Goal: Task Accomplishment & Management: Complete application form

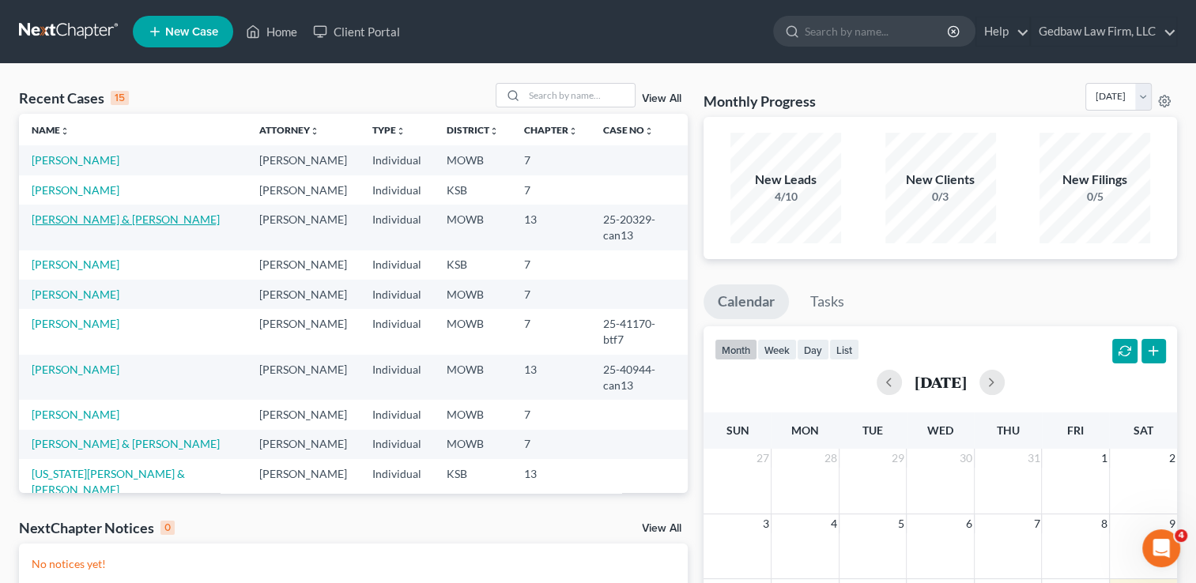
click at [120, 219] on link "[PERSON_NAME] & [PERSON_NAME]" at bounding box center [126, 219] width 188 height 13
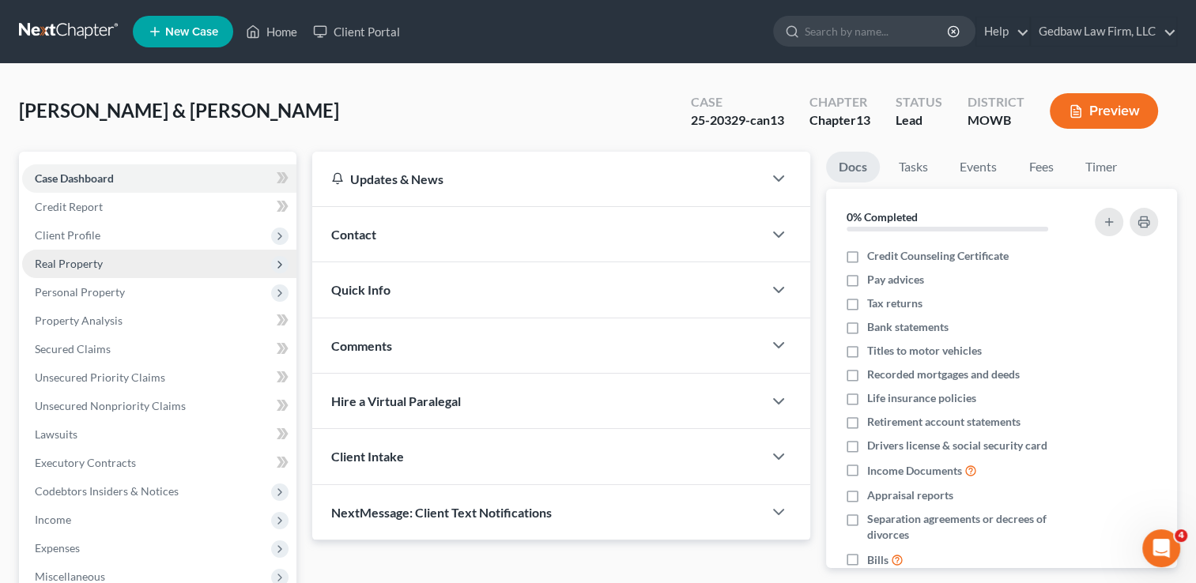
click at [126, 265] on span "Real Property" at bounding box center [159, 264] width 274 height 28
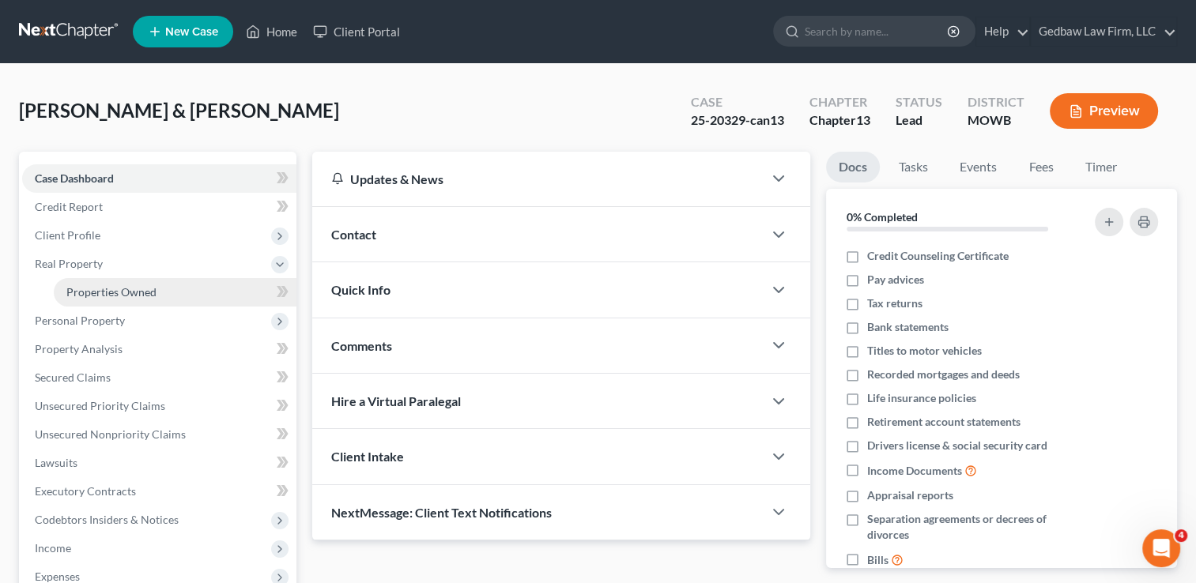
click at [126, 289] on span "Properties Owned" at bounding box center [111, 291] width 90 height 13
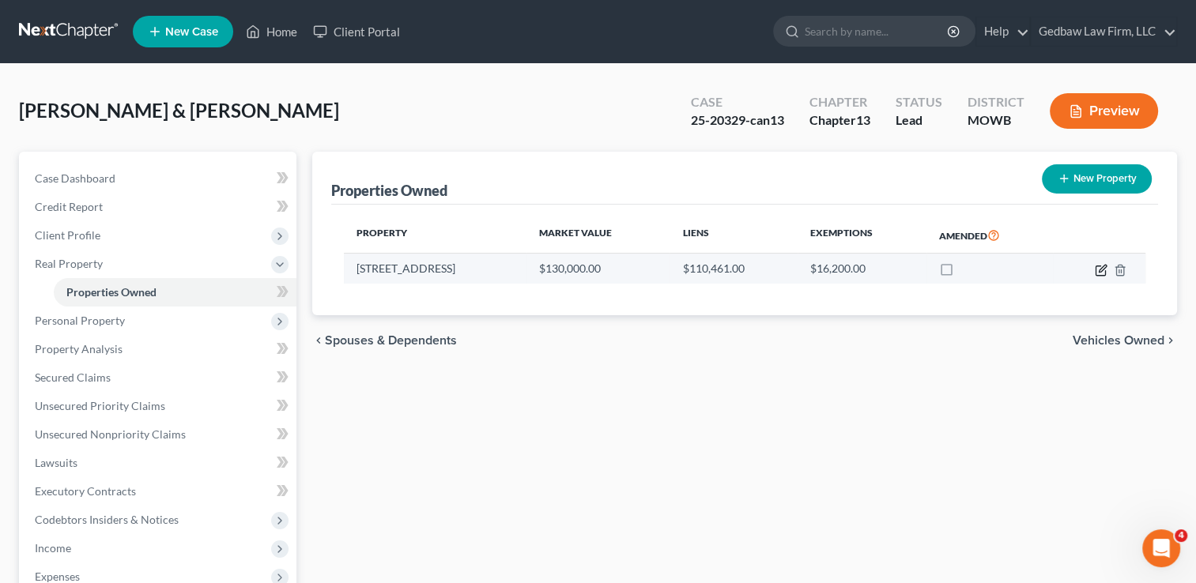
click at [1099, 273] on icon "button" at bounding box center [1101, 270] width 13 height 13
select select "26"
select select "2"
select select "0"
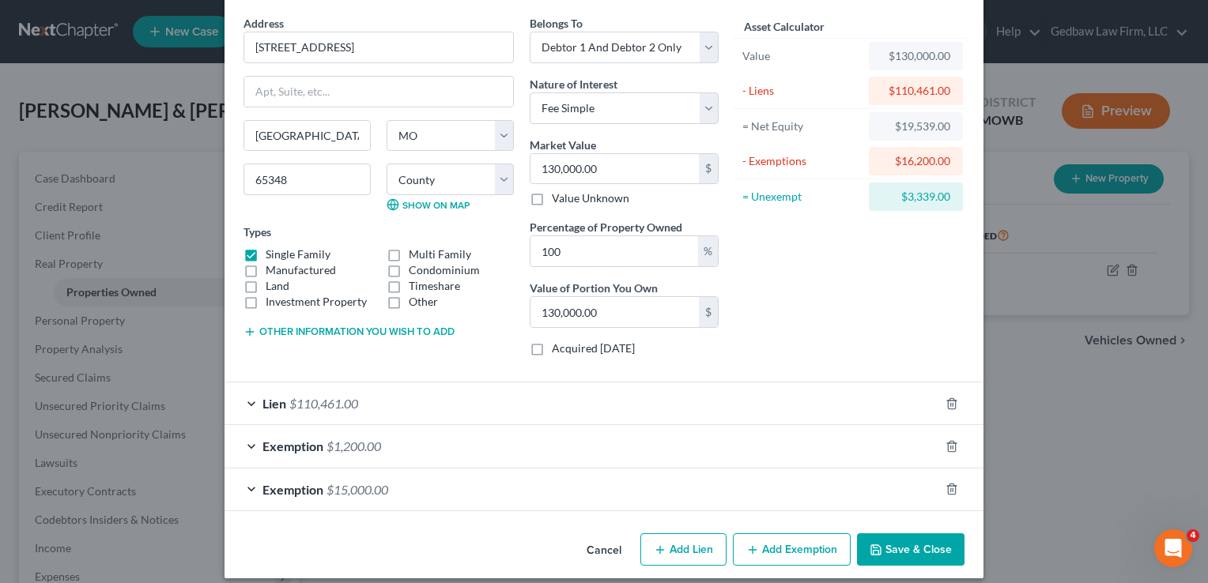
scroll to position [70, 0]
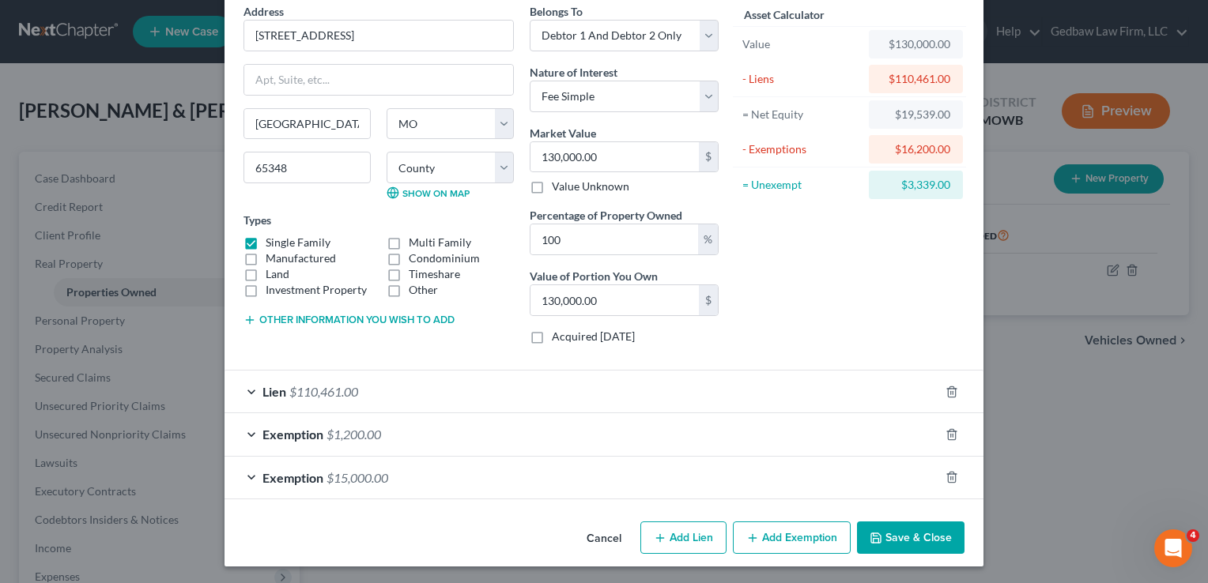
click at [692, 535] on button "Add Lien" at bounding box center [683, 538] width 86 height 33
select select "2"
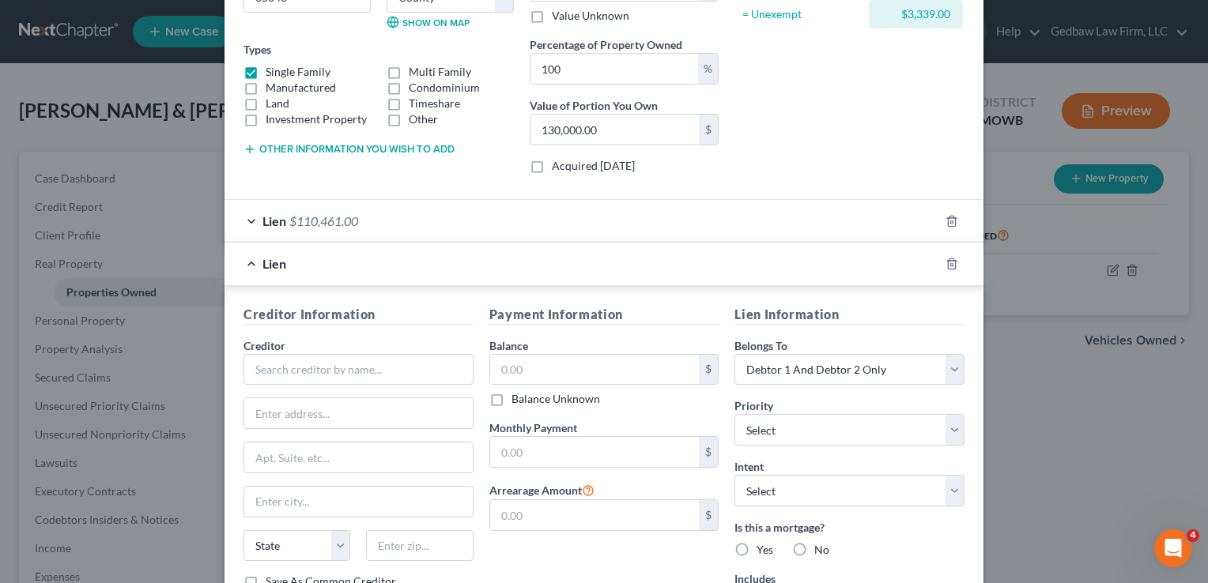
scroll to position [307, 0]
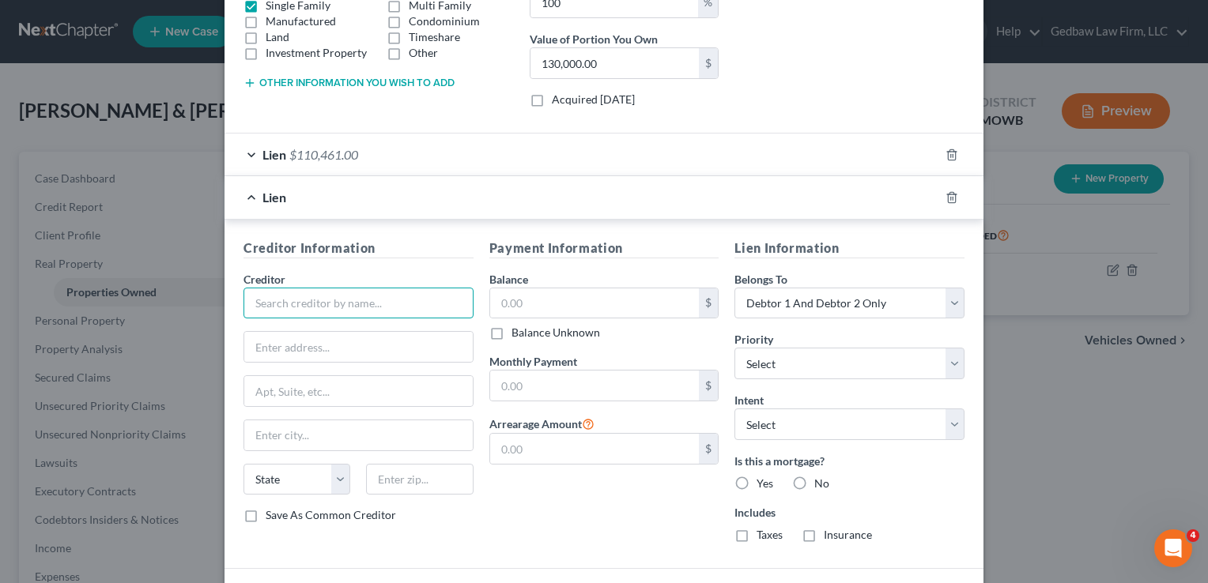
click at [416, 303] on input "text" at bounding box center [358, 304] width 230 height 32
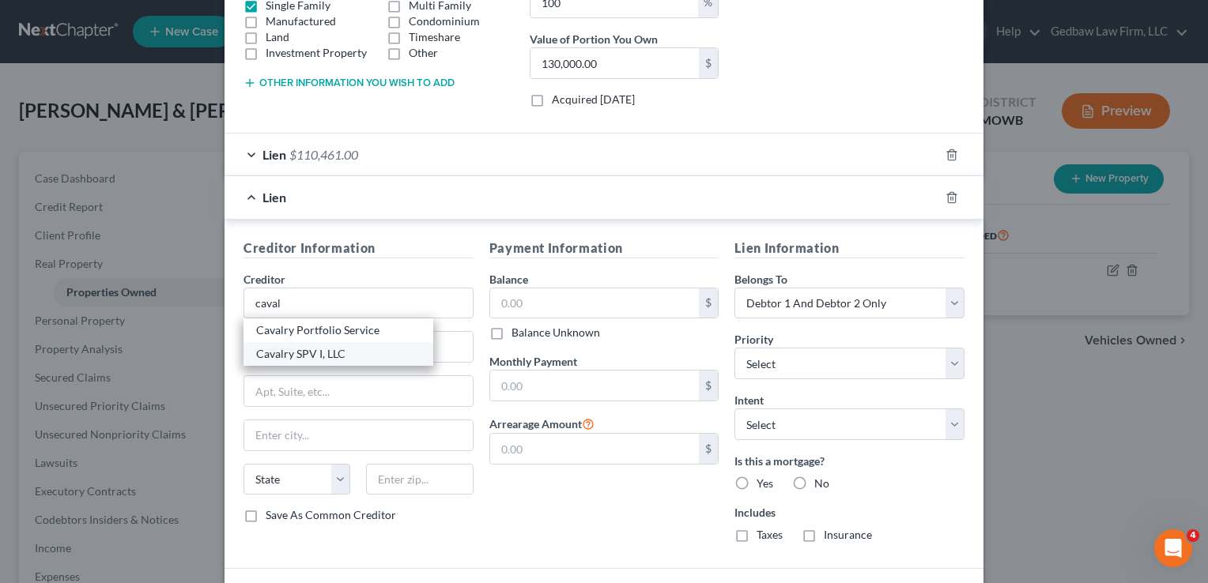
click at [356, 360] on div "Cavalry SPV I, LLC" at bounding box center [338, 354] width 190 height 24
type input "Cavalry SPV I, LLC"
type input "[STREET_ADDRESS]"
type input "Suite 400"
type input "Valhalla"
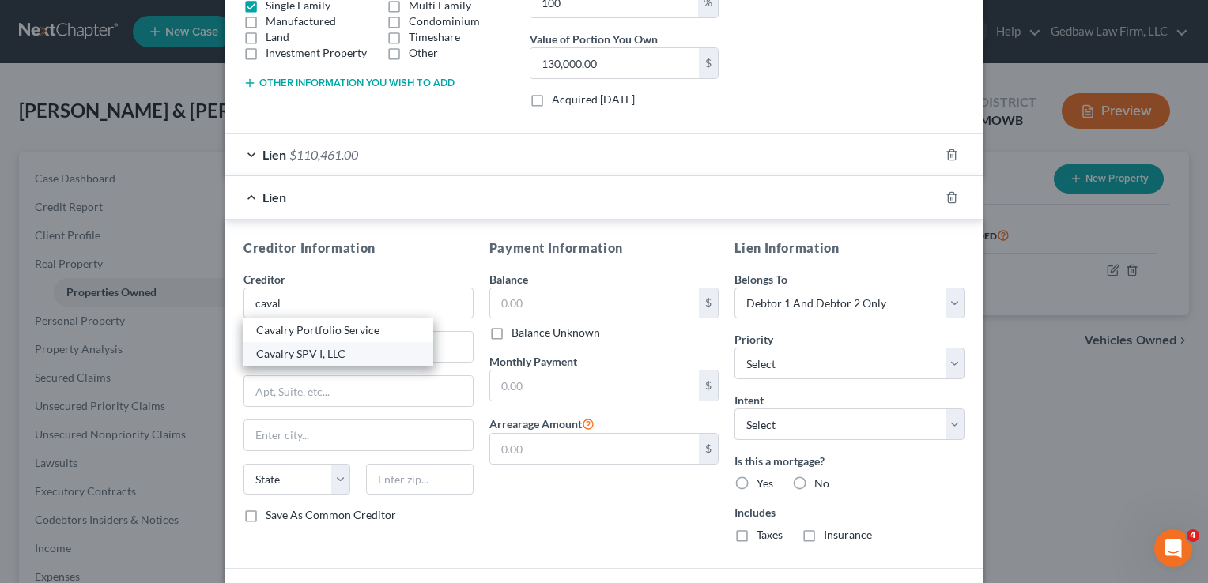
select select "35"
type input "10595"
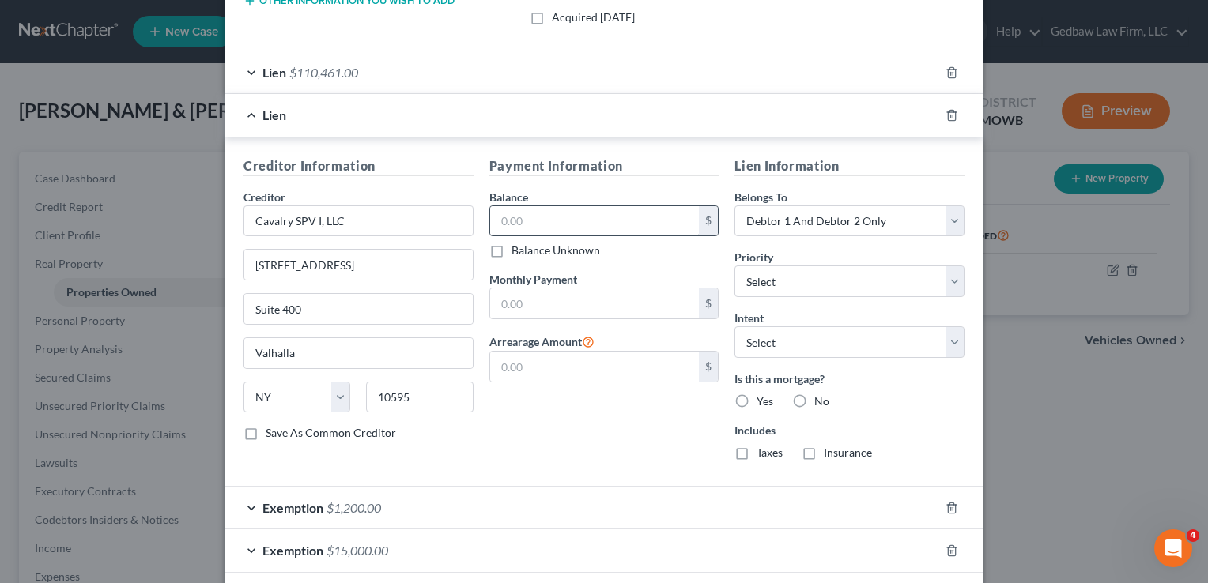
scroll to position [445, 0]
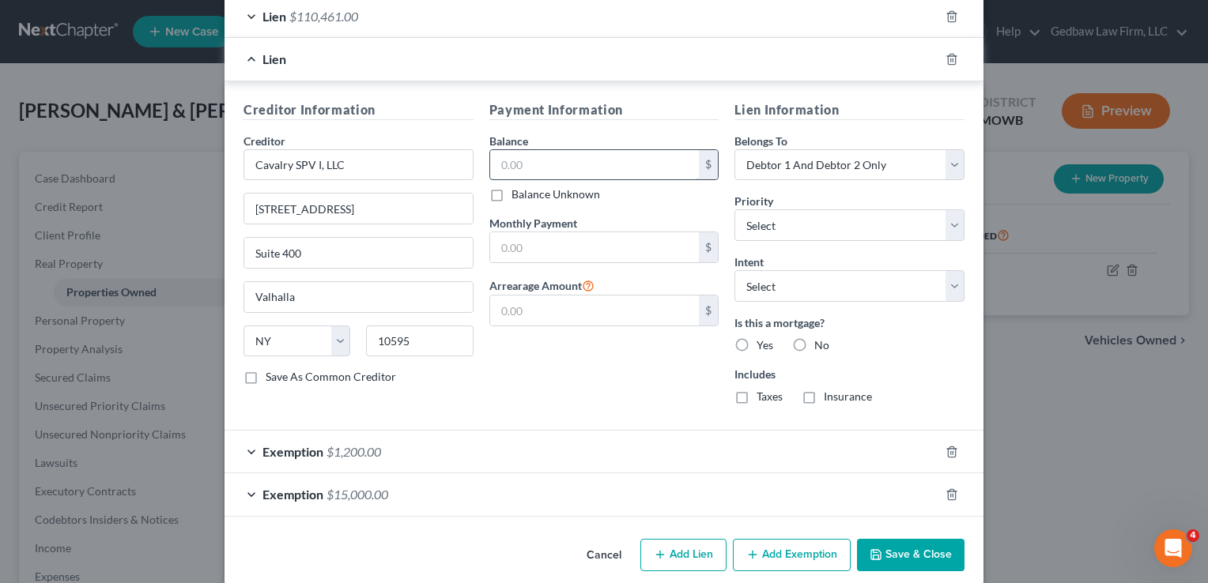
click at [560, 156] on input "text" at bounding box center [594, 165] width 209 height 30
type input "1,500"
click at [824, 168] on select "Select Debtor 1 Only Debtor 2 Only Debtor 1 And Debtor 2 Only At Least One Of T…" at bounding box center [849, 165] width 230 height 32
select select "1"
click at [734, 149] on select "Select Debtor 1 Only Debtor 2 Only Debtor 1 And Debtor 2 Only At Least One Of T…" at bounding box center [849, 165] width 230 height 32
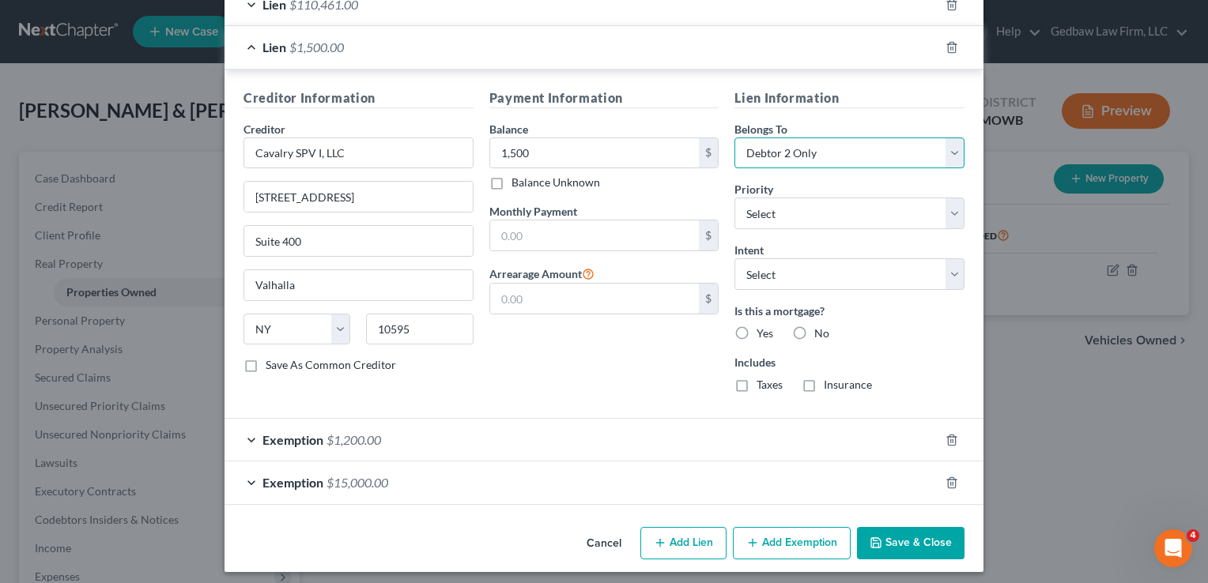
scroll to position [461, 0]
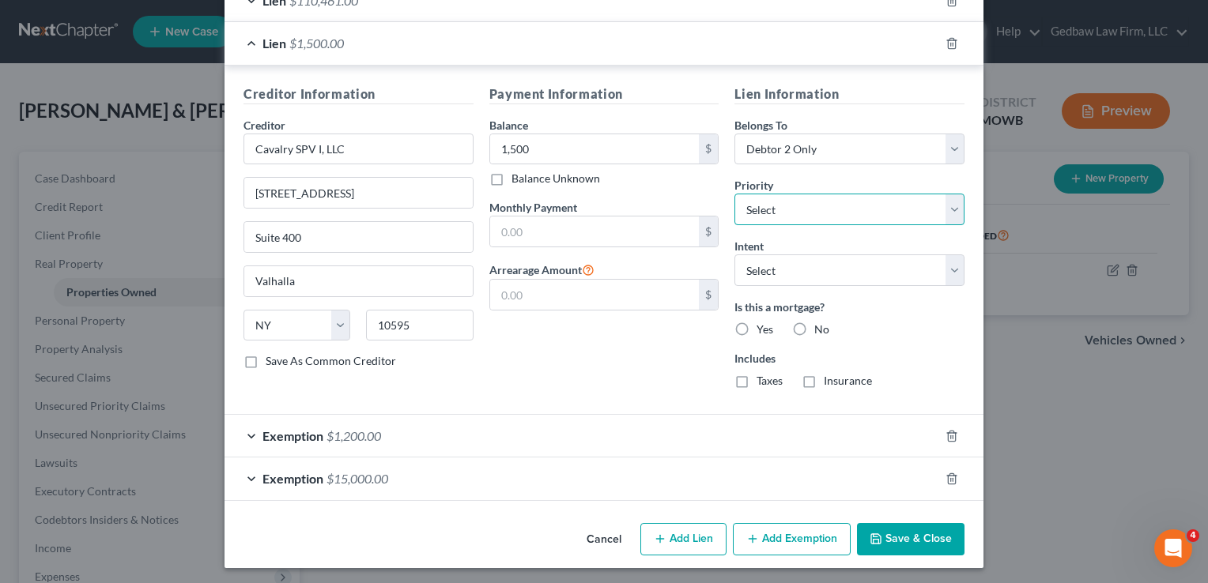
click at [841, 210] on select "Select 1st 2nd 3rd 4th 5th 6th 7th 8th 9th 10th 11th 12th 13th 14th 15th 16th 1…" at bounding box center [849, 210] width 230 height 32
select select "4"
click at [734, 194] on select "Select 1st 2nd 3rd 4th 5th 6th 7th 8th 9th 10th 11th 12th 13th 14th 15th 16th 1…" at bounding box center [849, 210] width 230 height 32
click at [814, 323] on label "No" at bounding box center [821, 330] width 15 height 16
click at [820, 323] on input "No" at bounding box center [825, 327] width 10 height 10
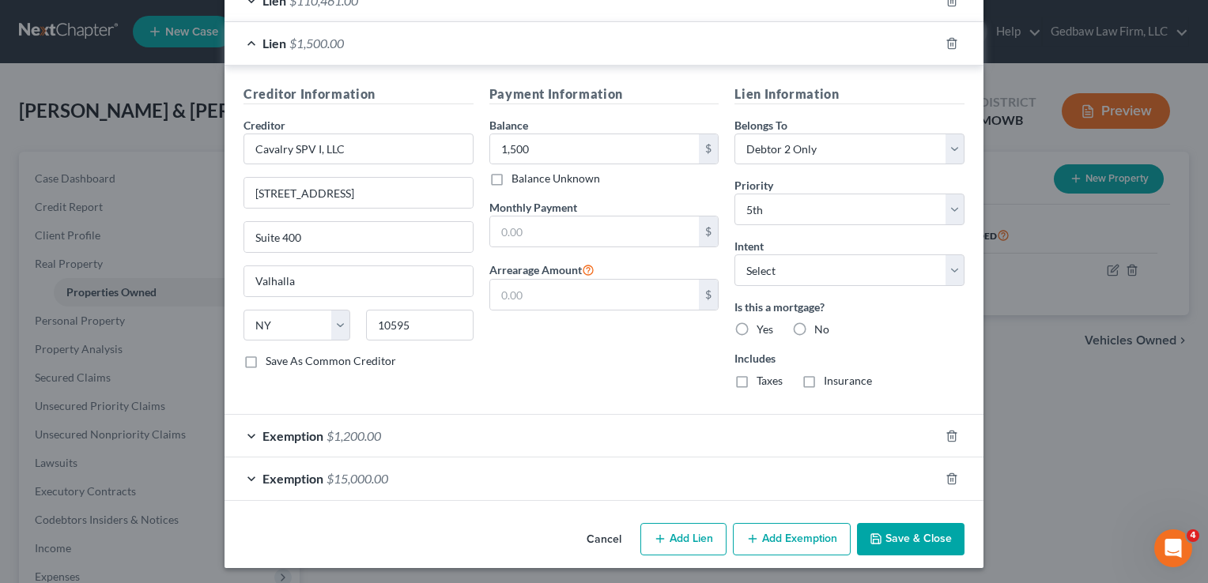
radio input "true"
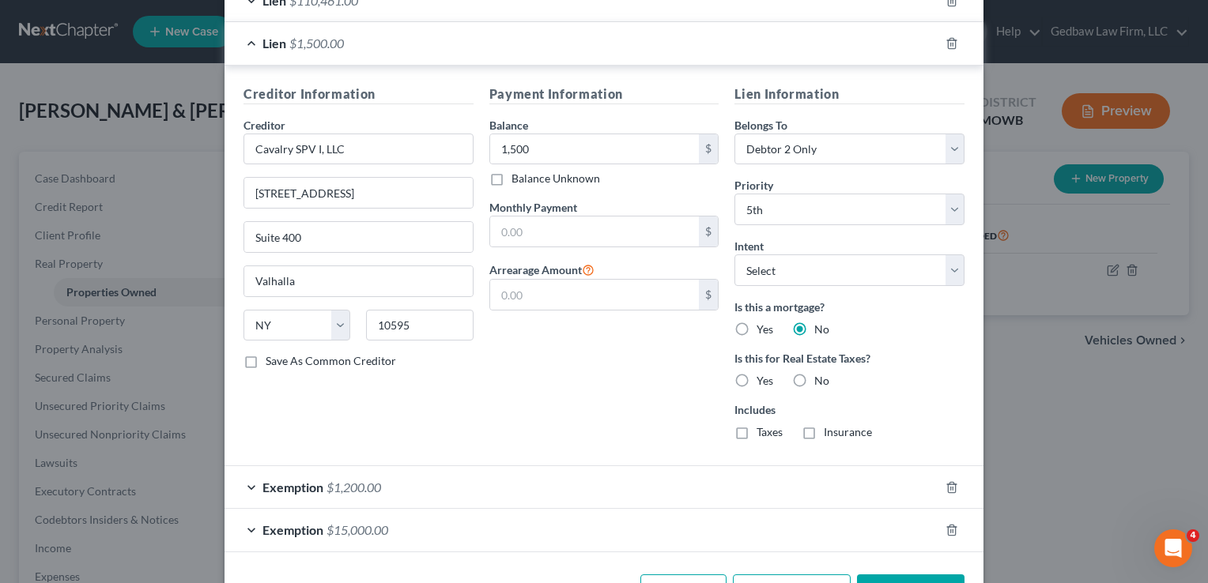
click at [814, 378] on label "No" at bounding box center [821, 381] width 15 height 16
click at [820, 378] on input "No" at bounding box center [825, 378] width 10 height 10
radio input "true"
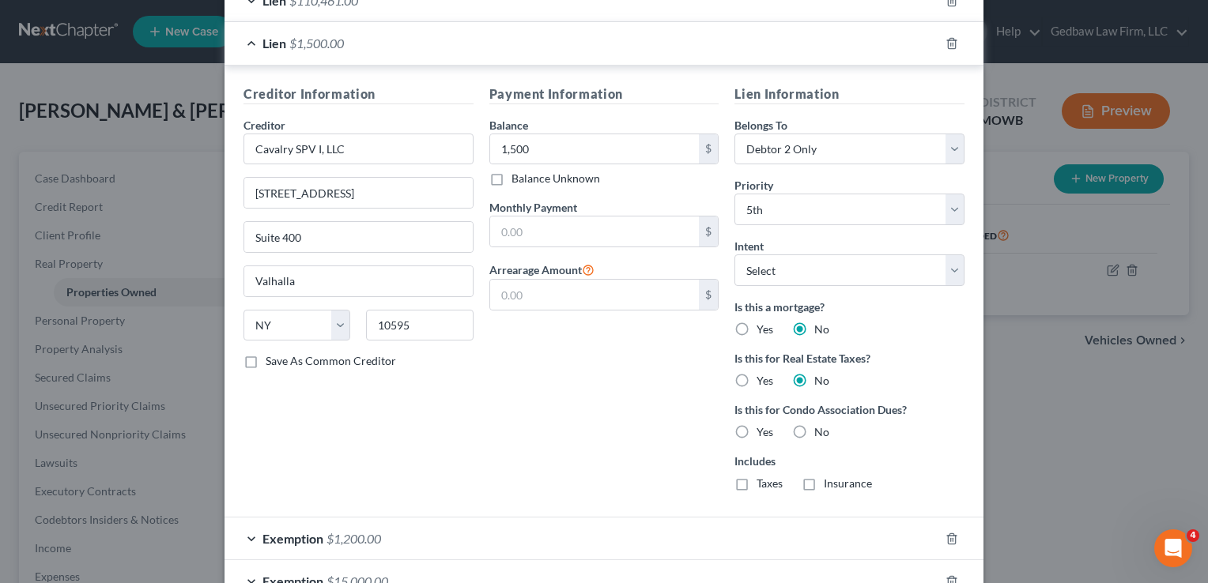
click at [814, 431] on label "No" at bounding box center [821, 432] width 15 height 16
click at [820, 431] on input "No" at bounding box center [825, 429] width 10 height 10
radio input "true"
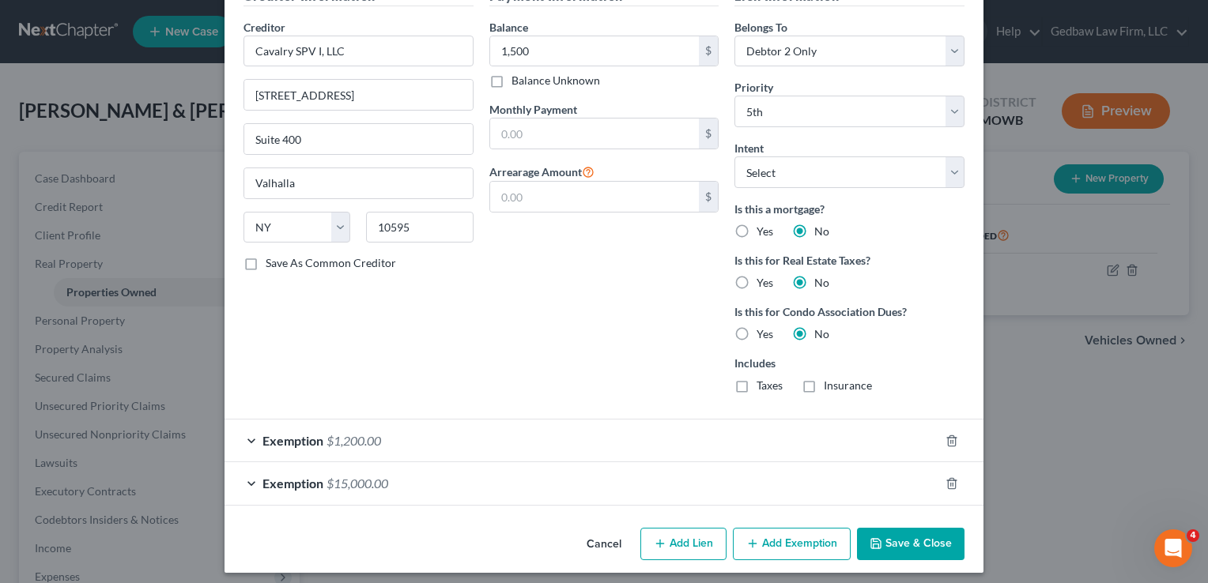
scroll to position [563, 0]
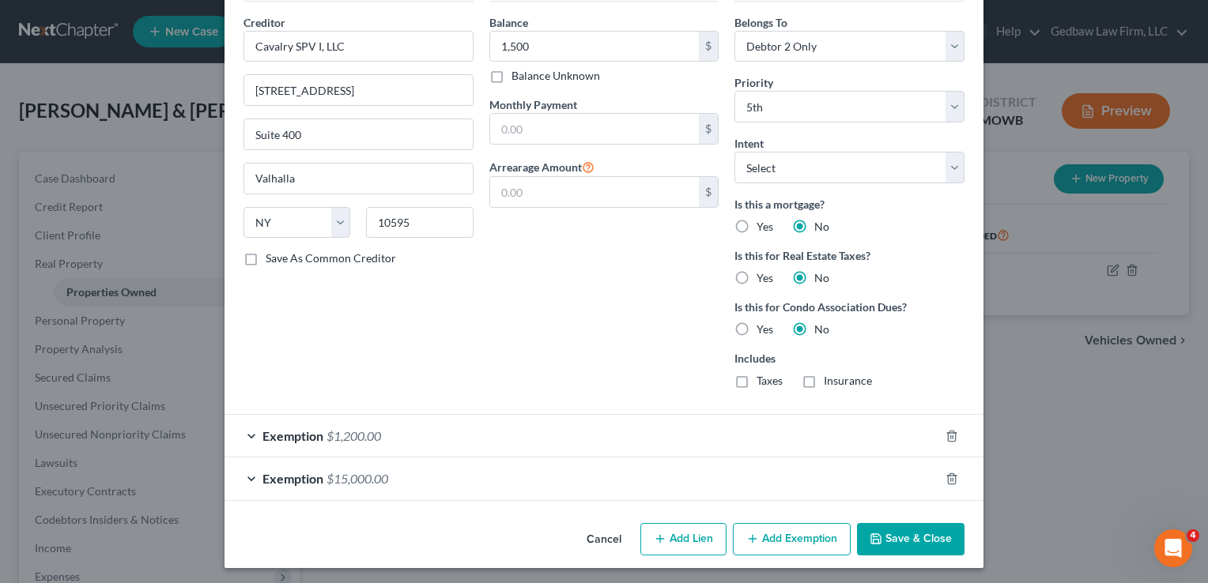
click at [695, 533] on button "Add Lien" at bounding box center [683, 539] width 86 height 33
select select "2"
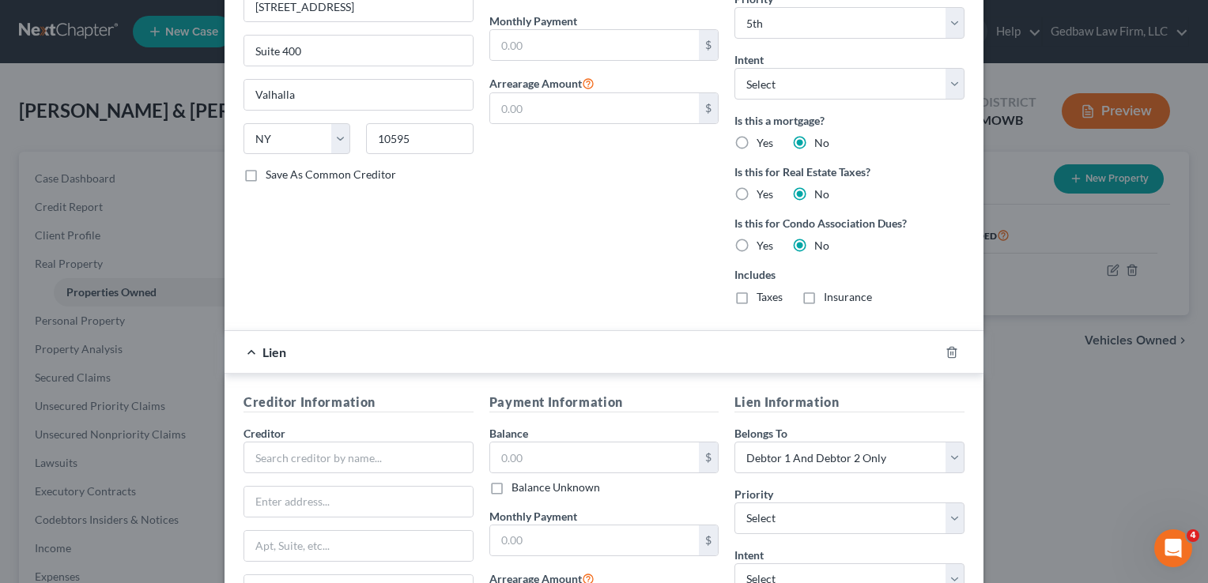
scroll to position [722, 0]
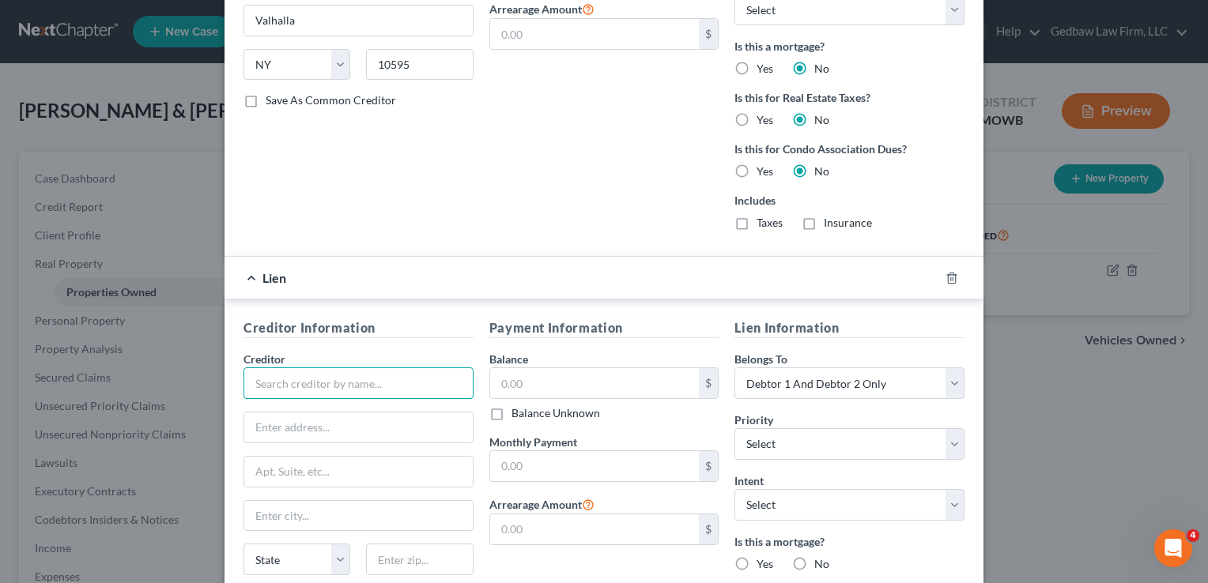
click at [387, 383] on input "text" at bounding box center [358, 383] width 230 height 32
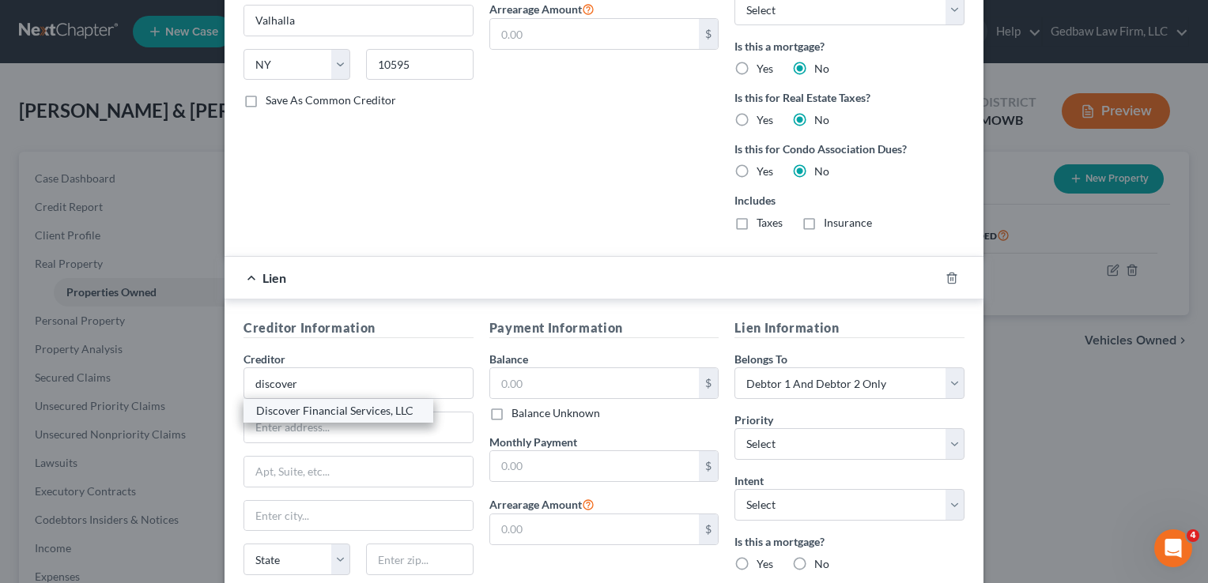
click at [358, 409] on div "Discover Financial Services, LLC" at bounding box center [338, 411] width 164 height 16
type input "Discover Financial Services, LLC"
type input "PO Box 3025"
type input "[GEOGRAPHIC_DATA]"
select select "36"
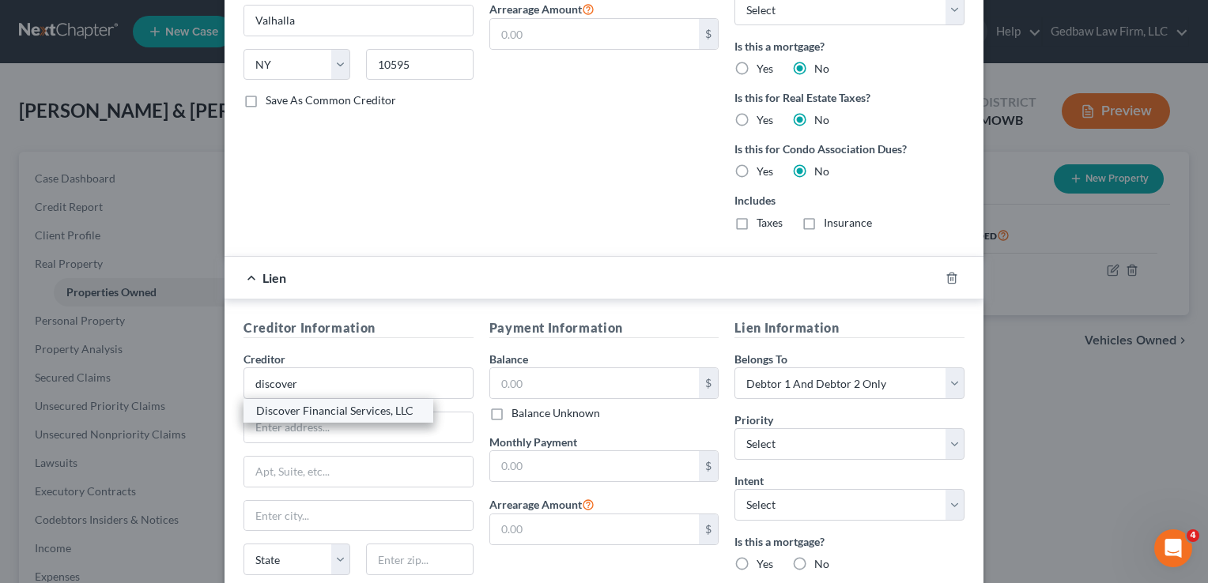
type input "43054"
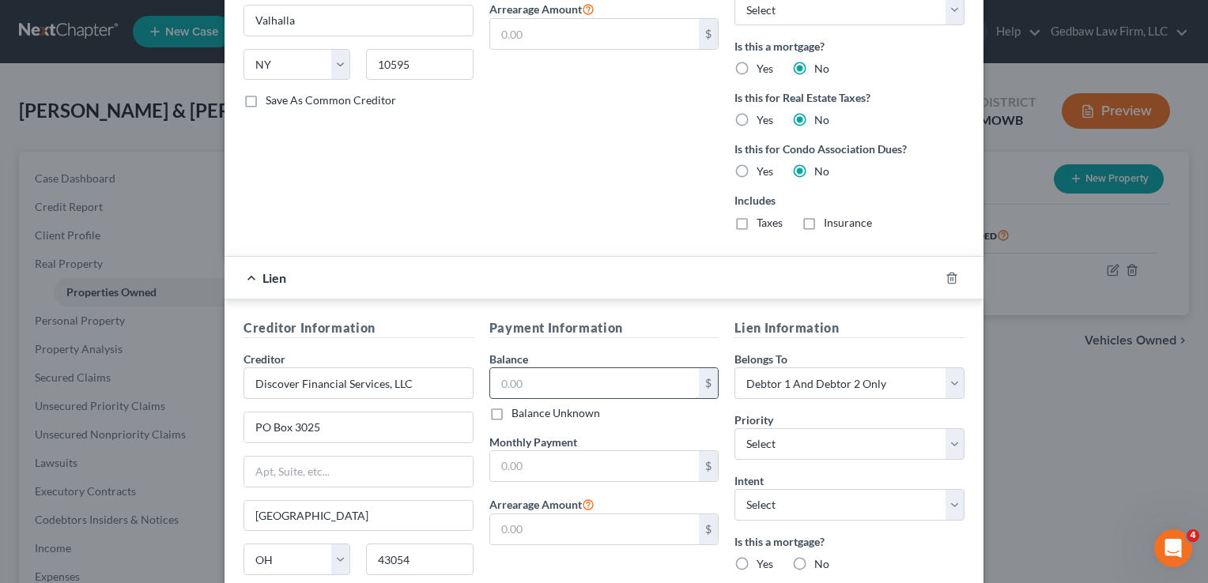
click at [531, 374] on input "text" at bounding box center [594, 383] width 209 height 30
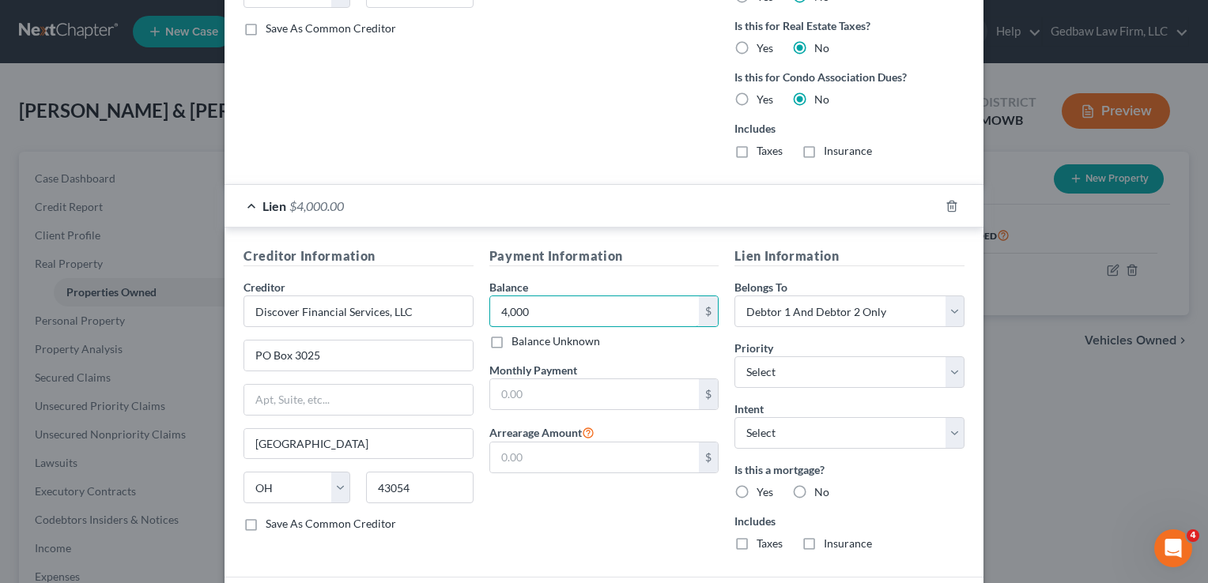
scroll to position [801, 0]
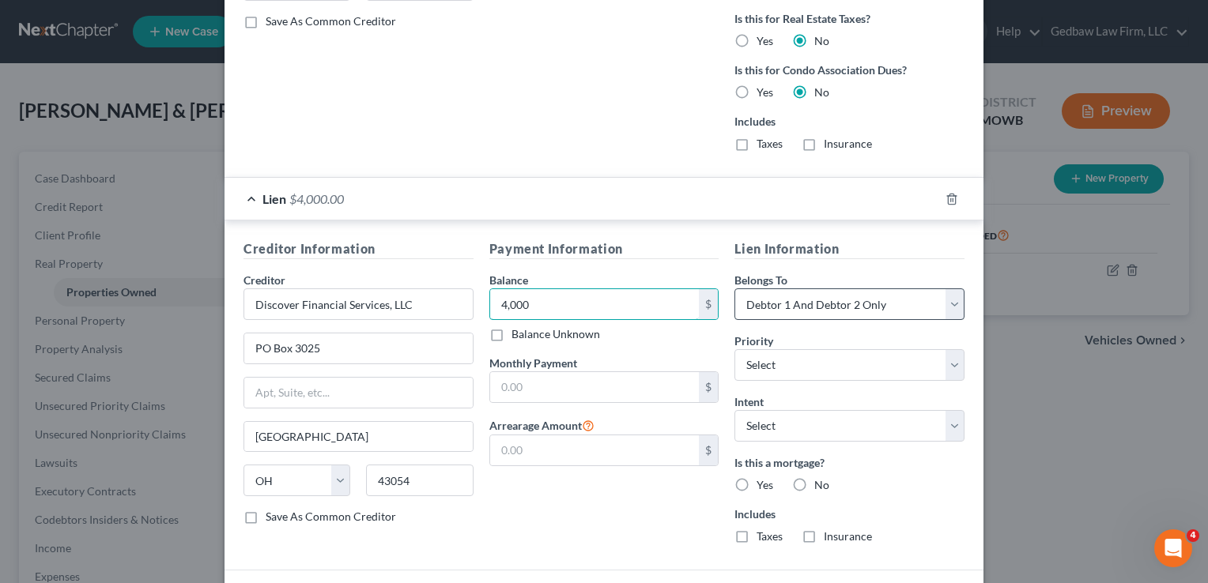
type input "4,000"
click at [852, 299] on select "Select Debtor 1 Only Debtor 2 Only Debtor 1 And Debtor 2 Only At Least One Of T…" at bounding box center [849, 304] width 230 height 32
select select "1"
click at [734, 288] on select "Select Debtor 1 Only Debtor 2 Only Debtor 1 And Debtor 2 Only At Least One Of T…" at bounding box center [849, 304] width 230 height 32
click at [814, 481] on label "No" at bounding box center [821, 485] width 15 height 16
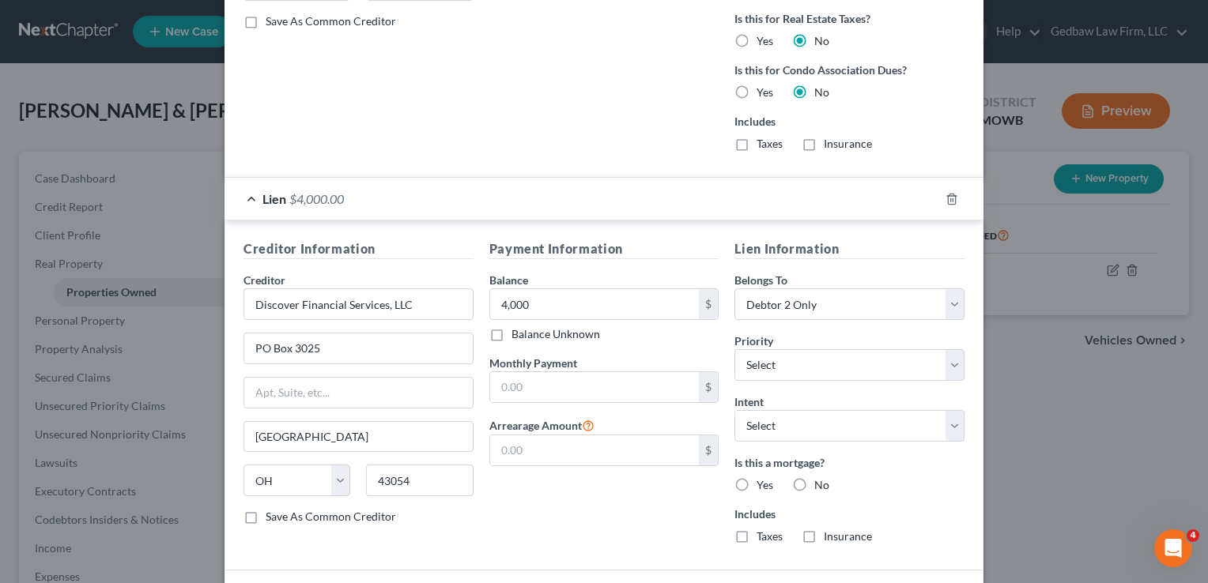
click at [820, 481] on input "No" at bounding box center [825, 482] width 10 height 10
radio input "true"
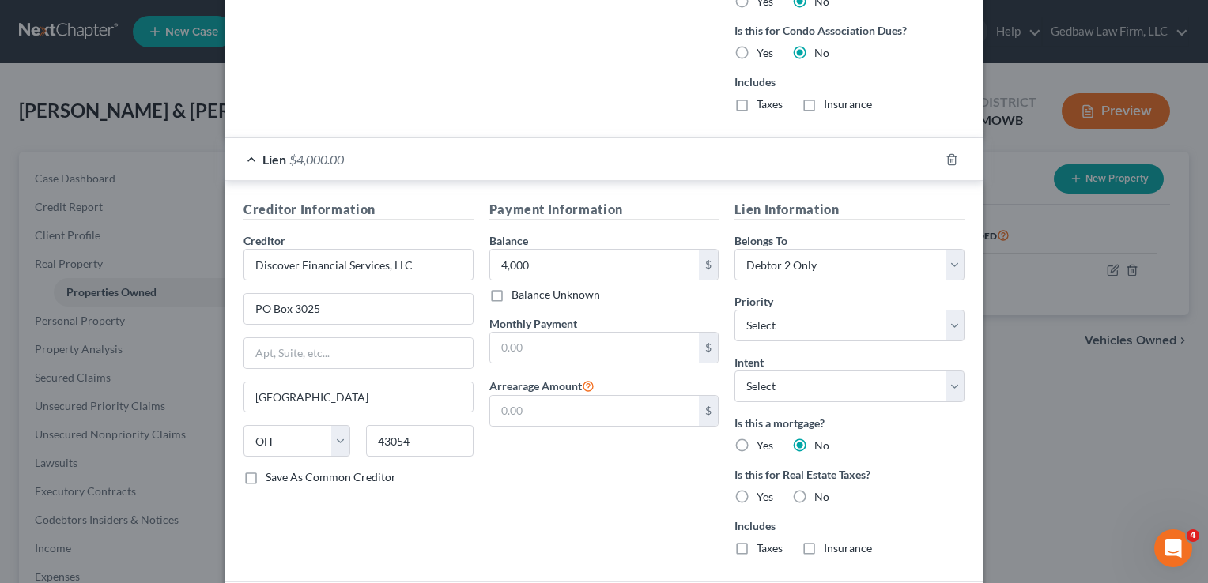
scroll to position [841, 0]
click at [814, 492] on label "No" at bounding box center [821, 496] width 15 height 16
click at [820, 492] on input "No" at bounding box center [825, 493] width 10 height 10
radio input "true"
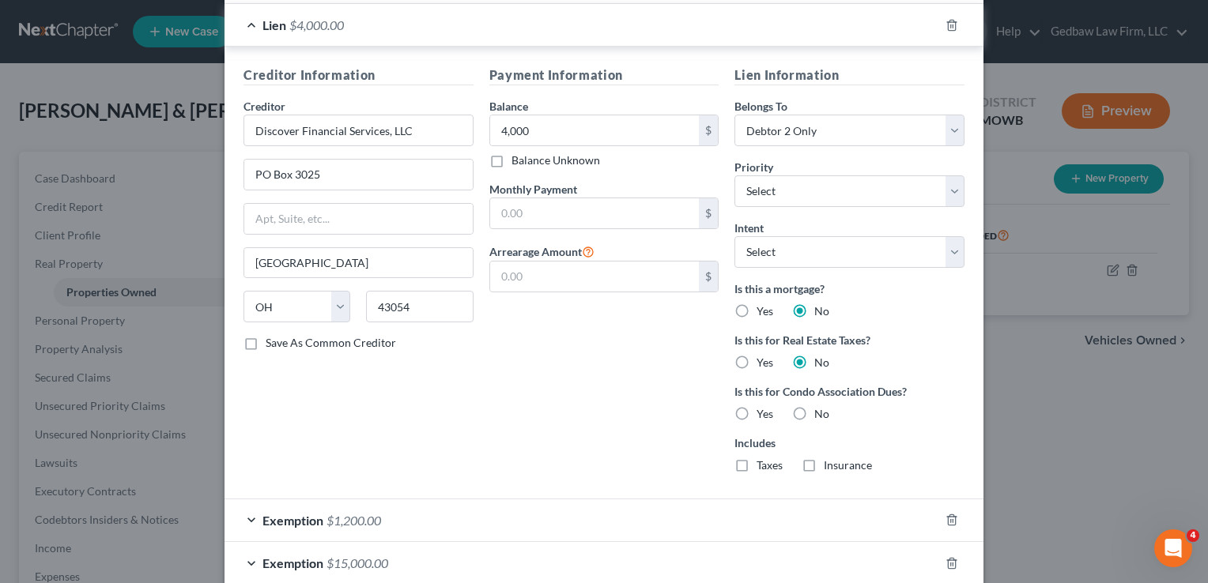
scroll to position [1018, 0]
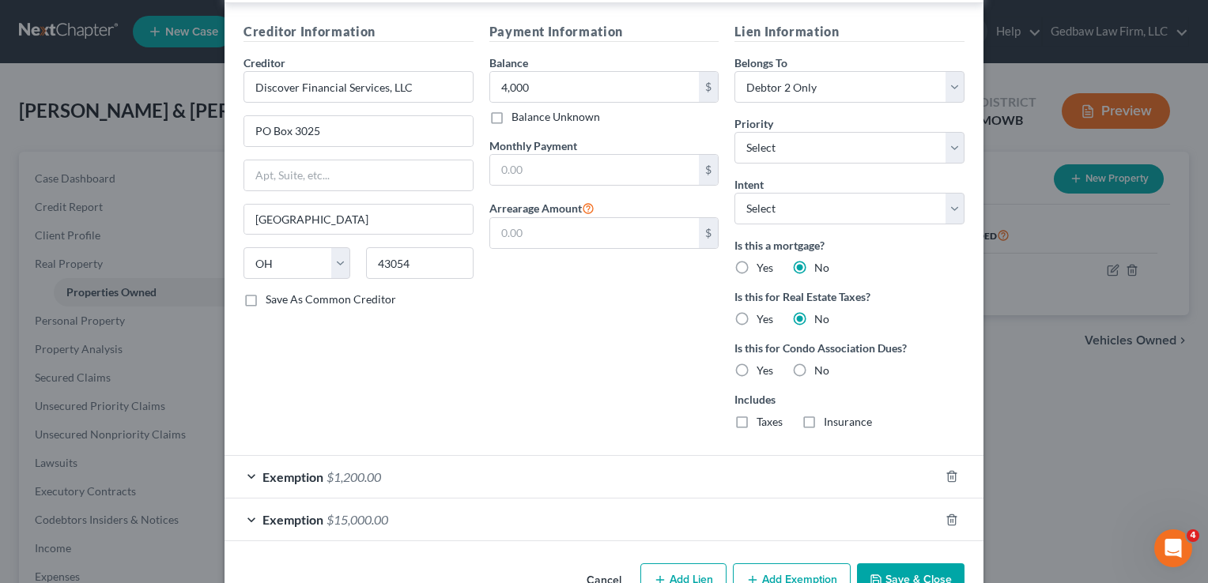
click at [814, 365] on label "No" at bounding box center [821, 371] width 15 height 16
click at [820, 365] on input "No" at bounding box center [825, 368] width 10 height 10
radio input "true"
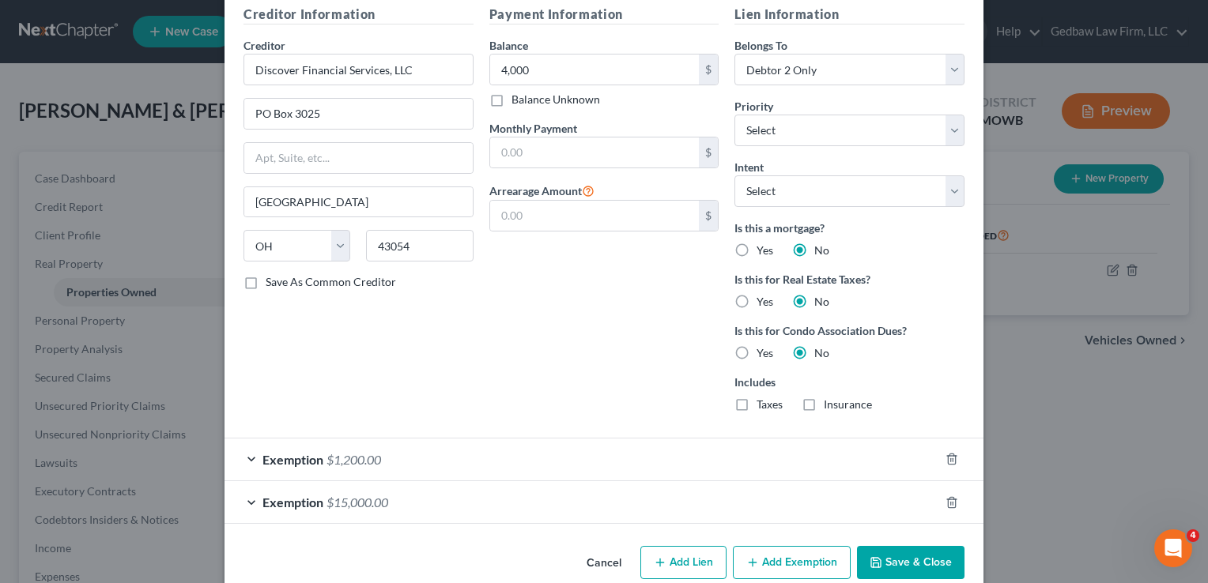
scroll to position [1038, 0]
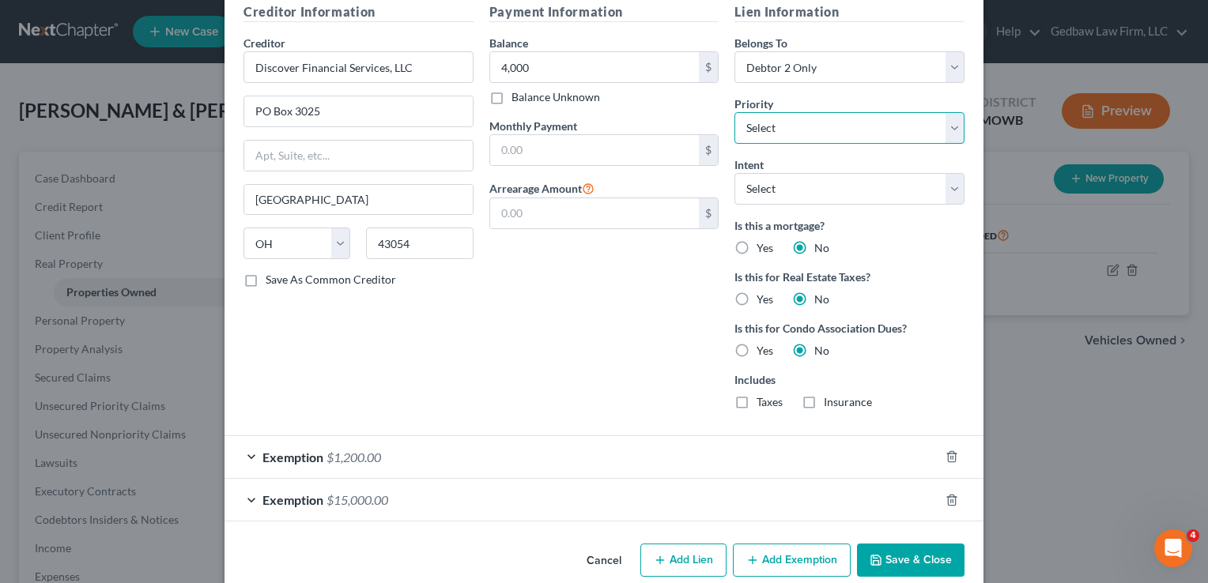
click at [852, 119] on select "Select 1st 2nd 3rd 4th 6th 7th 8th 9th 10th 11th 12th 13th 14th 15th 16th 17th …" at bounding box center [849, 128] width 230 height 32
select select "1"
click at [734, 112] on select "Select 1st 2nd 3rd 4th 6th 7th 8th 9th 10th 11th 12th 13th 14th 15th 16th 17th …" at bounding box center [849, 128] width 230 height 32
select select "3"
click at [692, 554] on button "Add Lien" at bounding box center [683, 560] width 86 height 33
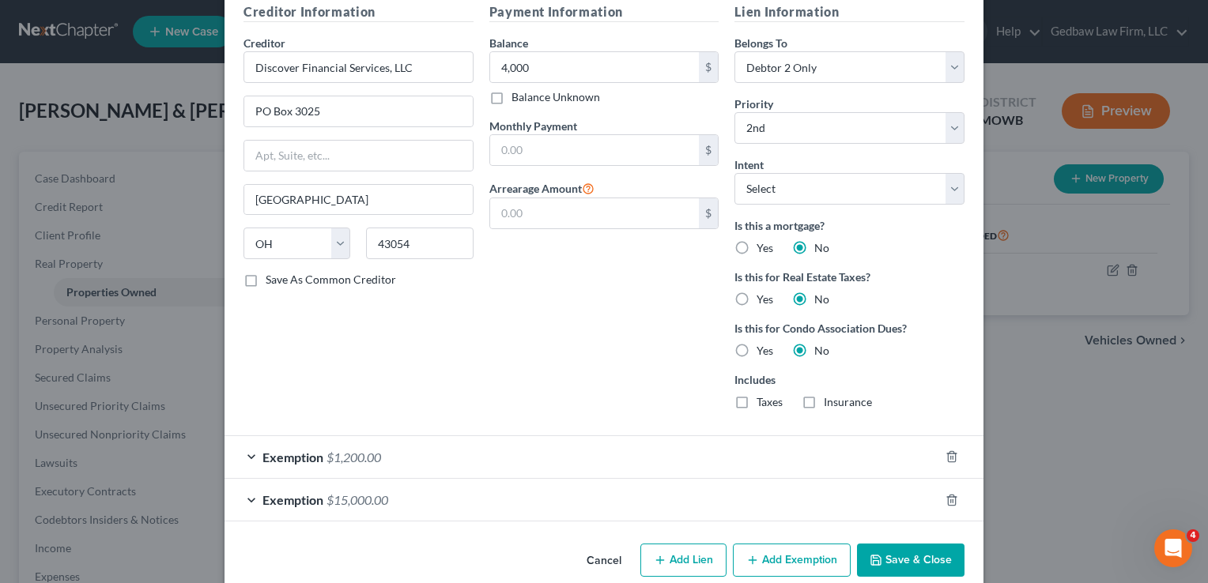
select select "2"
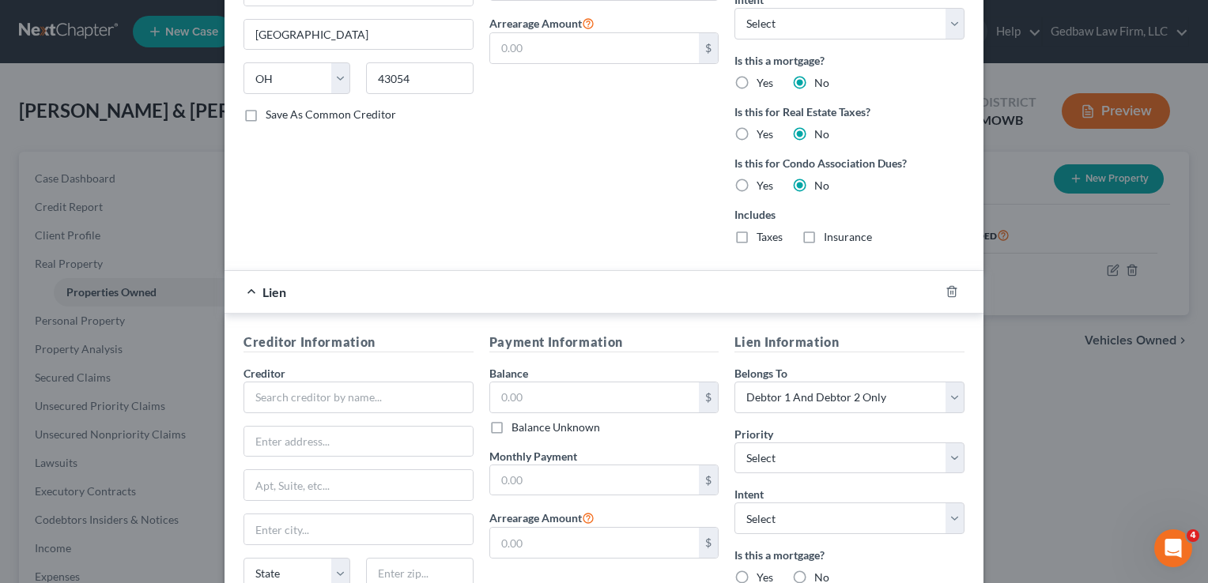
scroll to position [1236, 0]
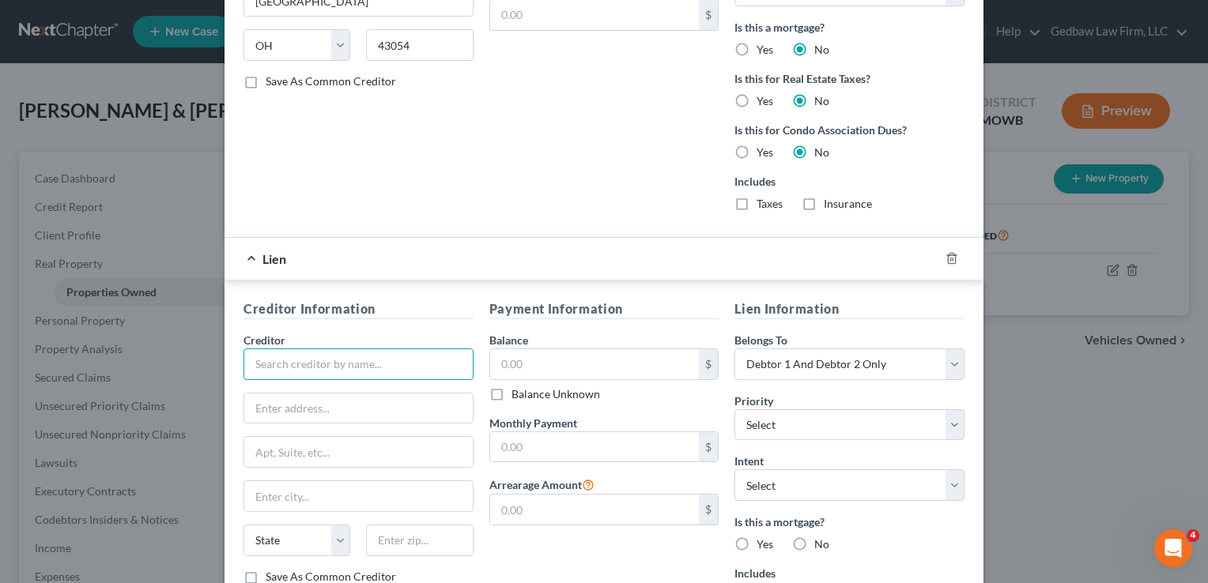
click at [405, 360] on input "text" at bounding box center [358, 365] width 230 height 32
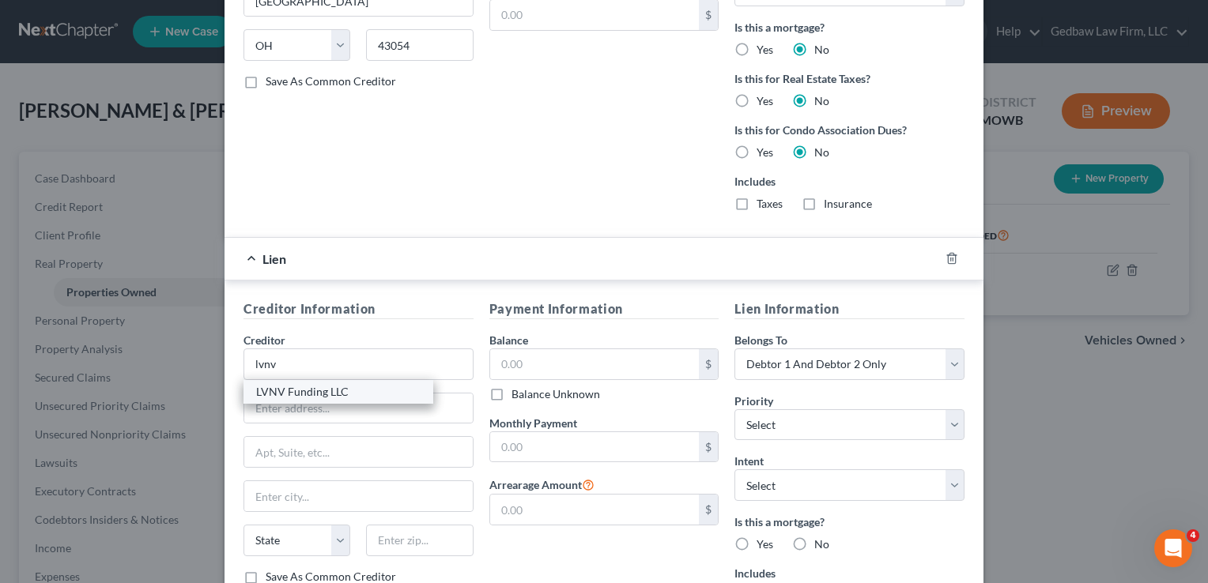
click at [352, 386] on div "LVNV Funding LLC" at bounding box center [338, 392] width 164 height 16
type input "LVNV Funding LLC"
type input "[STREET_ADDRESS]"
type input "Suite 300-D"
type input "[GEOGRAPHIC_DATA]"
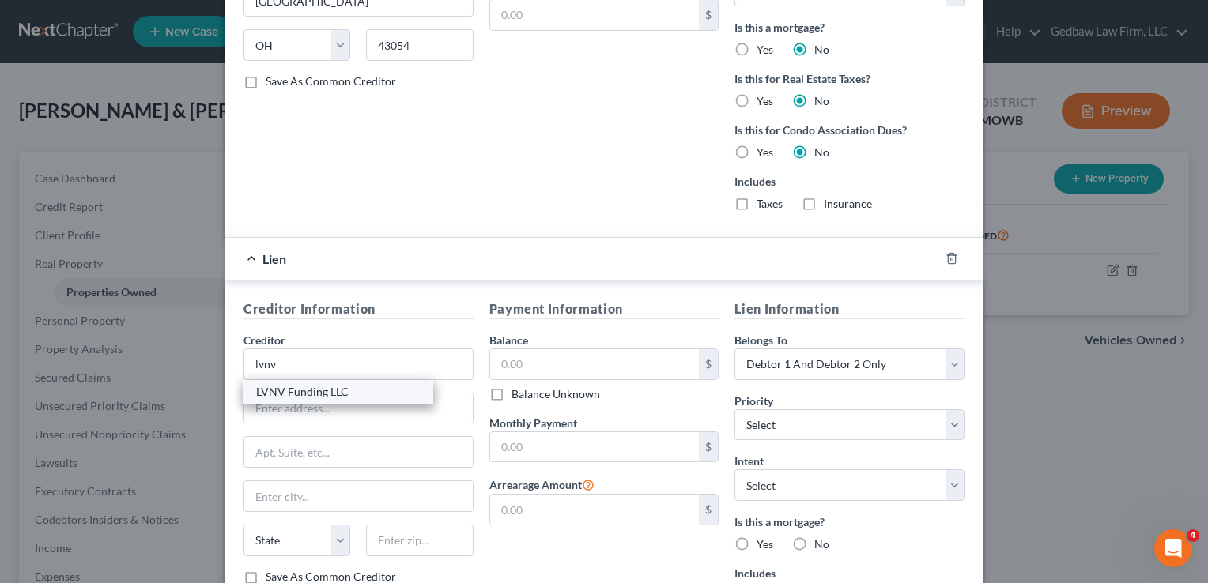
select select "42"
type input "29601"
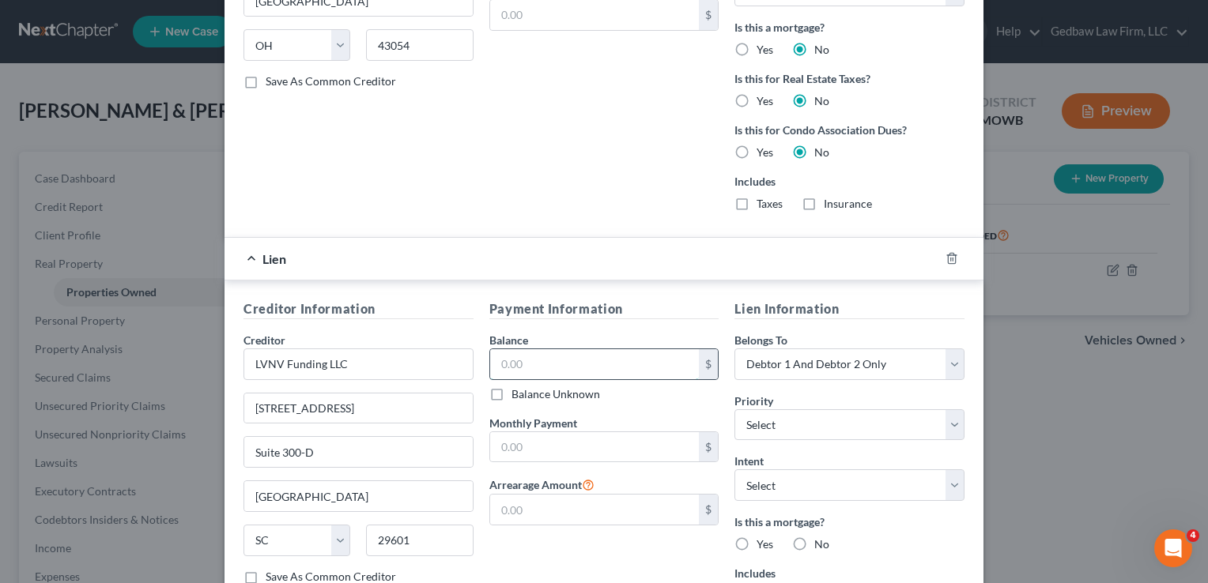
click at [556, 359] on input "text" at bounding box center [594, 364] width 209 height 30
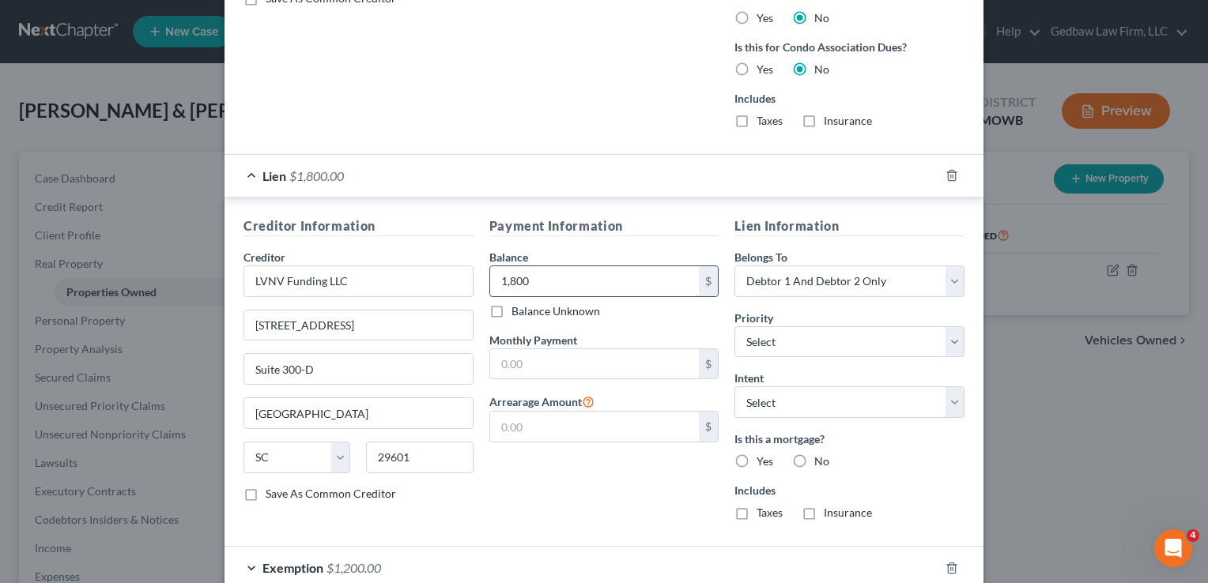
scroll to position [1334, 0]
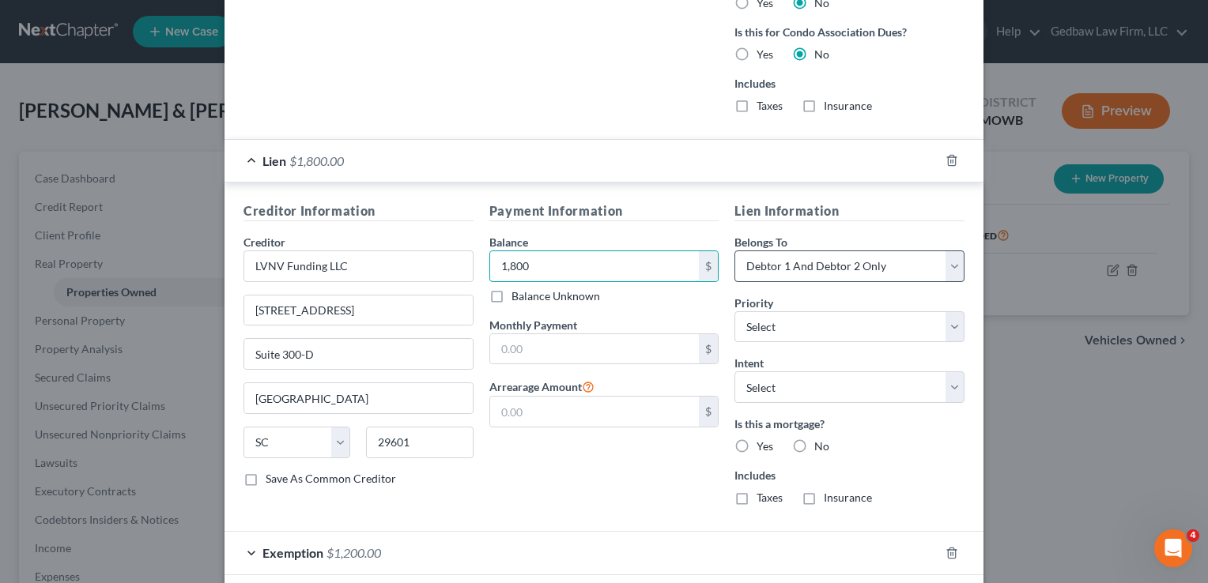
type input "1,800"
click at [847, 262] on select "Select Debtor 1 Only Debtor 2 Only Debtor 1 And Debtor 2 Only At Least One Of T…" at bounding box center [849, 267] width 230 height 32
select select "0"
click at [734, 251] on select "Select Debtor 1 Only Debtor 2 Only Debtor 1 And Debtor 2 Only At Least One Of T…" at bounding box center [849, 267] width 230 height 32
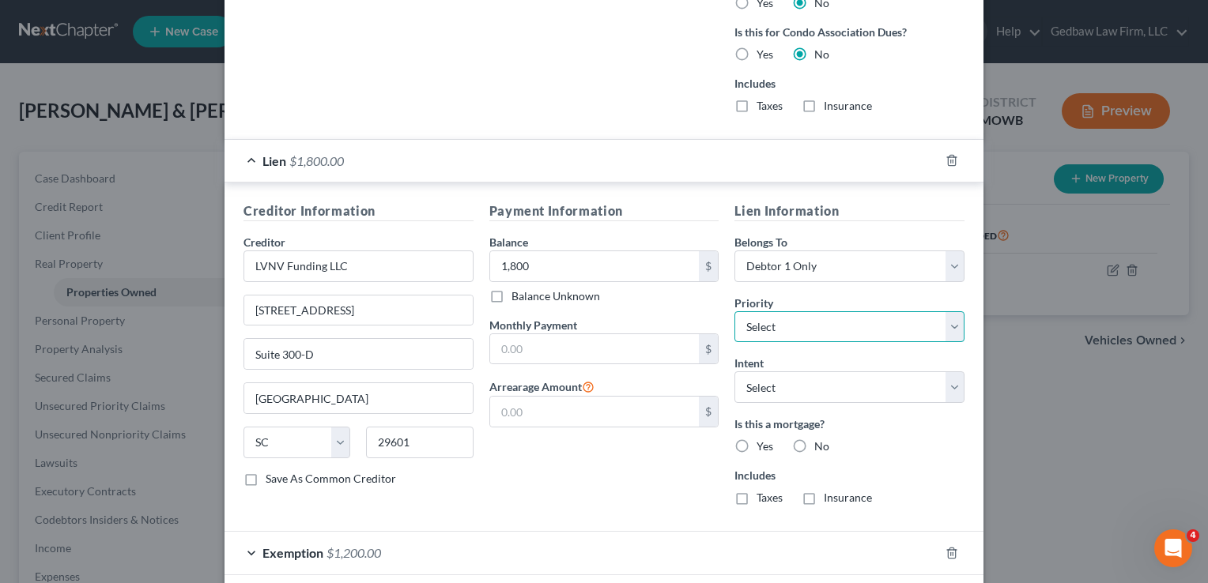
click at [848, 330] on select "Select 1st 3rd 4th 6th 7th 8th 9th 10th 11th 12th 13th 14th 15th 16th 17th 18th…" at bounding box center [849, 327] width 230 height 32
select select "1"
click at [734, 311] on select "Select 1st 3rd 4th 6th 7th 8th 9th 10th 11th 12th 13th 14th 15th 16th 17th 18th…" at bounding box center [849, 327] width 230 height 32
select select "2"
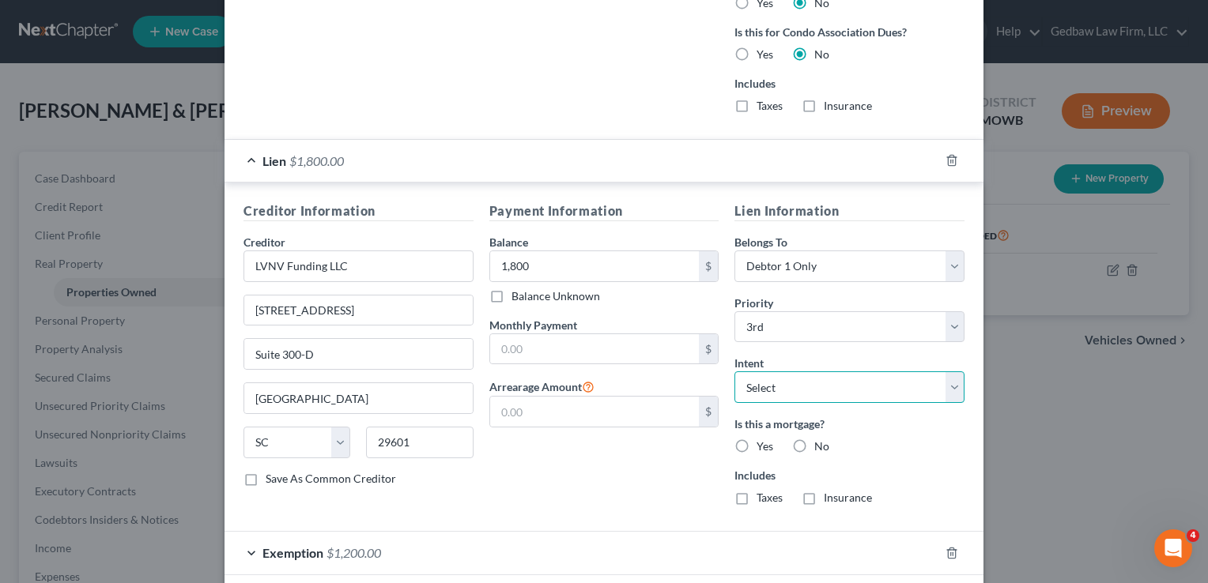
click at [878, 377] on select "Select Surrender Redeem Reaffirm Avoid Other" at bounding box center [849, 387] width 230 height 32
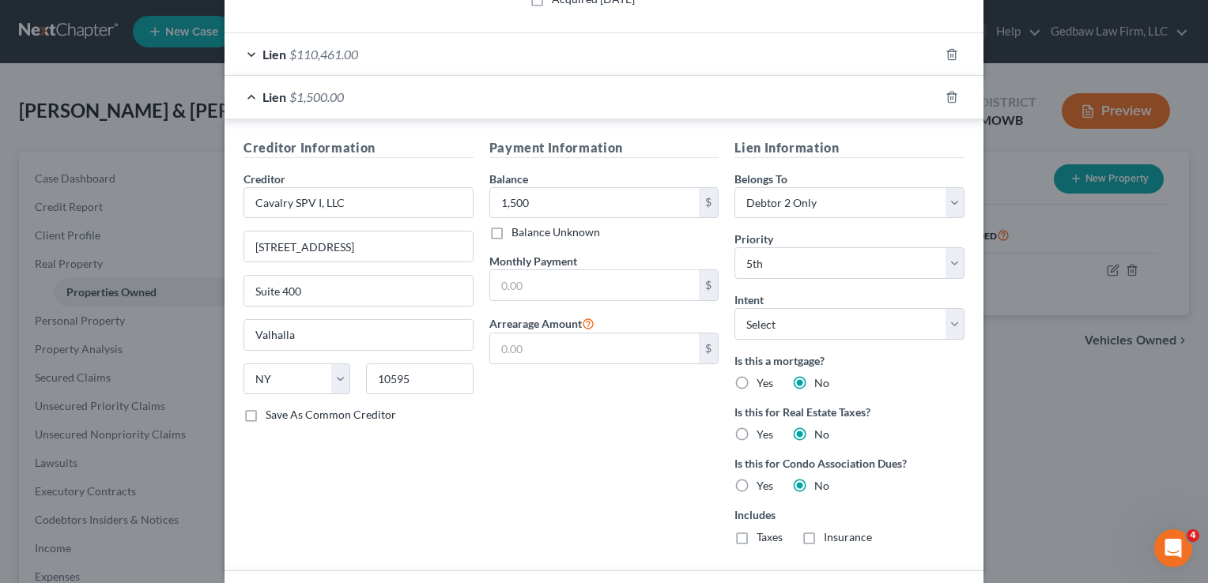
scroll to position [405, 0]
click at [874, 324] on select "Select Surrender Redeem Reaffirm Avoid Other" at bounding box center [849, 326] width 230 height 32
select select "4"
click at [734, 310] on select "Select Surrender Redeem Reaffirm Avoid Other" at bounding box center [849, 326] width 230 height 32
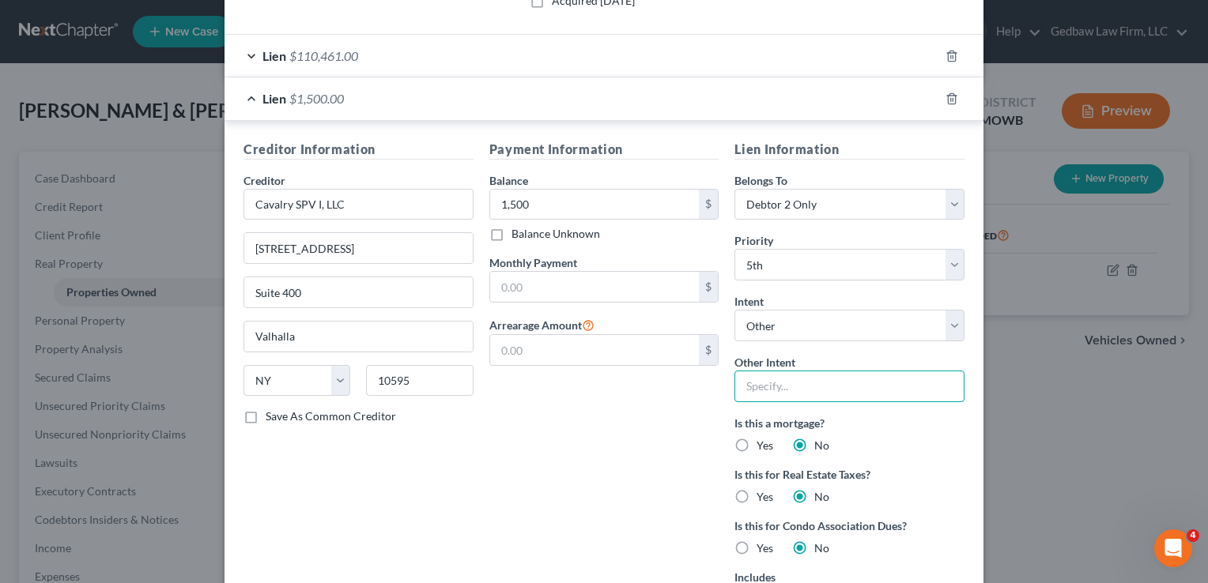
click at [822, 381] on input "text" at bounding box center [849, 387] width 230 height 32
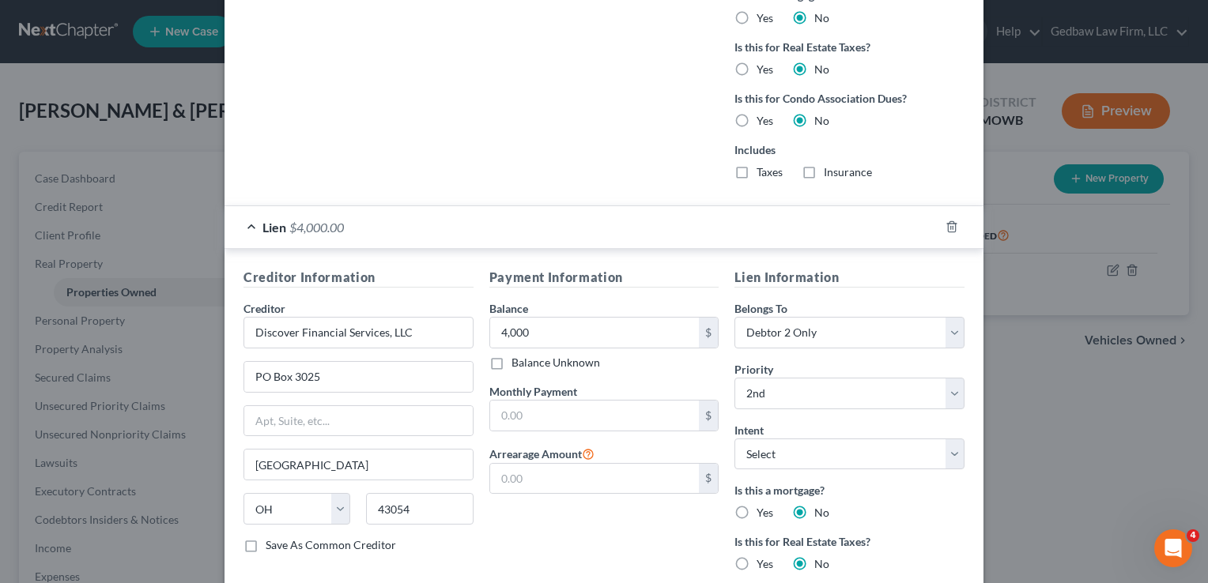
scroll to position [841, 0]
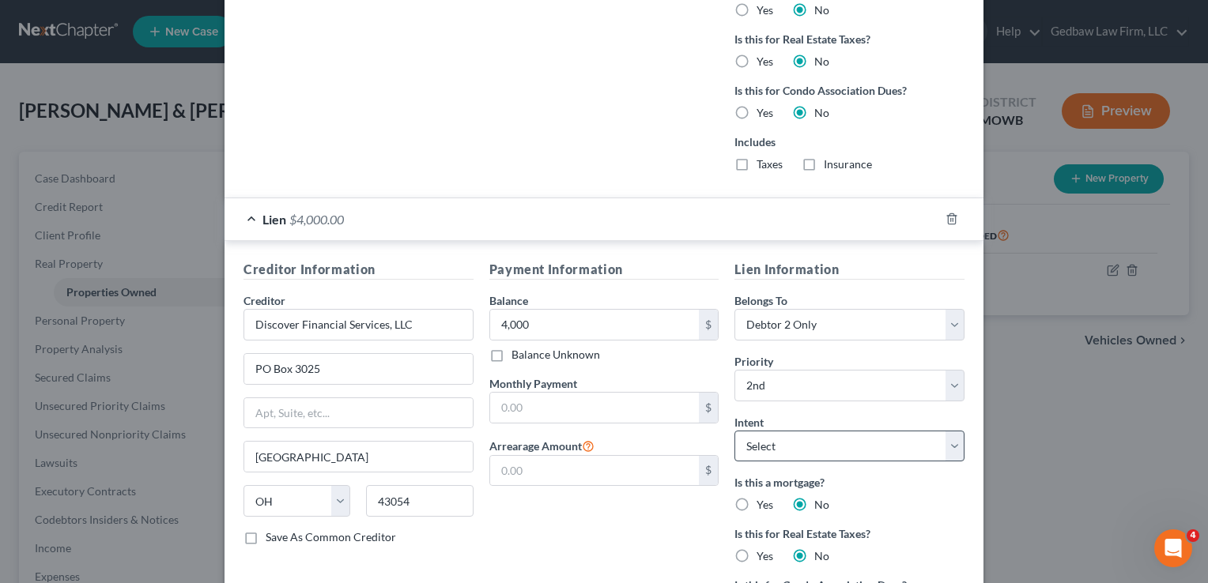
type input "Avoid lien through Chapter 13 plan"
click at [825, 440] on select "Select Surrender Redeem Reaffirm Avoid Other" at bounding box center [849, 447] width 230 height 32
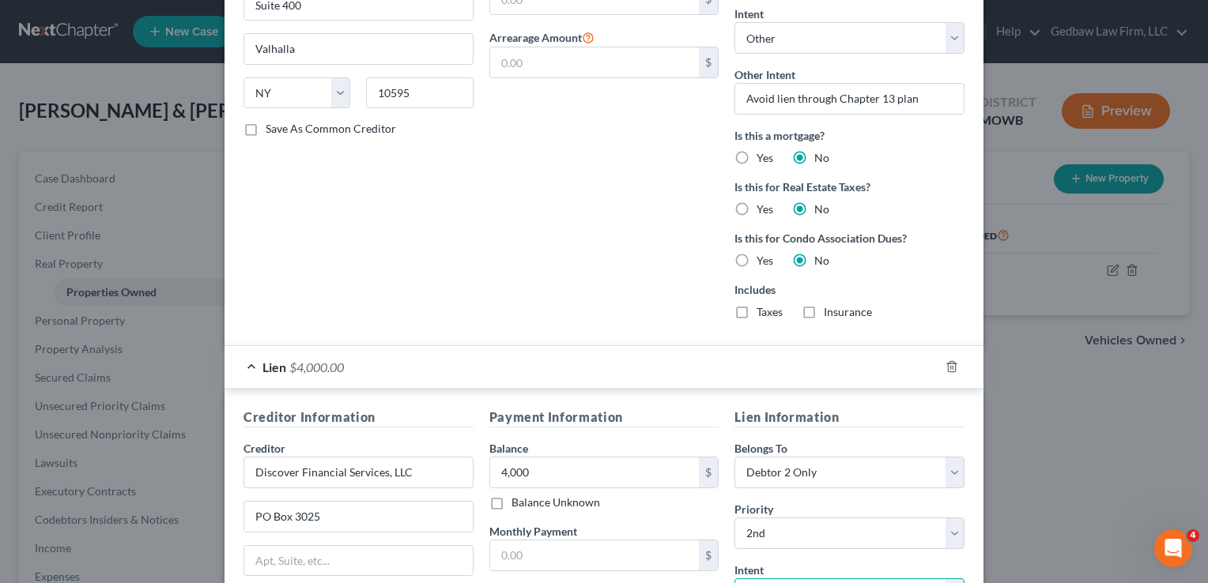
scroll to position [583, 0]
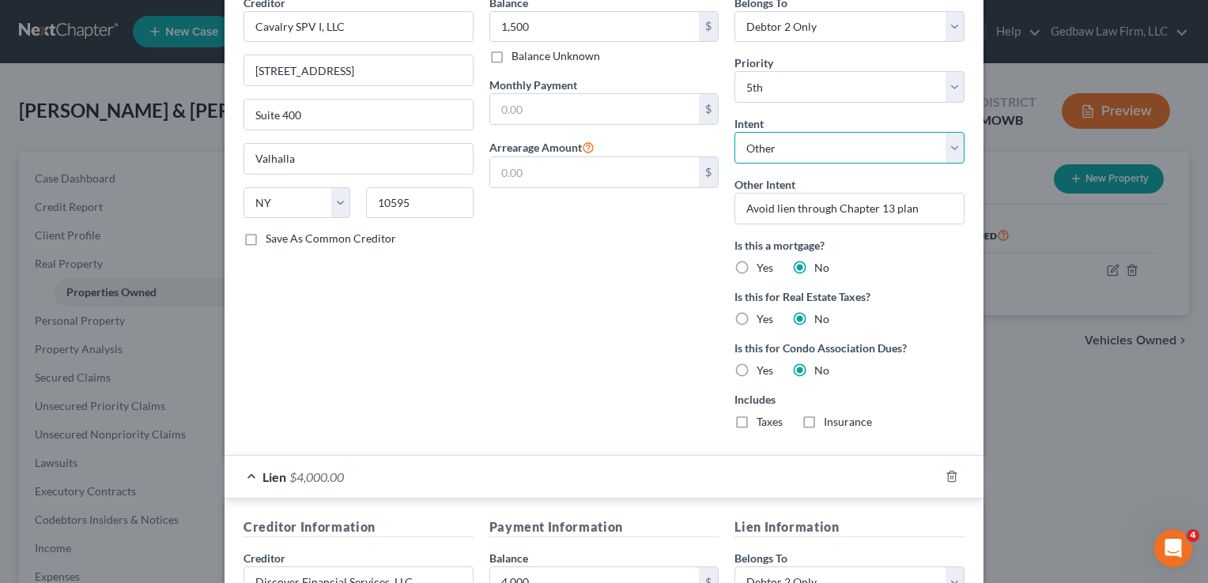
click at [850, 149] on select "Select Surrender Redeem Reaffirm Avoid Other" at bounding box center [849, 148] width 230 height 32
select select "3"
click at [734, 132] on select "Select Surrender Redeem Reaffirm Avoid Other" at bounding box center [849, 148] width 230 height 32
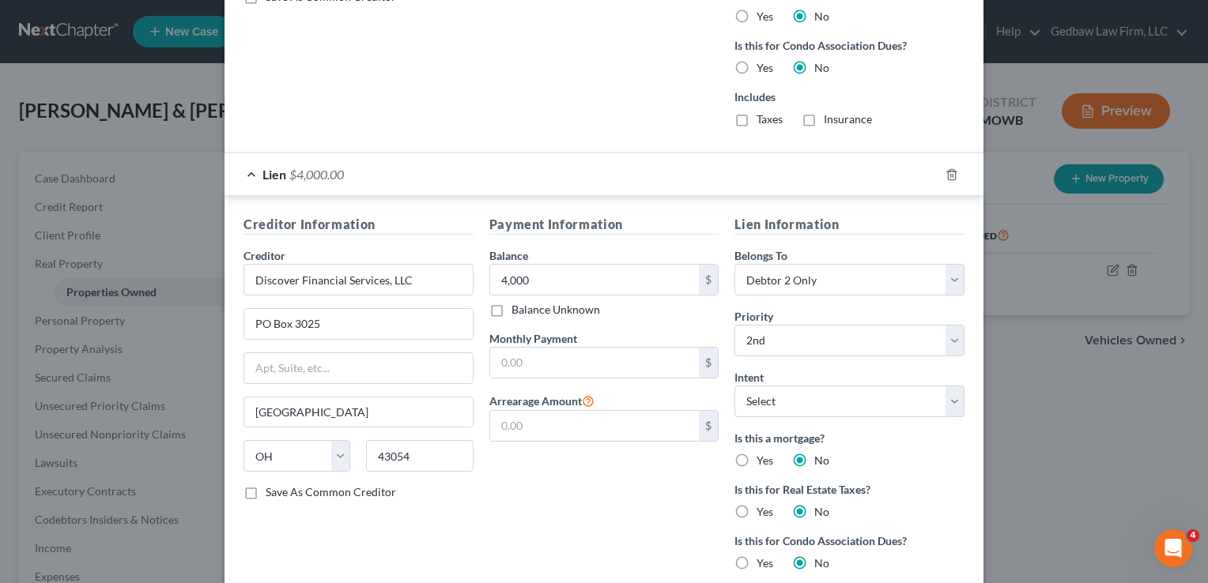
scroll to position [860, 0]
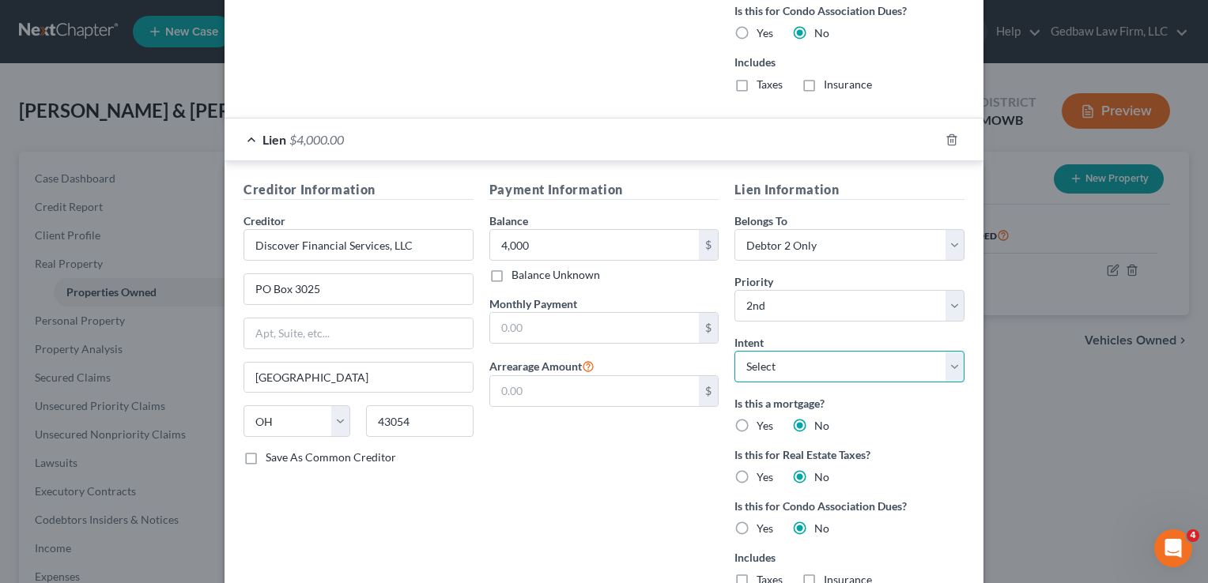
click at [844, 373] on select "Select Surrender Redeem Reaffirm Avoid Other" at bounding box center [849, 367] width 230 height 32
select select "3"
click at [734, 351] on select "Select Surrender Redeem Reaffirm Avoid Other" at bounding box center [849, 367] width 230 height 32
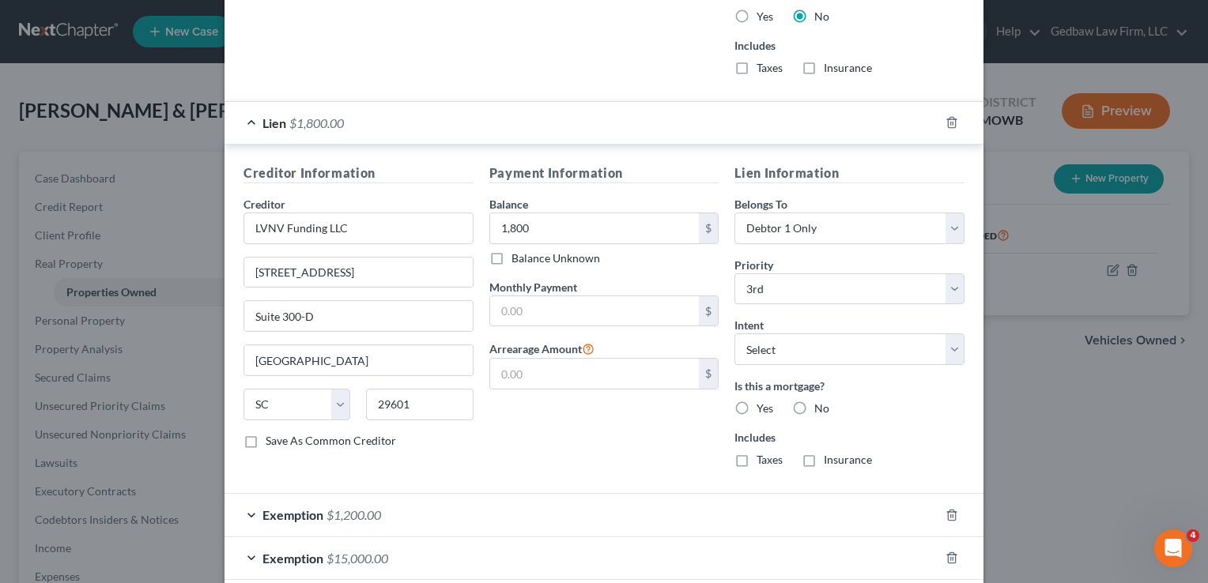
scroll to position [1373, 0]
click at [872, 337] on select "Select Surrender Redeem Reaffirm Avoid Other" at bounding box center [849, 348] width 230 height 32
select select "3"
click at [734, 332] on select "Select Surrender Redeem Reaffirm Avoid Other" at bounding box center [849, 348] width 230 height 32
click at [814, 401] on label "No" at bounding box center [821, 407] width 15 height 16
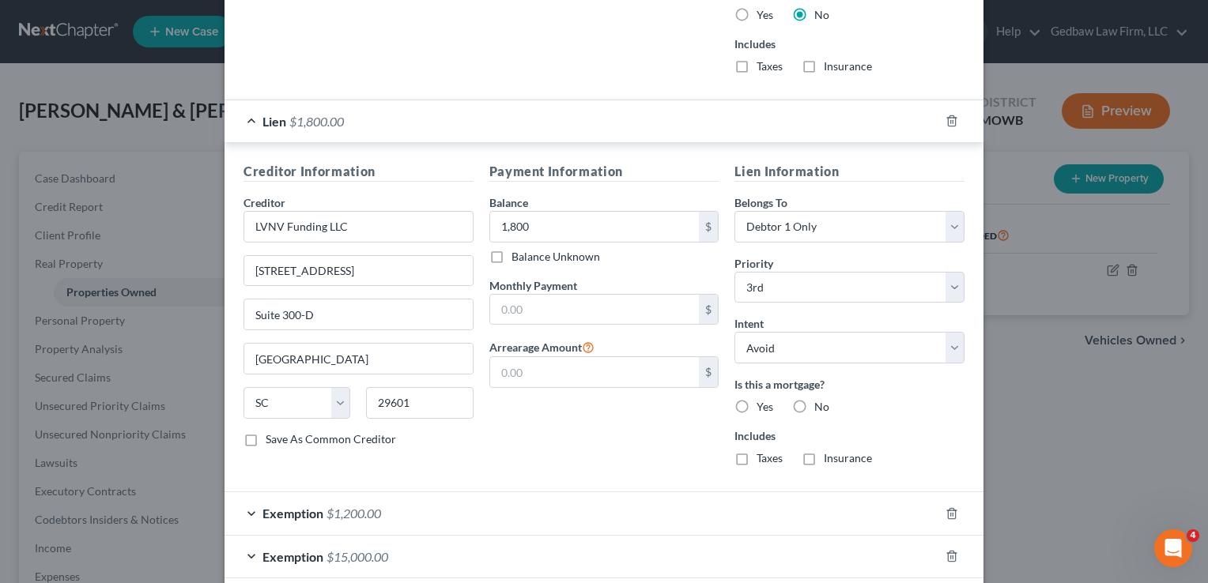
click at [820, 401] on input "No" at bounding box center [825, 404] width 10 height 10
radio input "true"
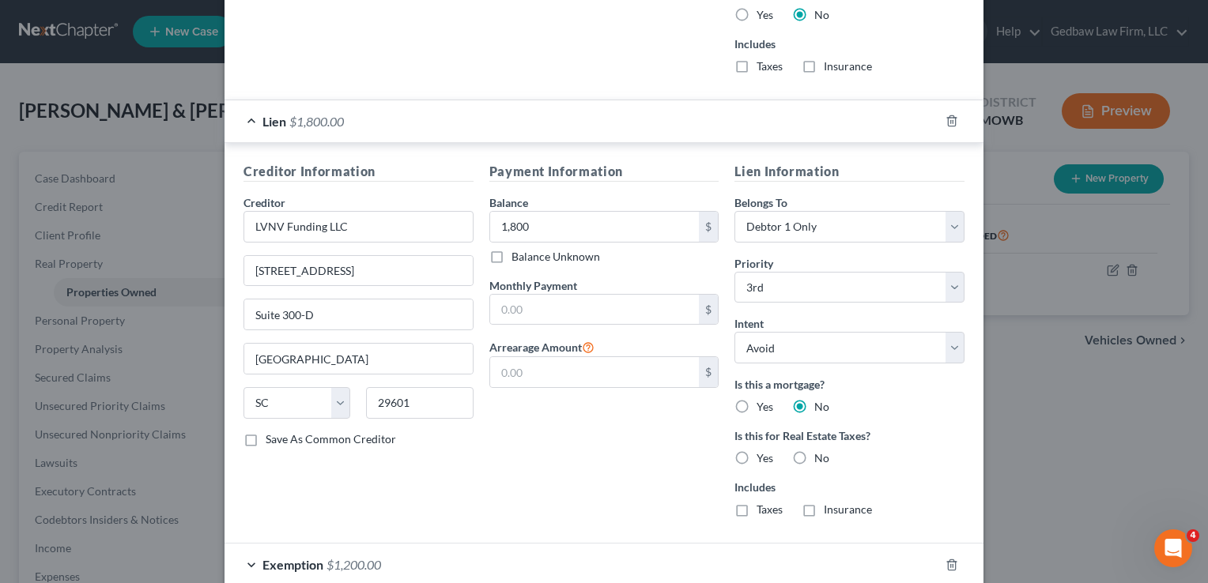
click at [814, 450] on label "No" at bounding box center [821, 458] width 15 height 16
click at [820, 450] on input "No" at bounding box center [825, 455] width 10 height 10
radio input "true"
click at [814, 504] on label "No" at bounding box center [821, 510] width 15 height 16
click at [820, 504] on input "No" at bounding box center [825, 507] width 10 height 10
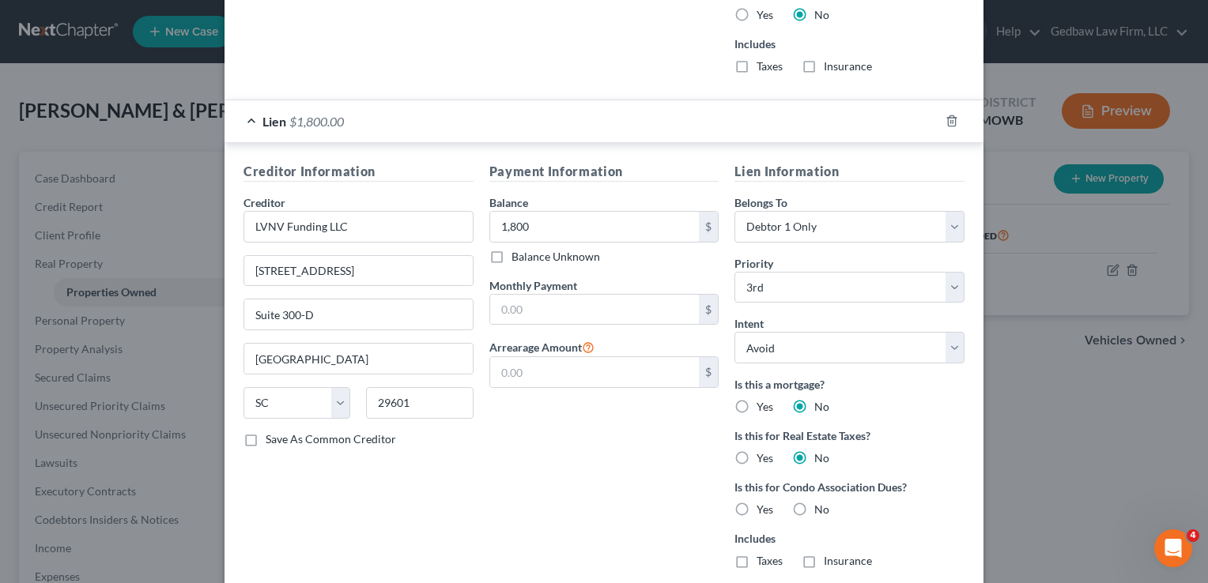
radio input "true"
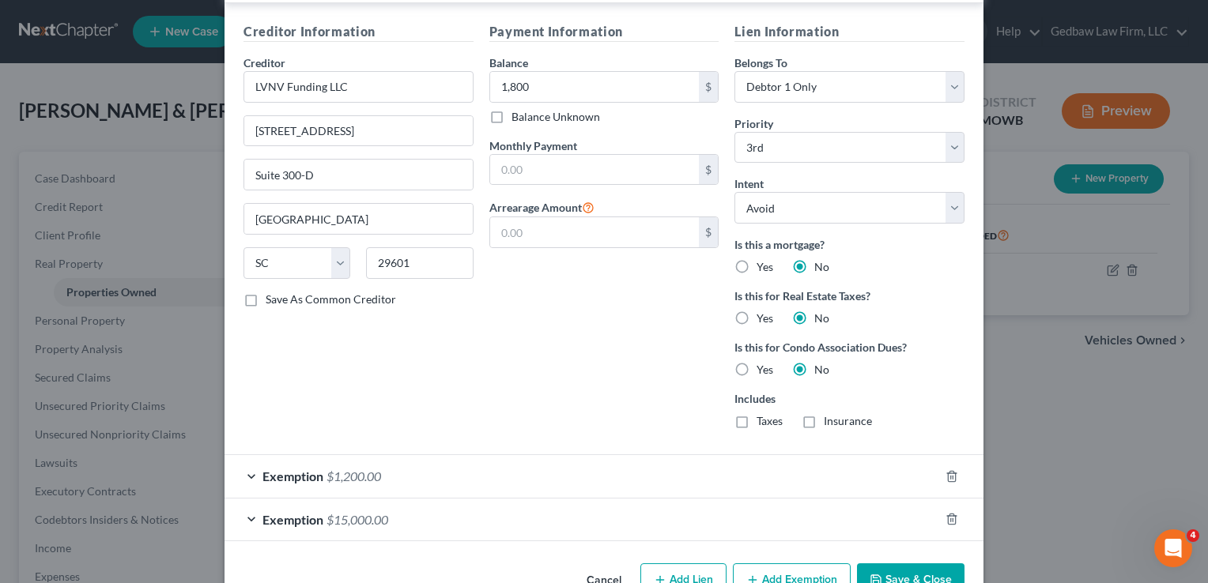
scroll to position [1551, 0]
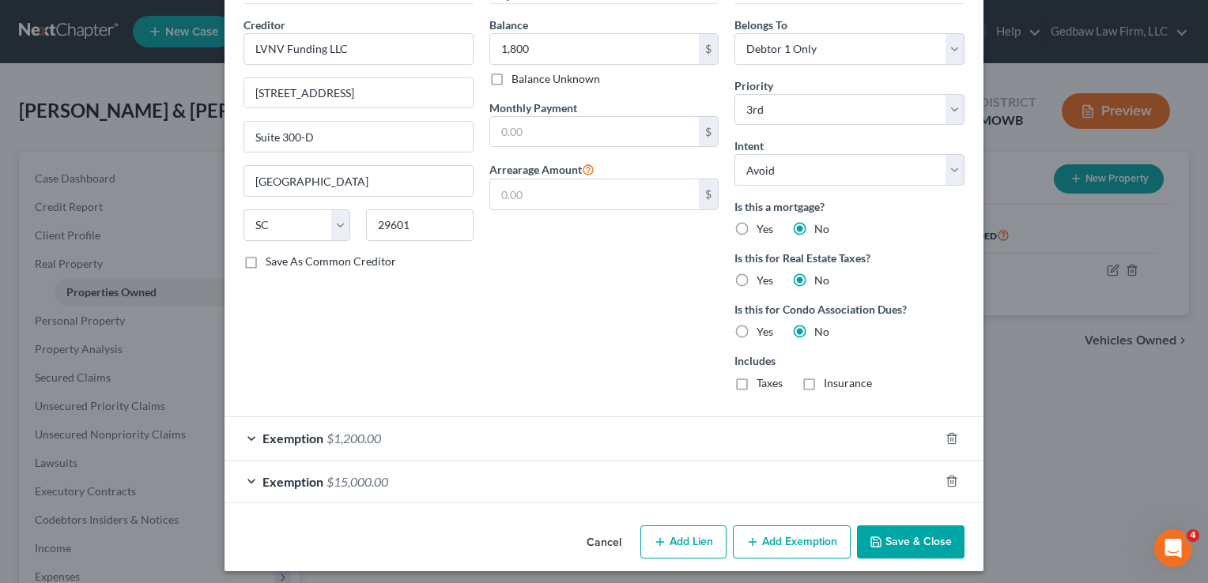
click at [691, 535] on button "Add Lien" at bounding box center [683, 542] width 86 height 33
select select "2"
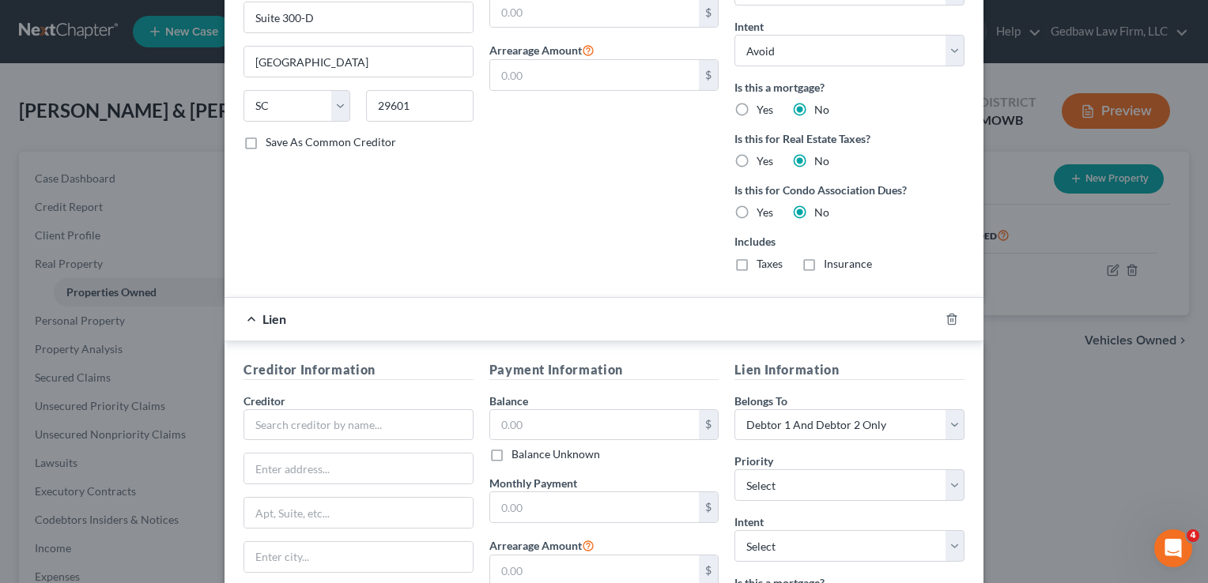
scroll to position [1808, 0]
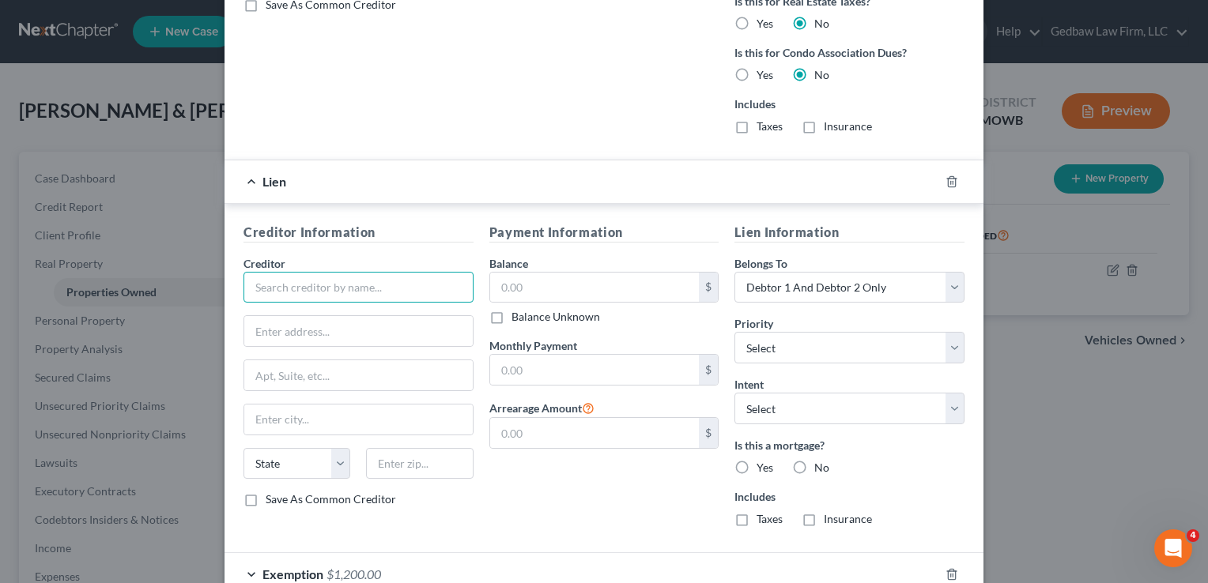
click at [408, 280] on input "text" at bounding box center [358, 288] width 230 height 32
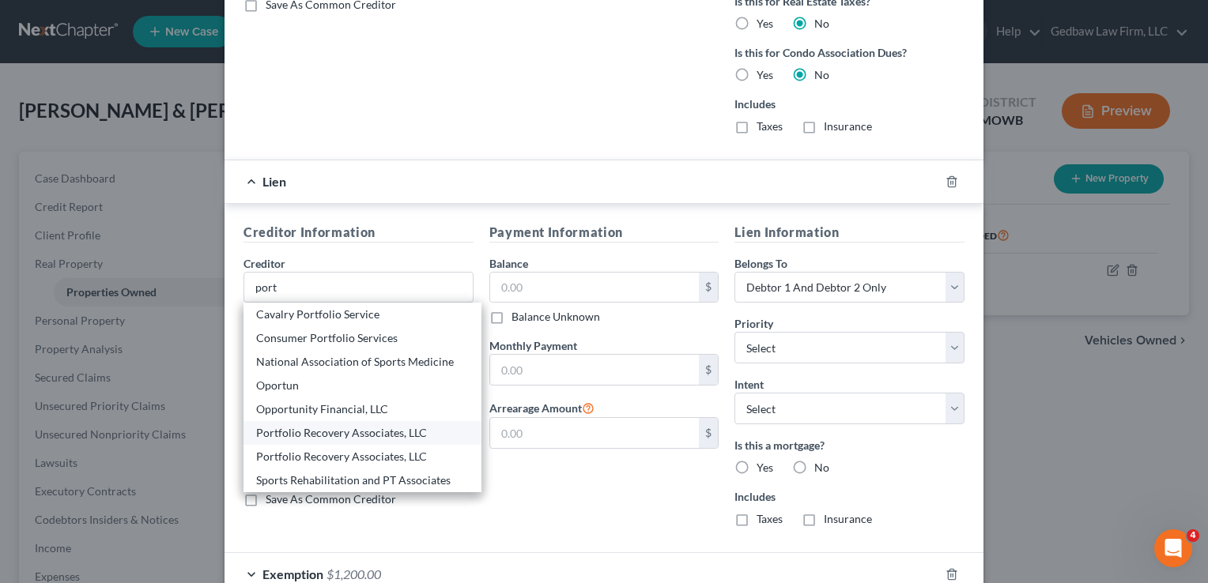
click at [360, 425] on div "Portfolio Recovery Associates, LLC" at bounding box center [362, 433] width 213 height 16
type input "Portfolio Recovery Associates, LLC"
type input "[STREET_ADDRESS]"
type input "Suite 100"
type input "[GEOGRAPHIC_DATA]"
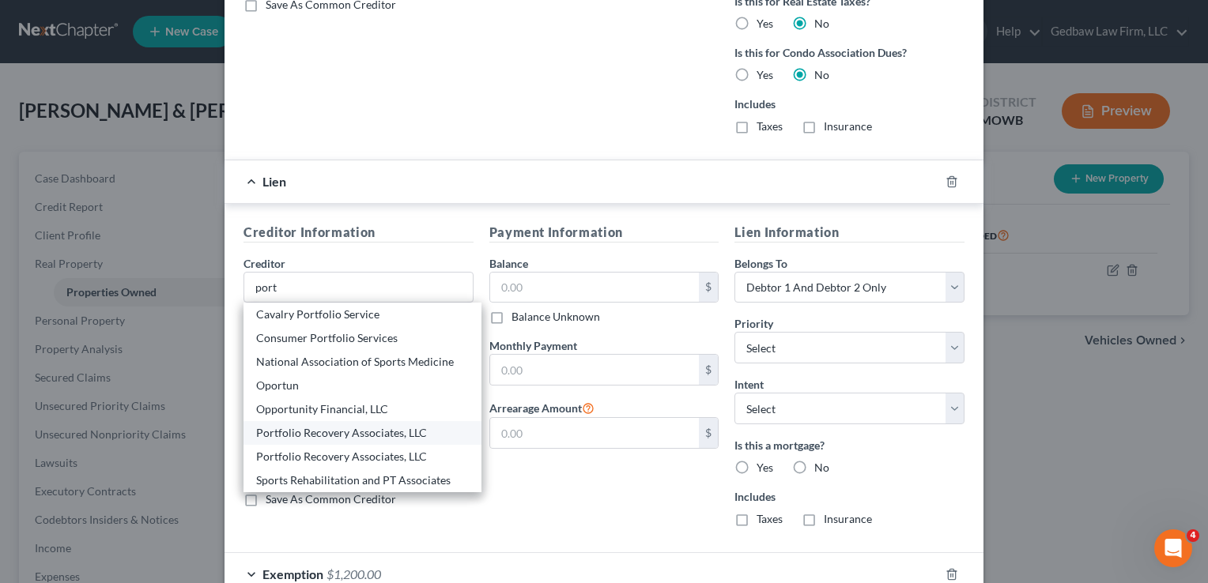
select select "48"
type input "23502"
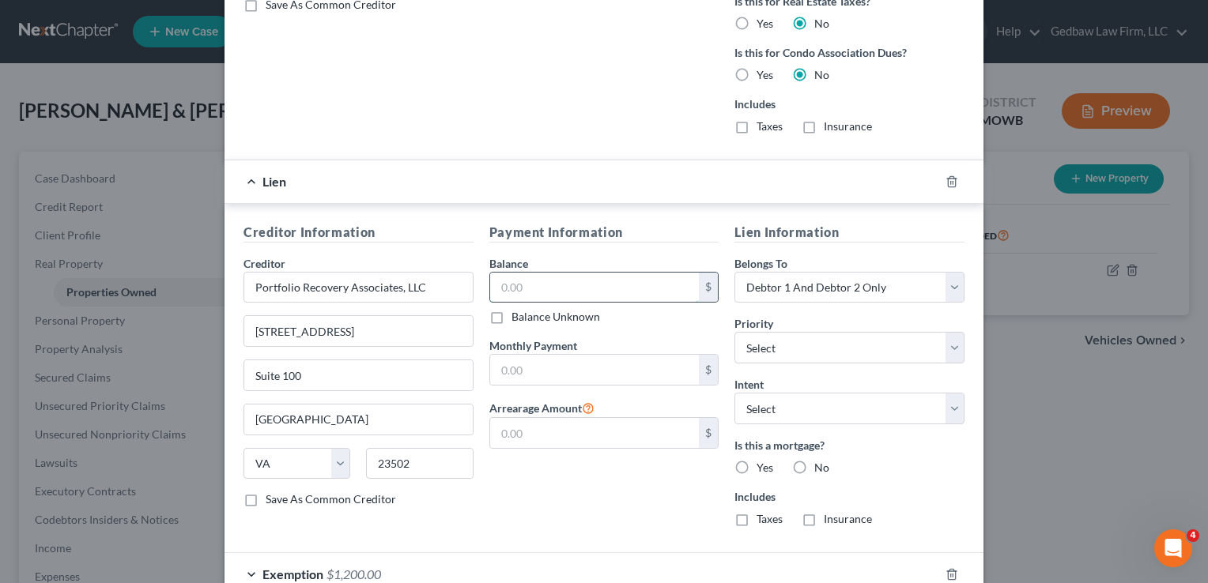
click at [527, 277] on input "text" at bounding box center [594, 288] width 209 height 30
type input "3,800"
click at [822, 273] on select "Select Debtor 1 Only Debtor 2 Only Debtor 1 And Debtor 2 Only At Least One Of T…" at bounding box center [849, 288] width 230 height 32
select select "0"
click at [734, 272] on select "Select Debtor 1 Only Debtor 2 Only Debtor 1 And Debtor 2 Only At Least One Of T…" at bounding box center [849, 288] width 230 height 32
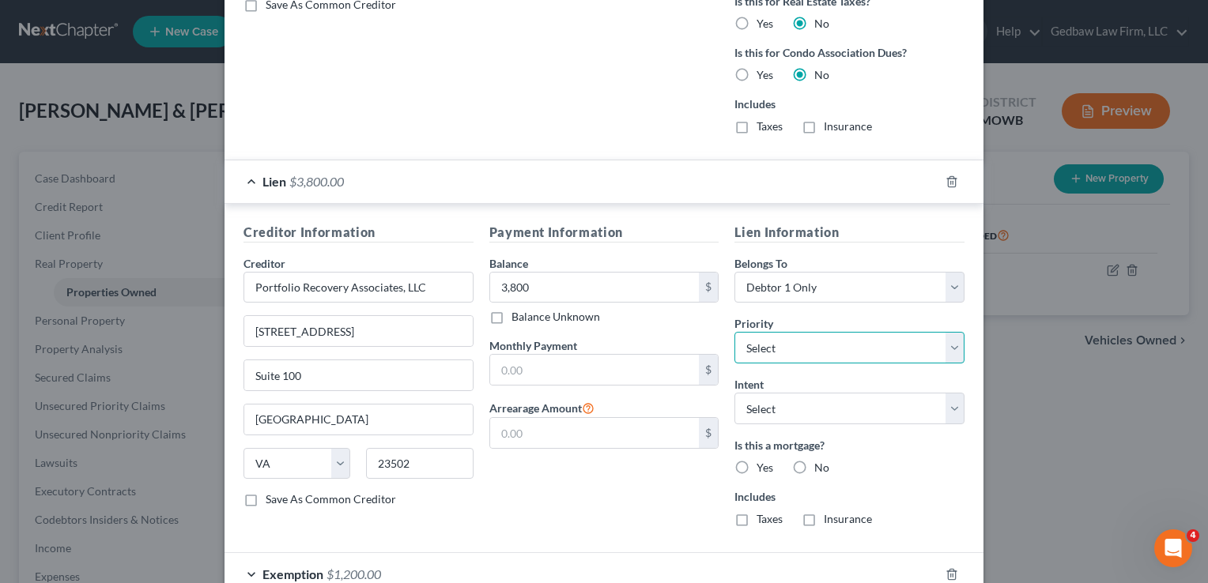
click at [822, 343] on select "Select 1st 4th 6th 7th 8th 9th 10th 11th 12th 13th 14th 15th 16th 17th 18th 19t…" at bounding box center [849, 348] width 230 height 32
select select "1"
click at [734, 332] on select "Select 1st 4th 6th 7th 8th 9th 10th 11th 12th 13th 14th 15th 16th 17th 18th 19t…" at bounding box center [849, 348] width 230 height 32
select select "1"
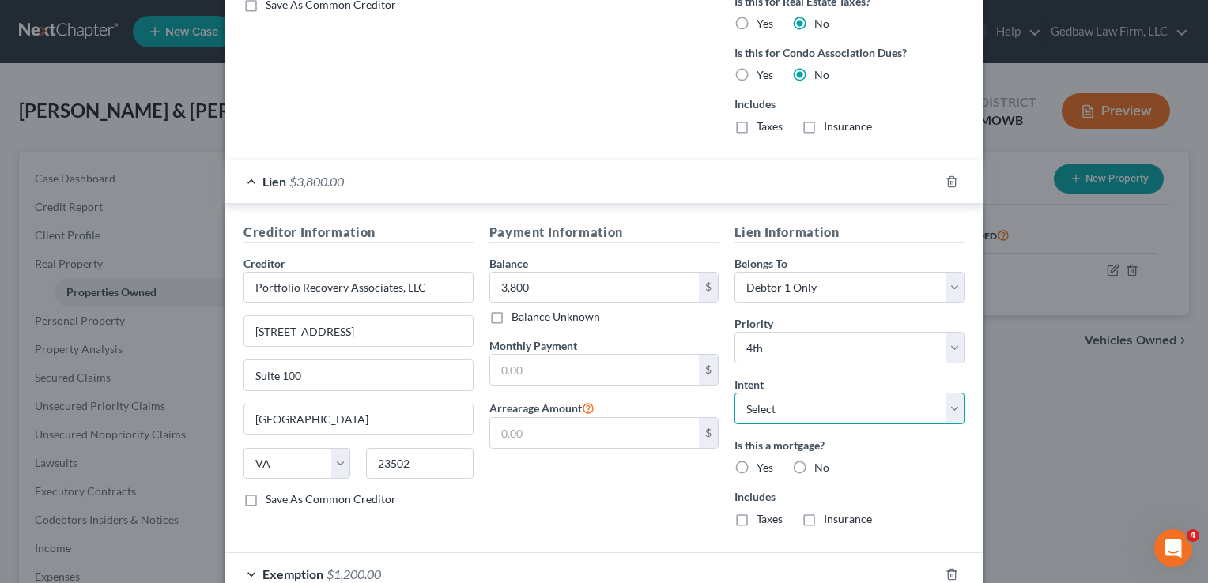
click at [874, 405] on select "Select Surrender Redeem Reaffirm Avoid Other" at bounding box center [849, 409] width 230 height 32
select select "3"
click at [734, 393] on select "Select Surrender Redeem Reaffirm Avoid Other" at bounding box center [849, 409] width 230 height 32
click at [814, 460] on label "No" at bounding box center [821, 468] width 15 height 16
click at [820, 460] on input "No" at bounding box center [825, 465] width 10 height 10
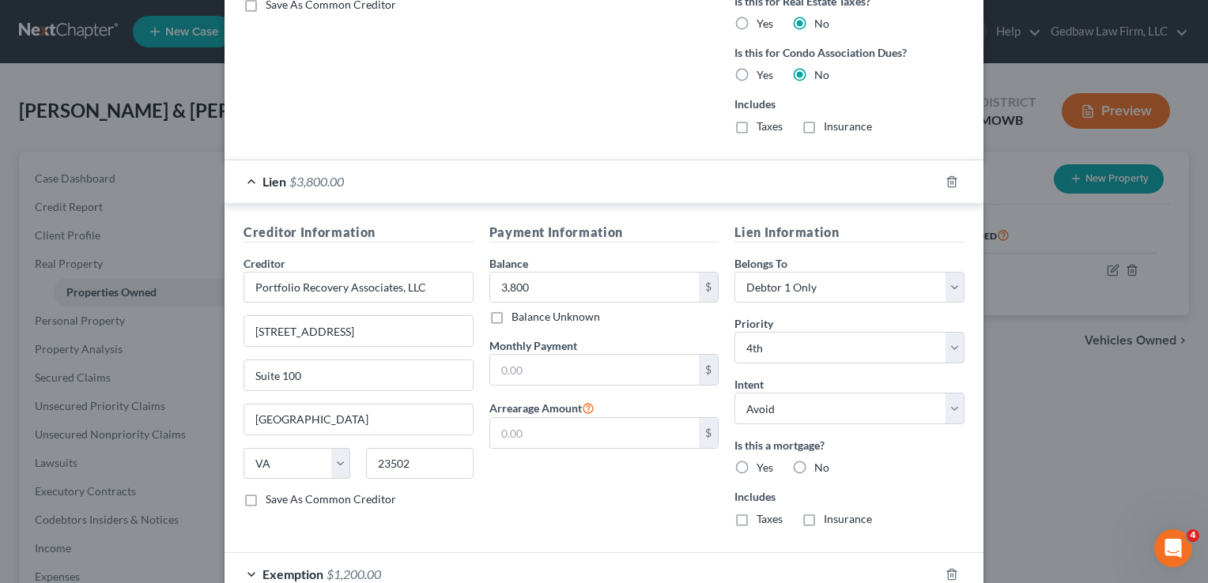
radio input "true"
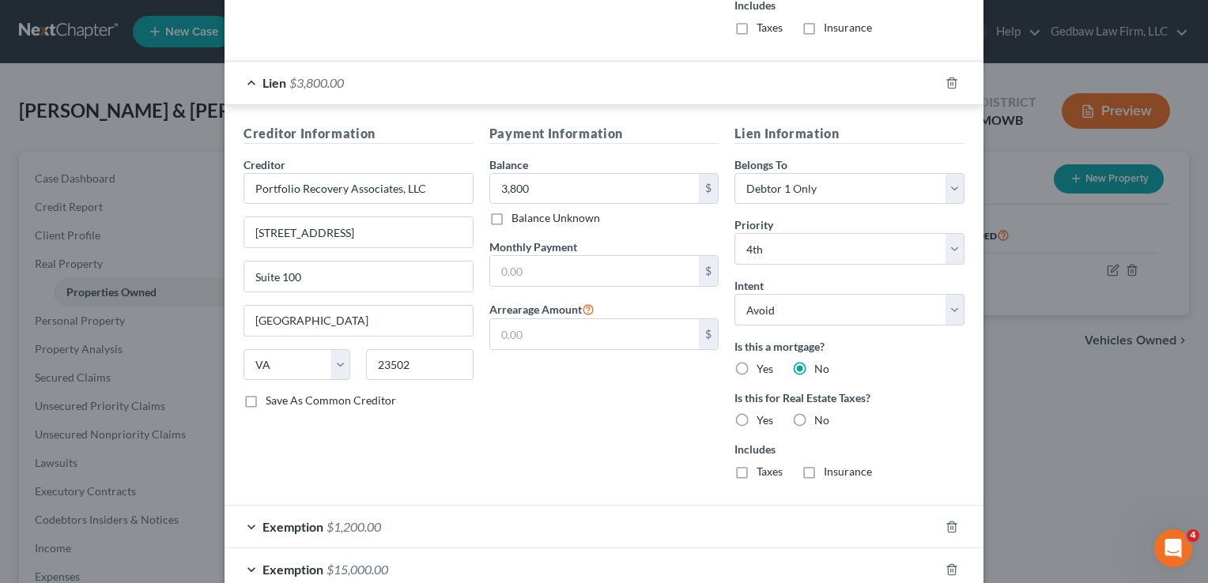
scroll to position [1927, 0]
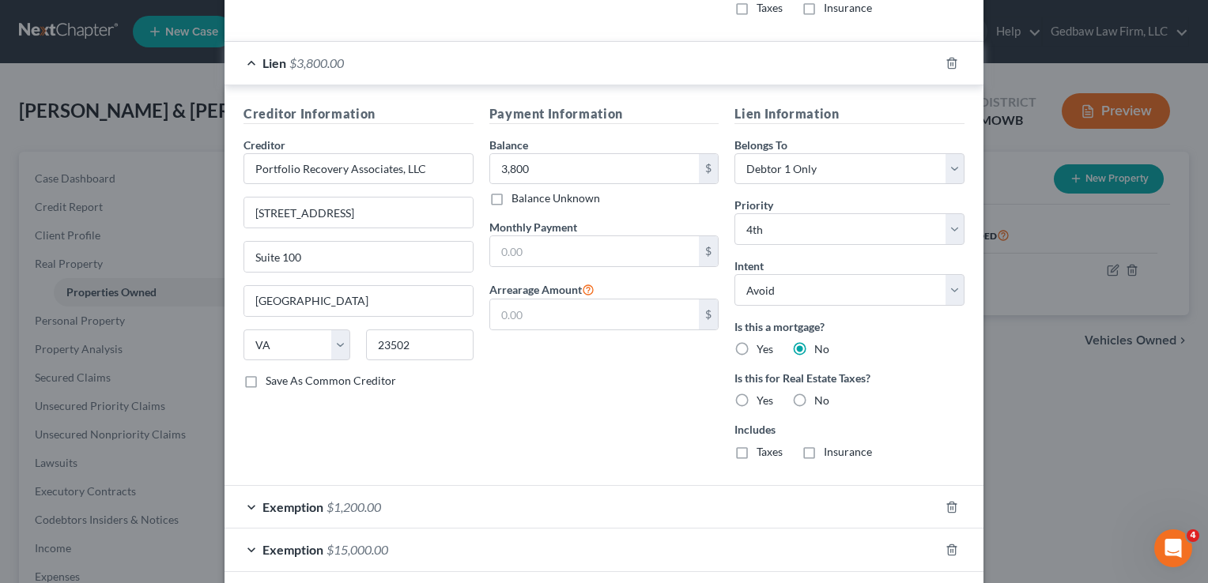
click at [814, 394] on label "No" at bounding box center [821, 401] width 15 height 16
click at [820, 394] on input "No" at bounding box center [825, 398] width 10 height 10
radio input "true"
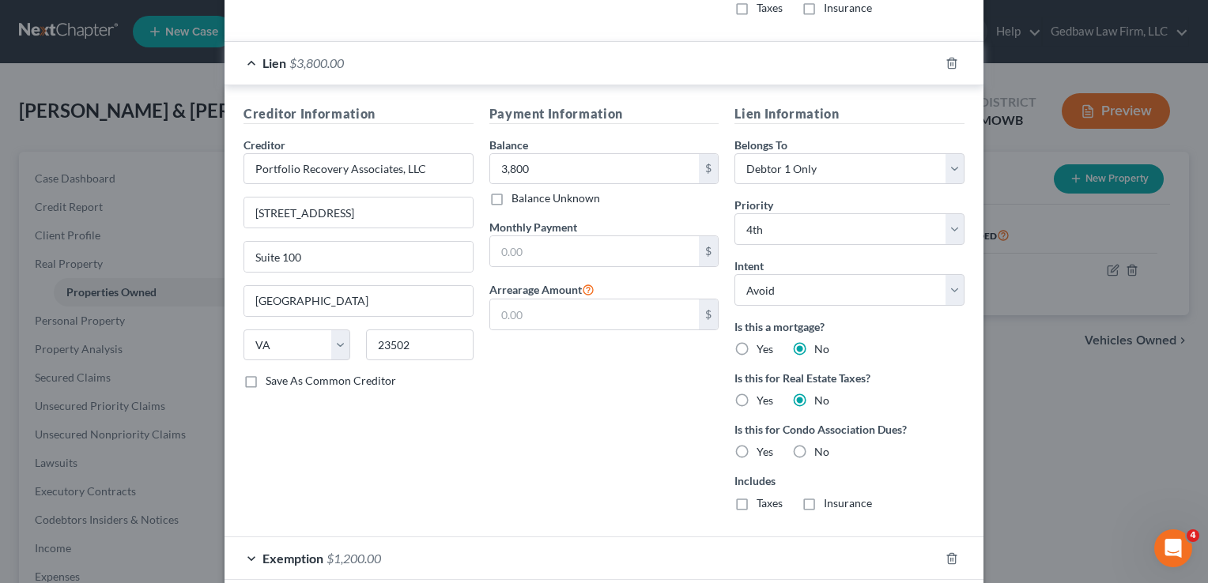
click at [814, 444] on label "No" at bounding box center [821, 452] width 15 height 16
click at [820, 444] on input "No" at bounding box center [825, 449] width 10 height 10
radio input "true"
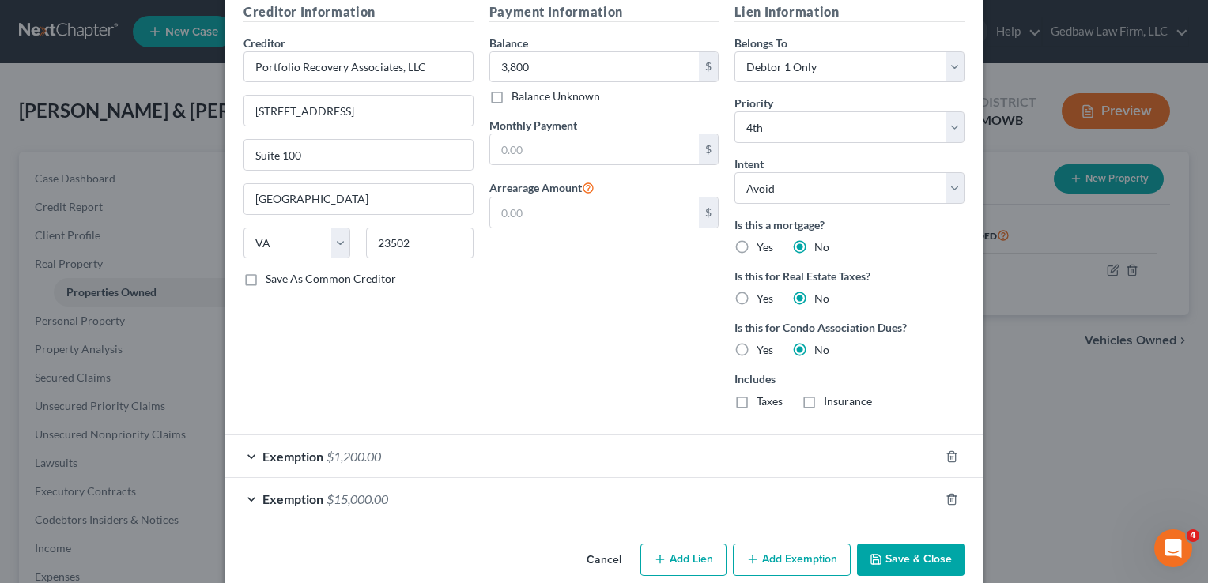
scroll to position [2045, 0]
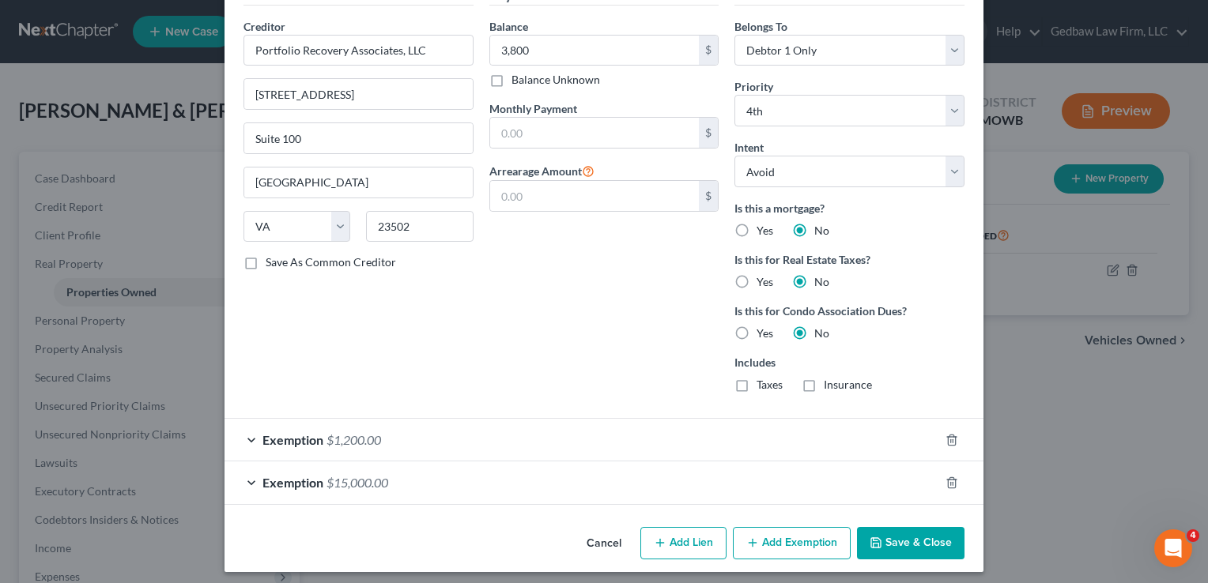
click at [684, 537] on button "Add Lien" at bounding box center [683, 543] width 86 height 33
select select "2"
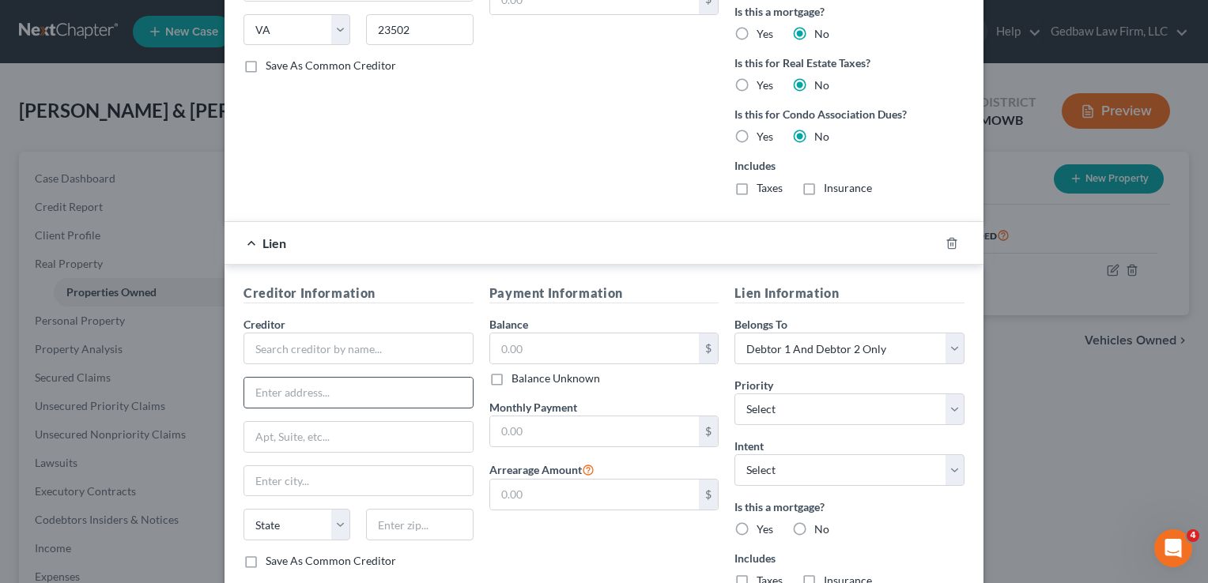
scroll to position [2243, 0]
click at [412, 337] on input "text" at bounding box center [358, 348] width 230 height 32
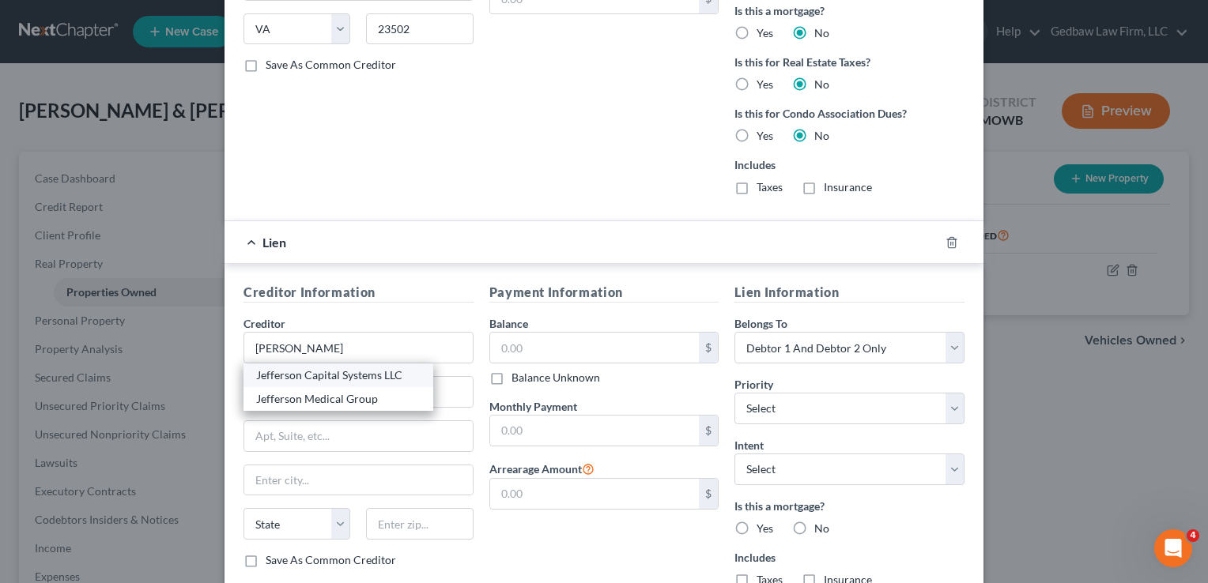
click at [379, 367] on div "Jefferson Capital Systems LLC" at bounding box center [338, 375] width 164 height 16
type input "Jefferson Capital Systems LLC"
type input "[STREET_ADDRESS][PERSON_NAME]"
type input "Dept. C"
type input "Saint Cloud"
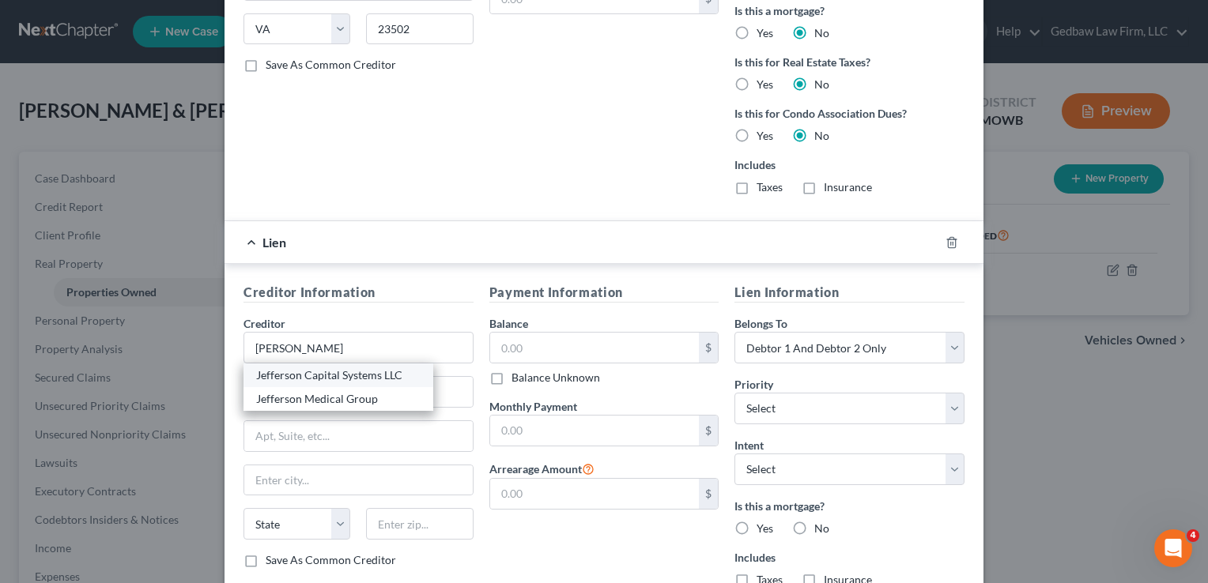
select select "24"
type input "56303"
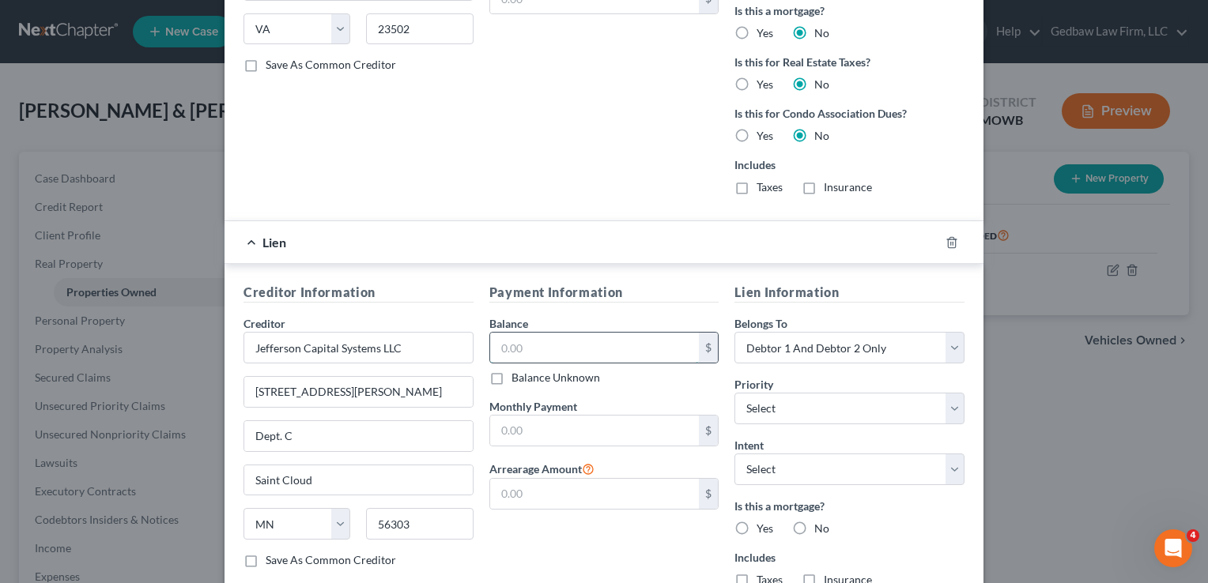
click at [581, 343] on input "text" at bounding box center [594, 348] width 209 height 30
type input "4,000"
click at [907, 345] on select "Select Debtor 1 Only Debtor 2 Only Debtor 1 And Debtor 2 Only At Least One Of T…" at bounding box center [849, 348] width 230 height 32
select select "1"
click at [734, 332] on select "Select Debtor 1 Only Debtor 2 Only Debtor 1 And Debtor 2 Only At Least One Of T…" at bounding box center [849, 348] width 230 height 32
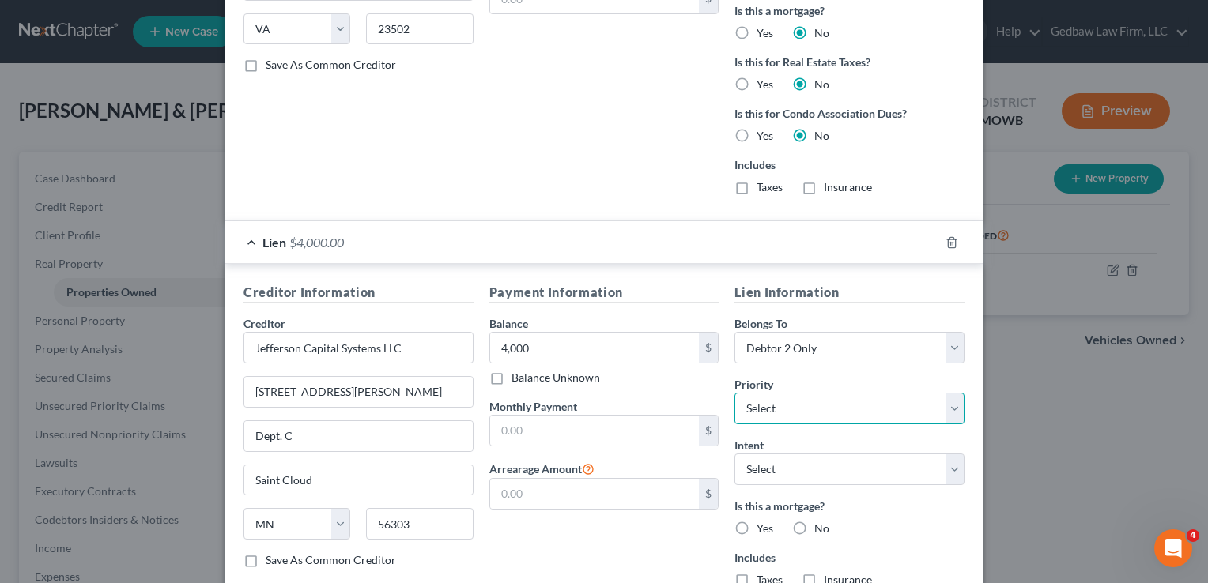
click at [871, 406] on select "Select 1st 6th 7th 8th 9th 10th 11th 12th 13th 14th 15th 16th 17th 18th 19th 20…" at bounding box center [849, 409] width 230 height 32
select select "1"
click at [734, 393] on select "Select 1st 6th 7th 8th 9th 10th 11th 12th 13th 14th 15th 16th 17th 18th 19th 20…" at bounding box center [849, 409] width 230 height 32
click at [852, 463] on select "Select Surrender Redeem Reaffirm Avoid Other" at bounding box center [849, 470] width 230 height 32
select select "3"
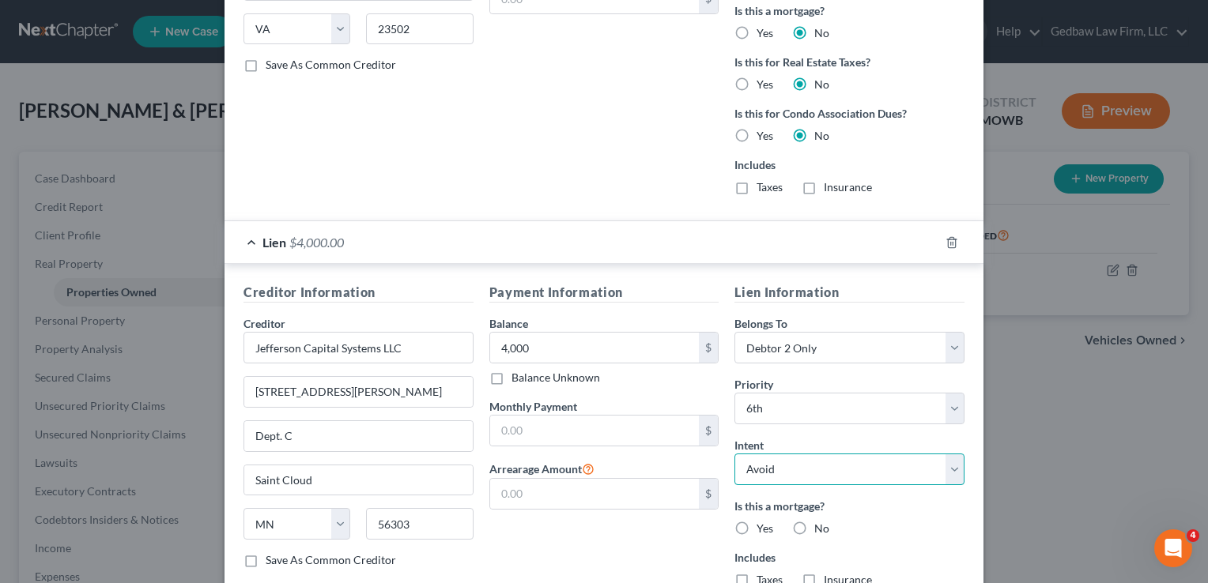
click at [734, 454] on select "Select Surrender Redeem Reaffirm Avoid Other" at bounding box center [849, 470] width 230 height 32
click at [814, 521] on label "No" at bounding box center [821, 529] width 15 height 16
click at [820, 521] on input "No" at bounding box center [825, 526] width 10 height 10
radio input "true"
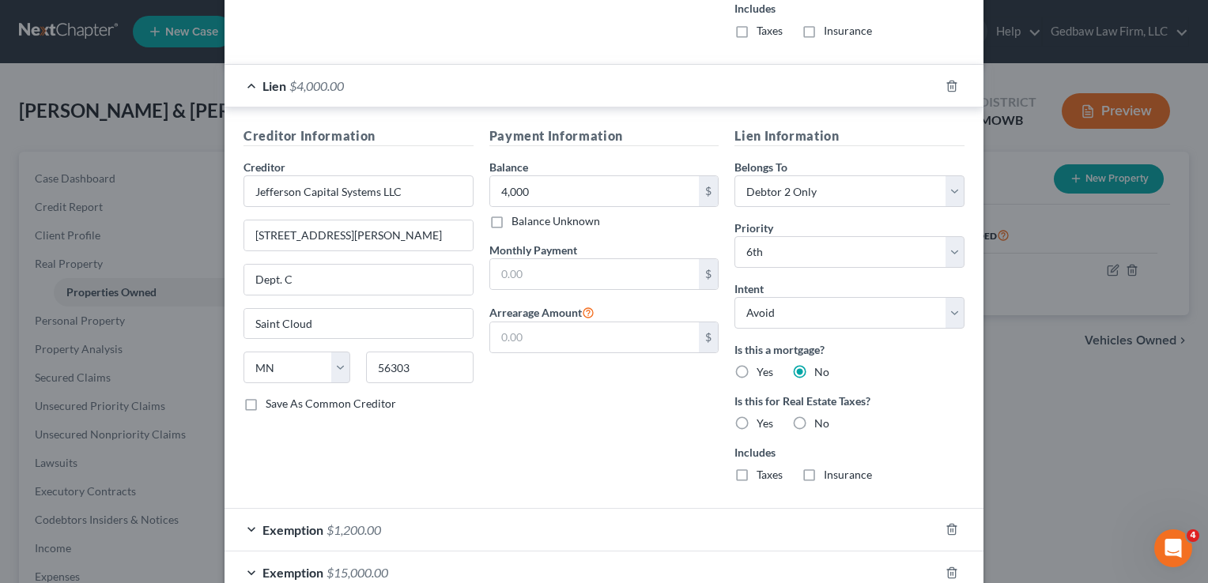
scroll to position [2401, 0]
click at [814, 414] on label "No" at bounding box center [821, 422] width 15 height 16
click at [820, 414] on input "No" at bounding box center [825, 419] width 10 height 10
radio input "true"
click at [814, 465] on label "No" at bounding box center [821, 473] width 15 height 16
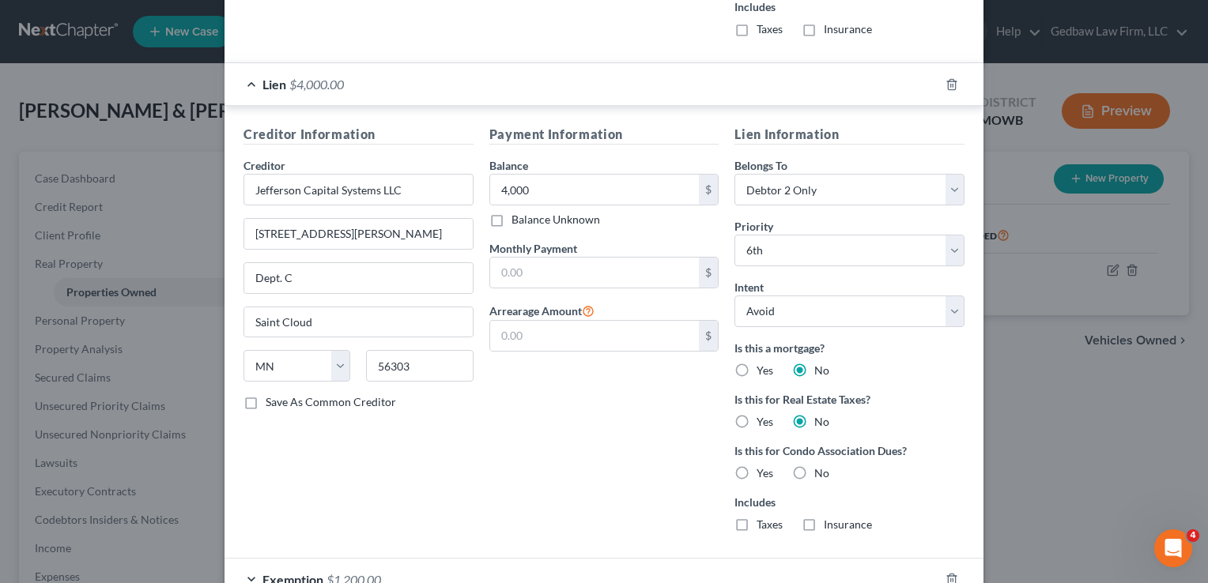
click at [820, 465] on input "No" at bounding box center [825, 470] width 10 height 10
radio input "true"
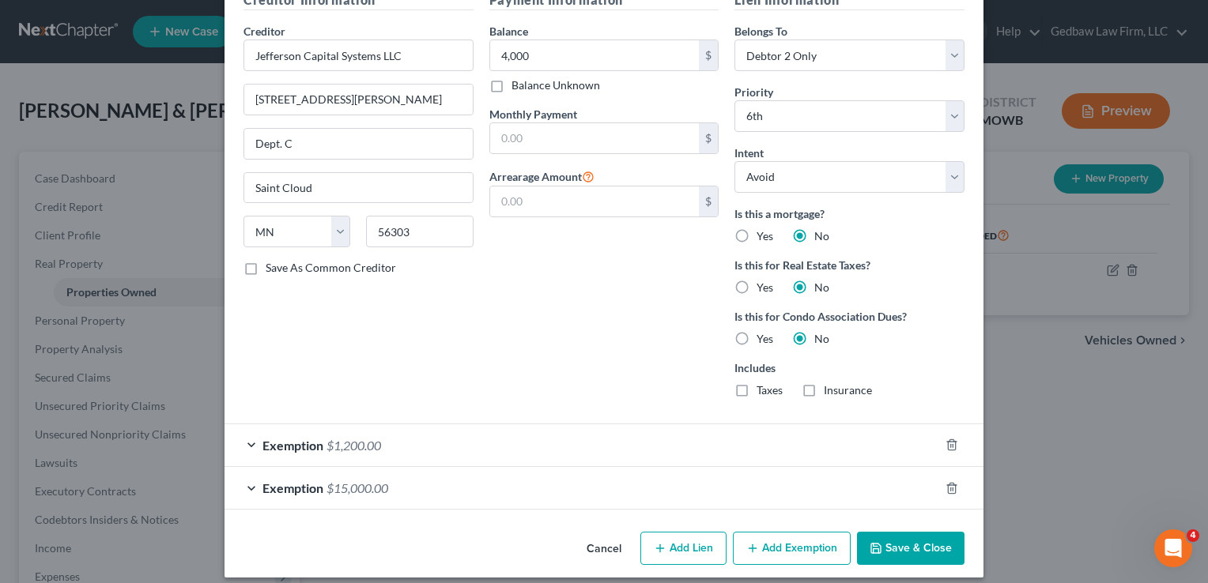
scroll to position [2538, 0]
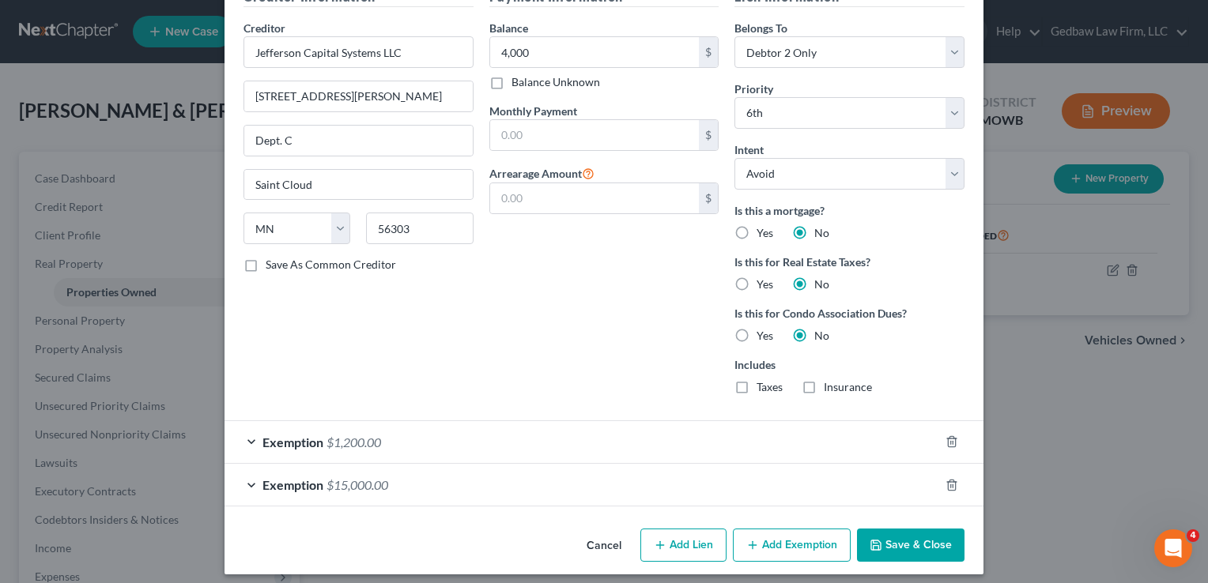
click at [919, 539] on button "Save & Close" at bounding box center [910, 545] width 107 height 33
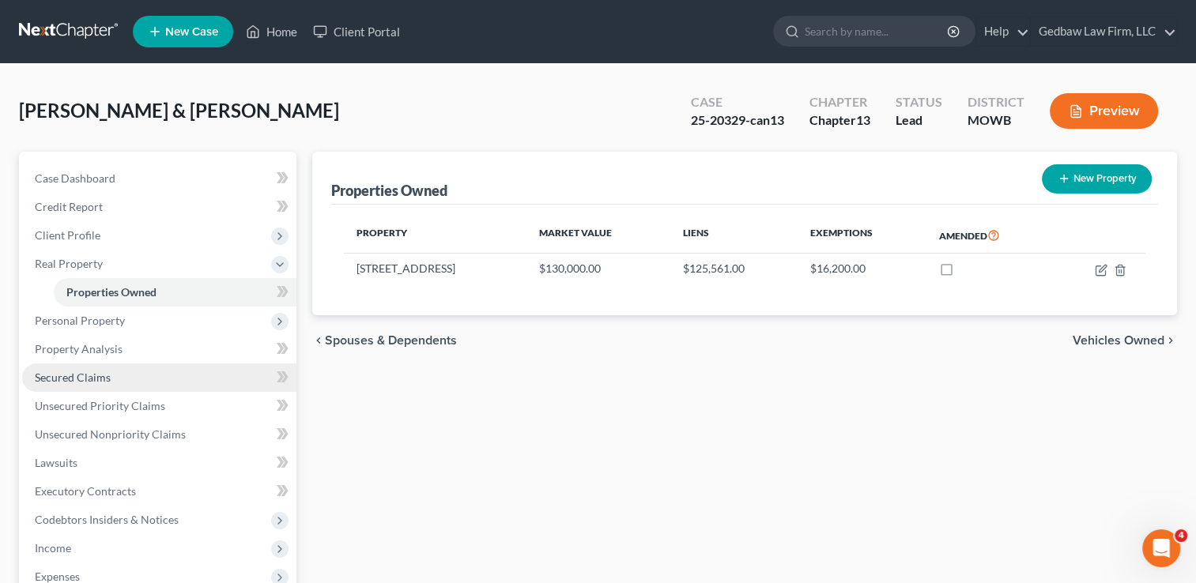
click at [84, 371] on span "Secured Claims" at bounding box center [73, 377] width 76 height 13
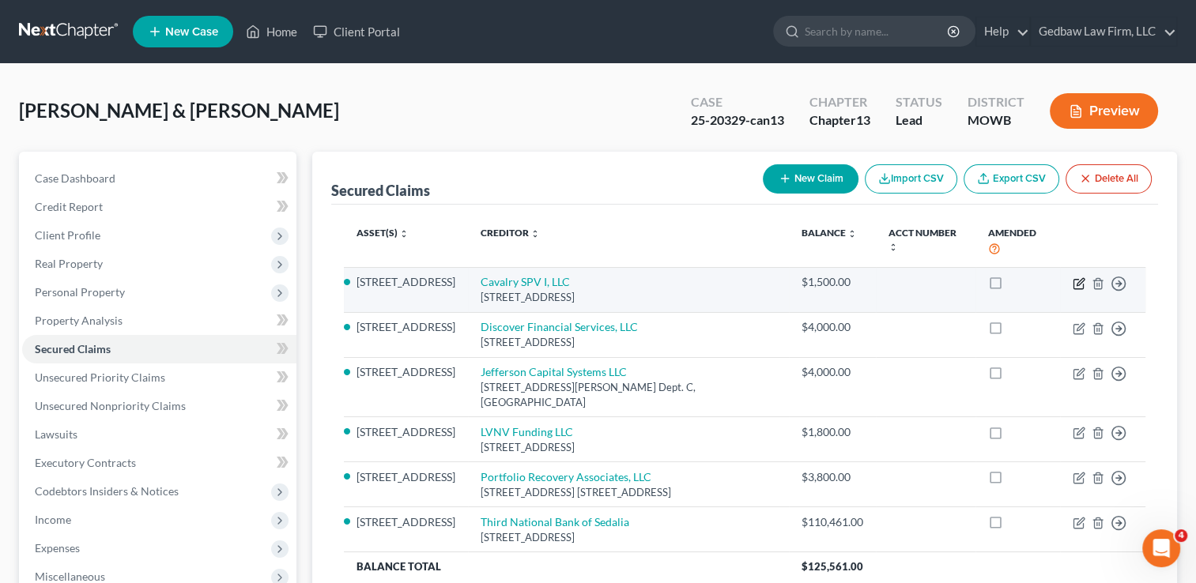
click at [1076, 277] on icon "button" at bounding box center [1078, 283] width 13 height 13
select select "35"
select select "3"
select select "1"
select select "0"
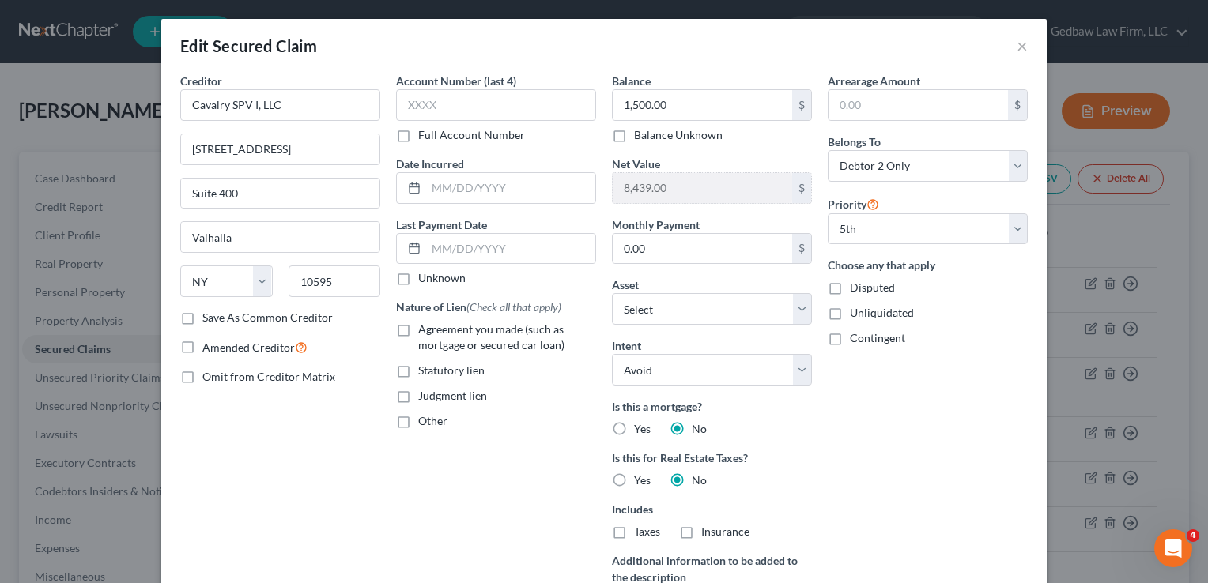
click at [418, 397] on label "Judgment lien" at bounding box center [452, 396] width 69 height 16
click at [424, 397] on input "Judgment lien" at bounding box center [429, 393] width 10 height 10
checkbox input "true"
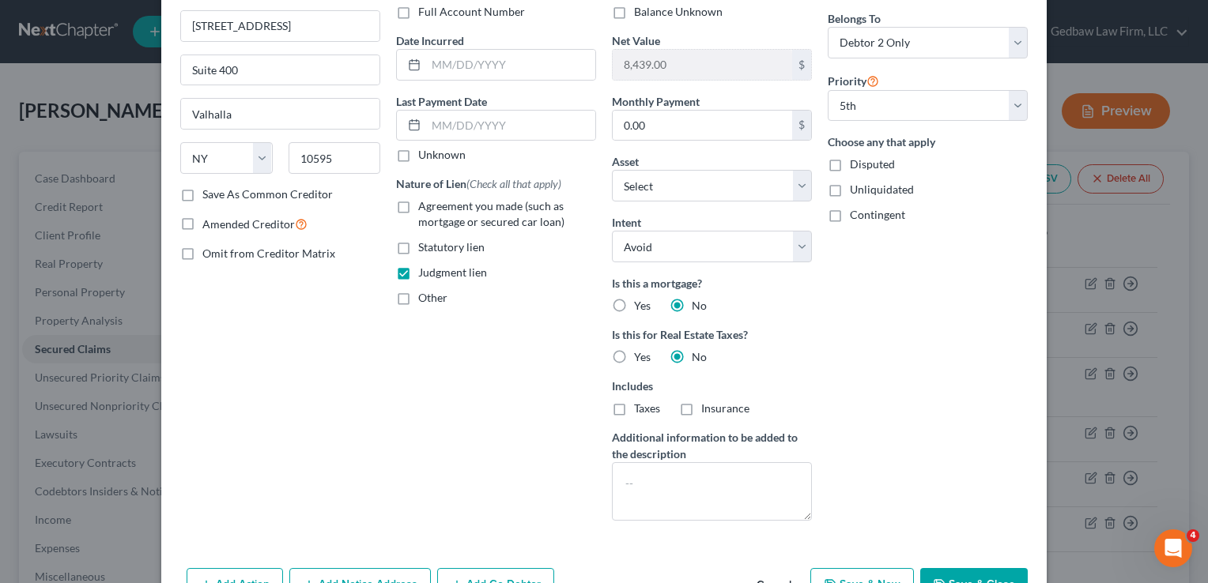
scroll to position [138, 0]
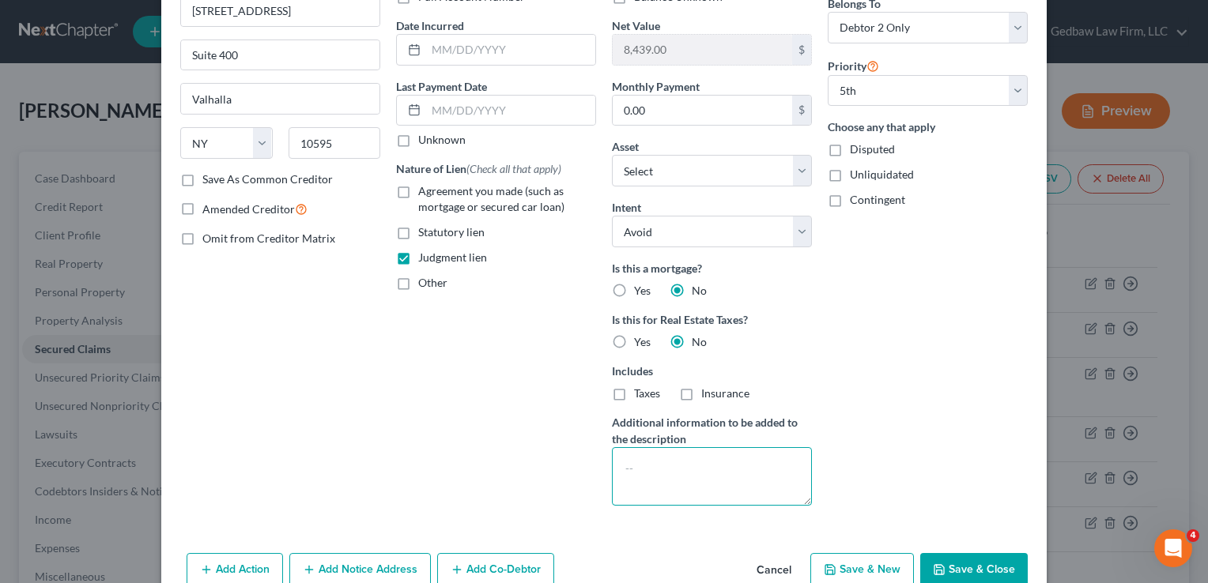
click at [679, 457] on textarea at bounding box center [712, 476] width 200 height 58
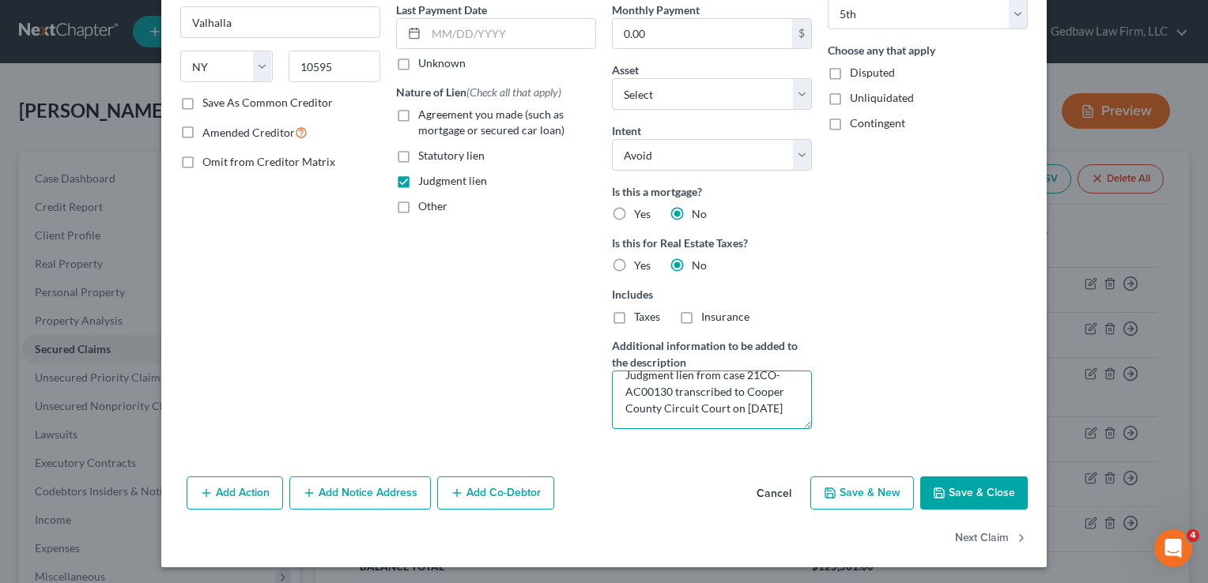
scroll to position [216, 0]
type textarea "Judgment lien from case 21CO-AC00130 transcribed to Cooper County Circuit Court…"
click at [997, 488] on button "Save & Close" at bounding box center [973, 492] width 107 height 33
select select "4"
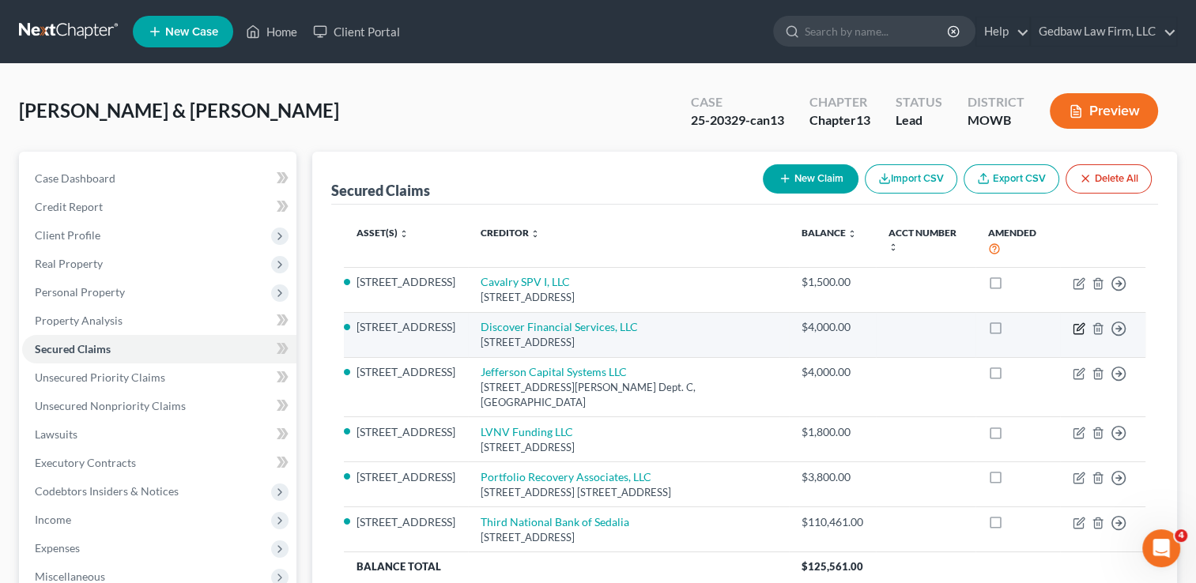
click at [1078, 323] on icon "button" at bounding box center [1079, 326] width 7 height 7
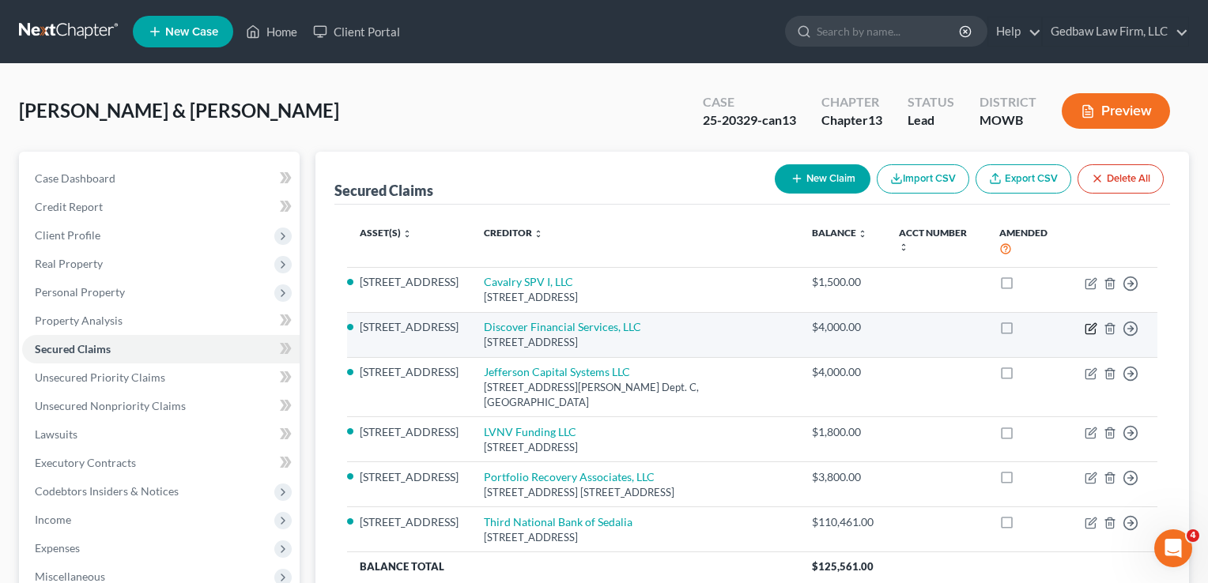
select select "36"
select select "3"
select select "1"
select select "0"
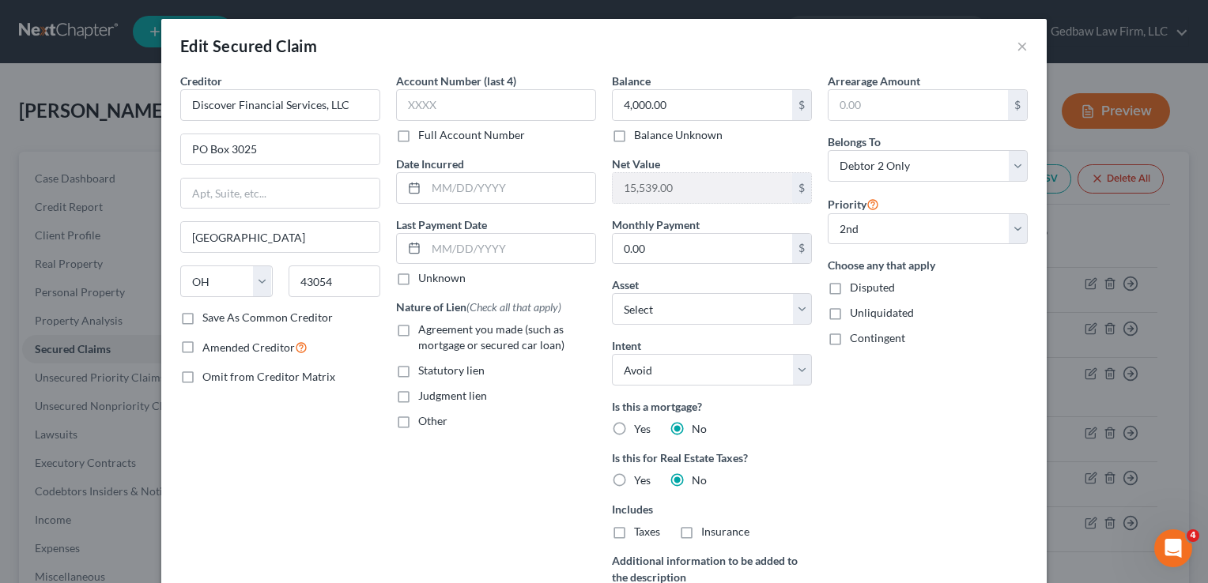
click at [418, 398] on label "Judgment lien" at bounding box center [452, 396] width 69 height 16
click at [424, 398] on input "Judgment lien" at bounding box center [429, 393] width 10 height 10
checkbox input "true"
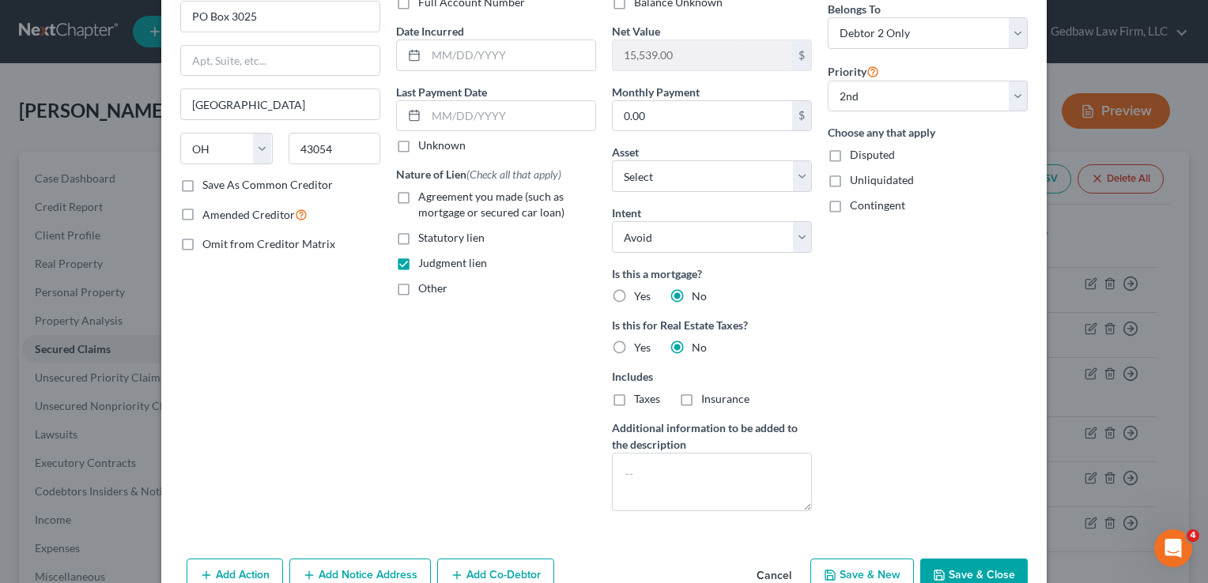
scroll to position [138, 0]
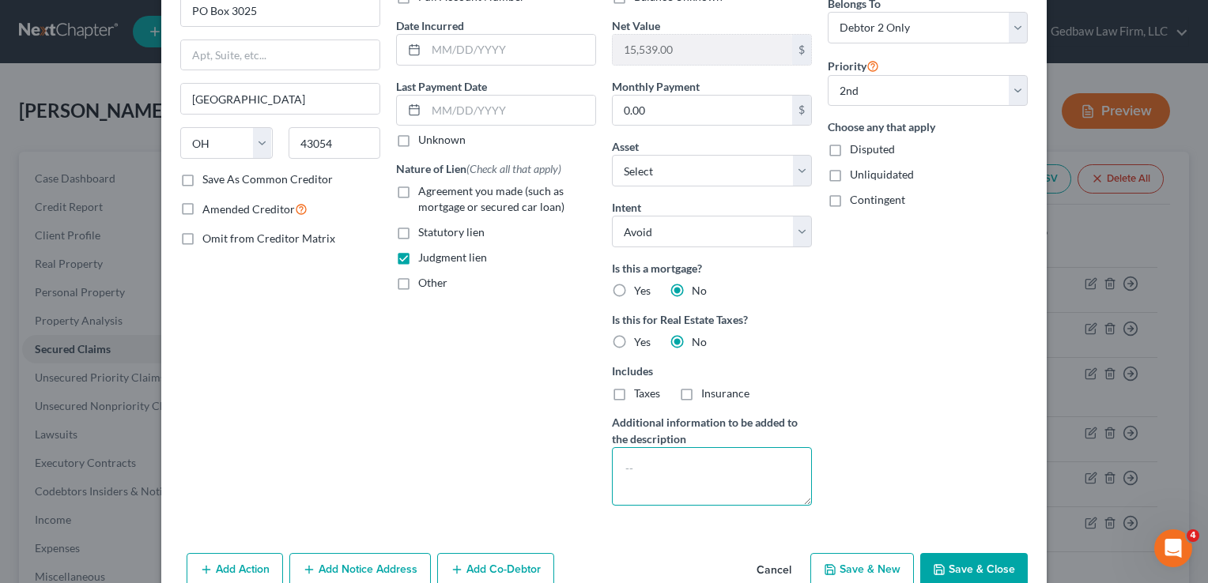
click at [646, 460] on textarea at bounding box center [712, 476] width 200 height 58
type textarea "Judgment lien from case 21CO-AC00089 transcribed to Cooper County Circuit Court…"
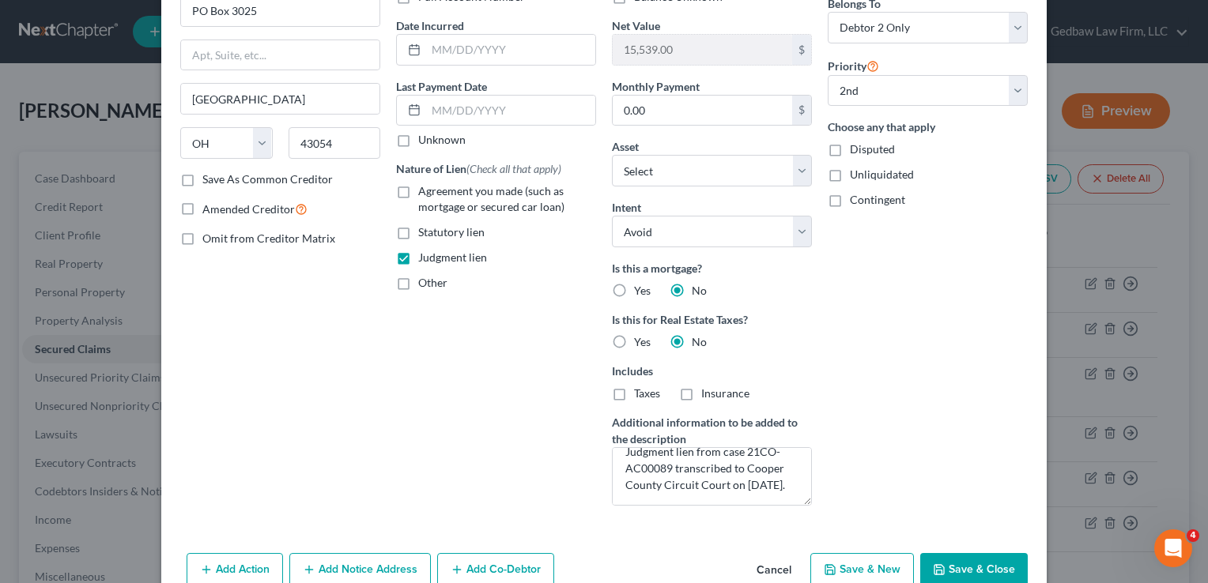
click at [987, 567] on button "Save & Close" at bounding box center [973, 569] width 107 height 33
select select "1"
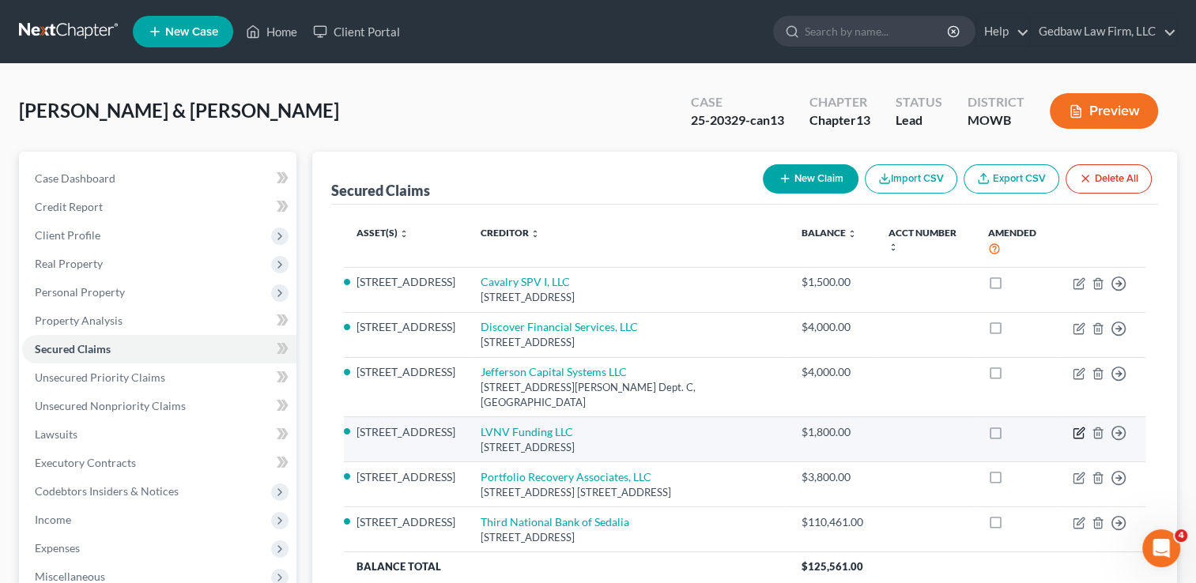
click at [1075, 427] on icon "button" at bounding box center [1078, 433] width 13 height 13
select select "42"
select select "3"
select select "0"
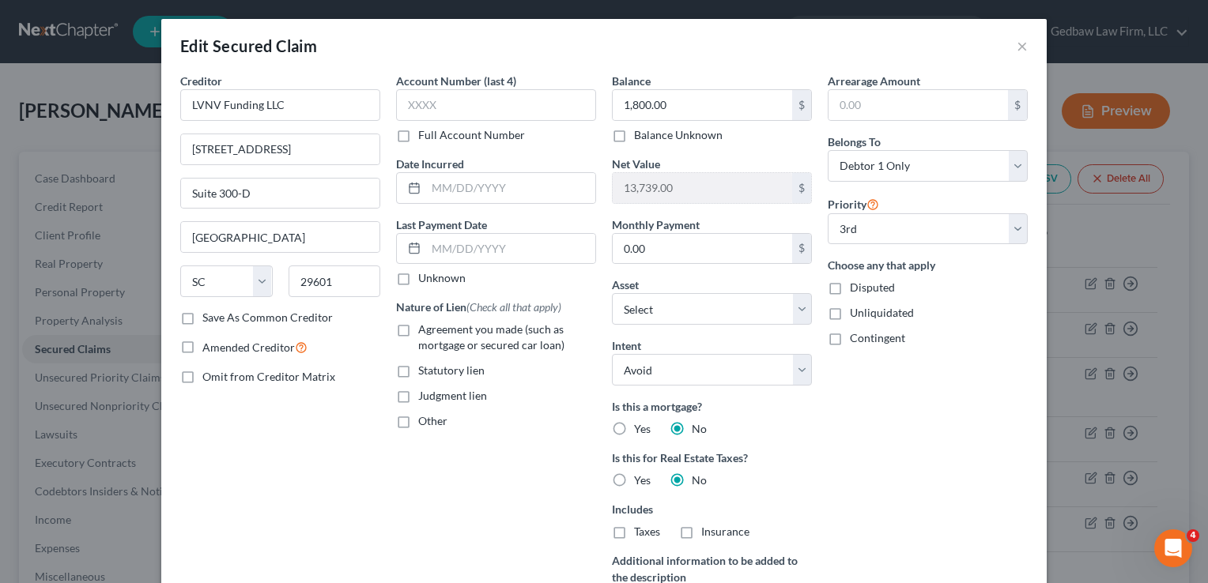
click at [418, 396] on label "Judgment lien" at bounding box center [452, 396] width 69 height 16
click at [424, 396] on input "Judgment lien" at bounding box center [429, 393] width 10 height 10
checkbox input "true"
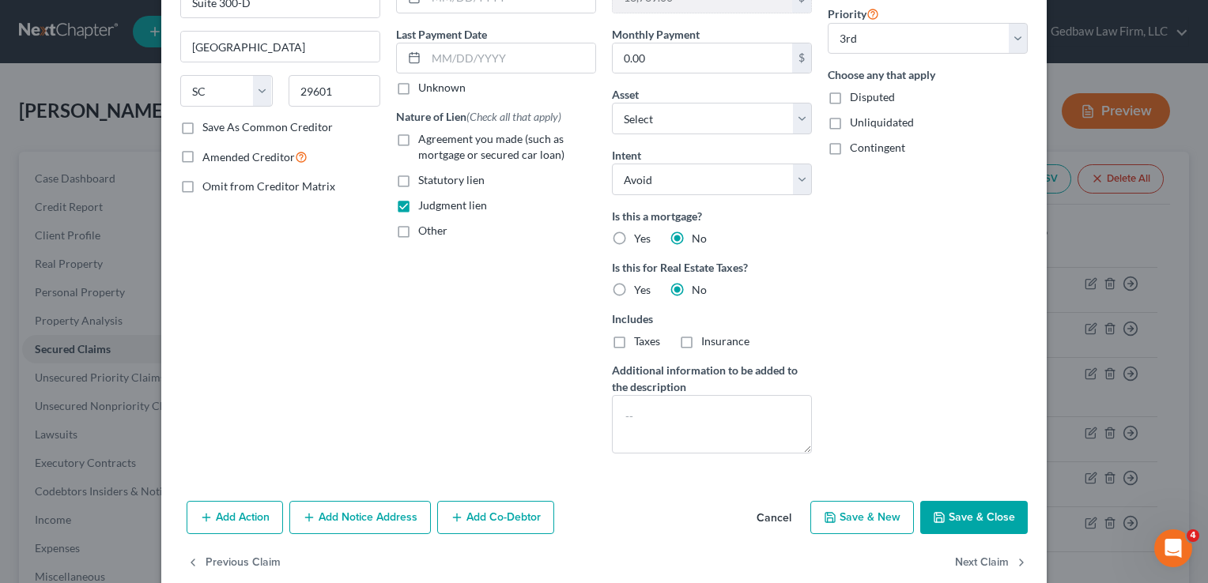
scroll to position [198, 0]
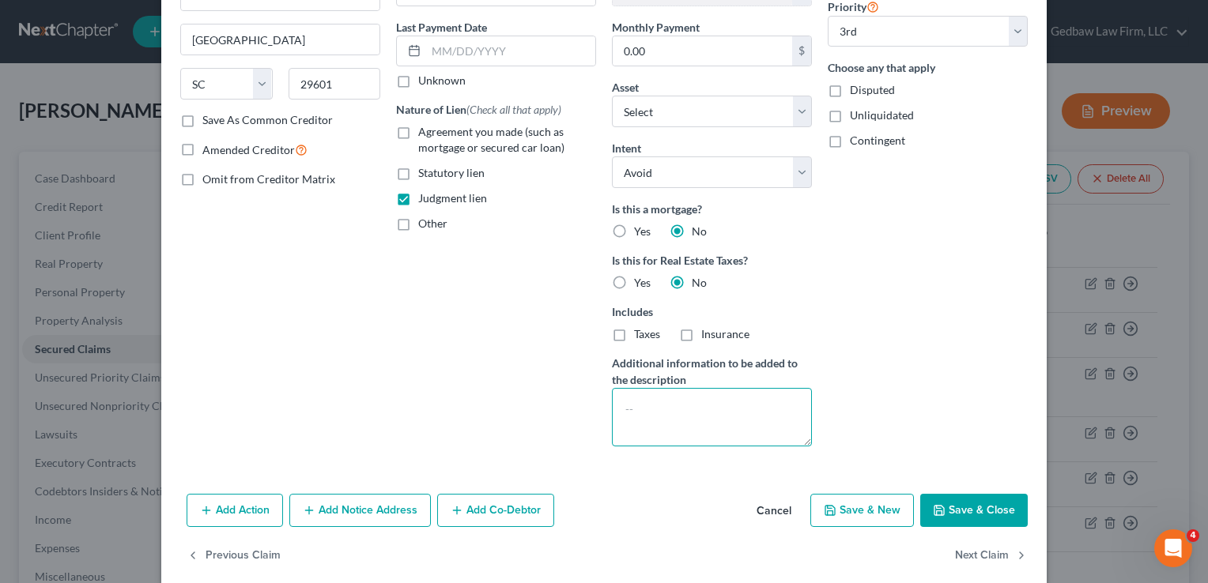
click at [662, 398] on textarea at bounding box center [712, 417] width 200 height 58
click at [758, 435] on textarea "Judgment lien from case 22CO-AC00227 transcribed to Cooper County Circuit Court…" at bounding box center [712, 417] width 200 height 58
click at [770, 435] on textarea "Judgment lien from case 22CO-AC00227 transcribed to Cooper County Circuit Court…" at bounding box center [712, 417] width 200 height 58
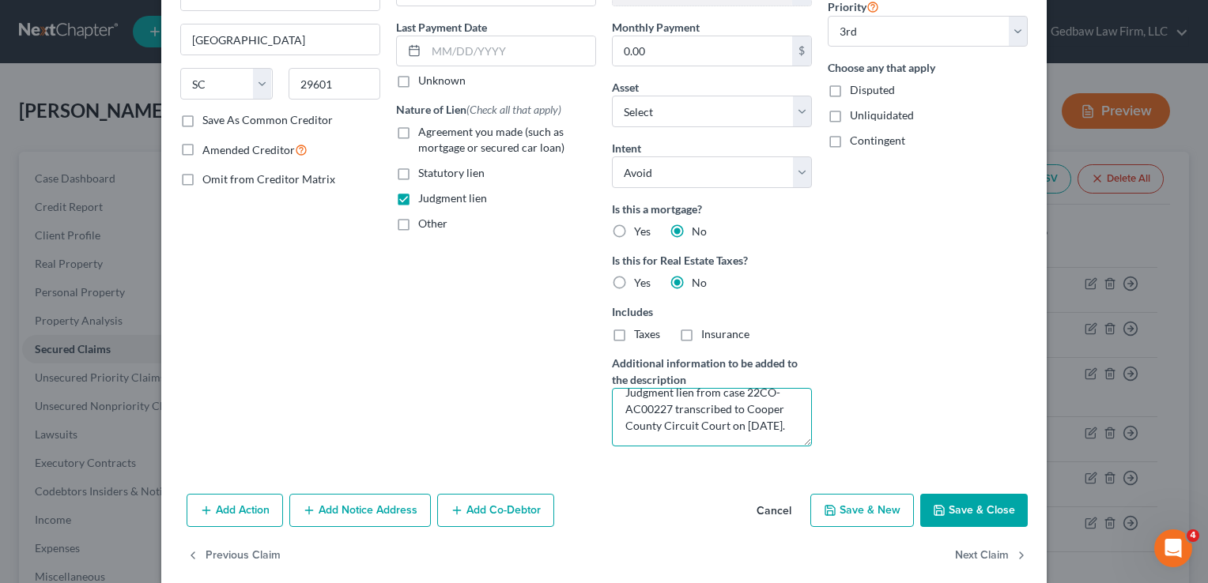
type textarea "Judgment lien from case 22CO-AC00227 transcribed to Cooper County Circuit Court…"
click at [980, 511] on button "Save & Close" at bounding box center [973, 510] width 107 height 33
select select "2"
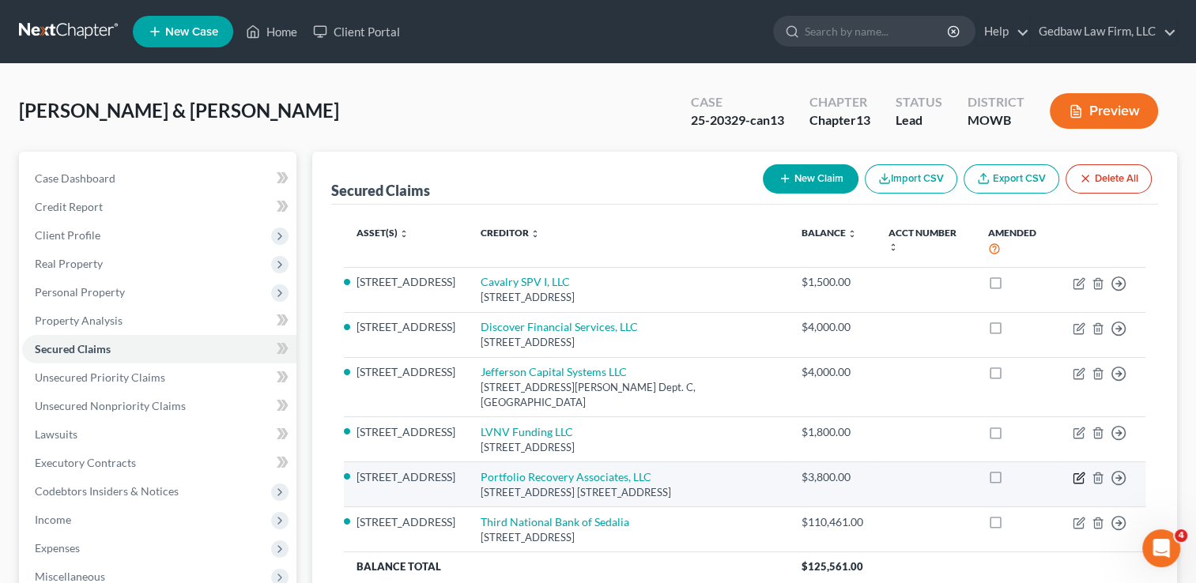
click at [1075, 472] on icon "button" at bounding box center [1078, 478] width 13 height 13
select select "48"
select select "3"
select select "0"
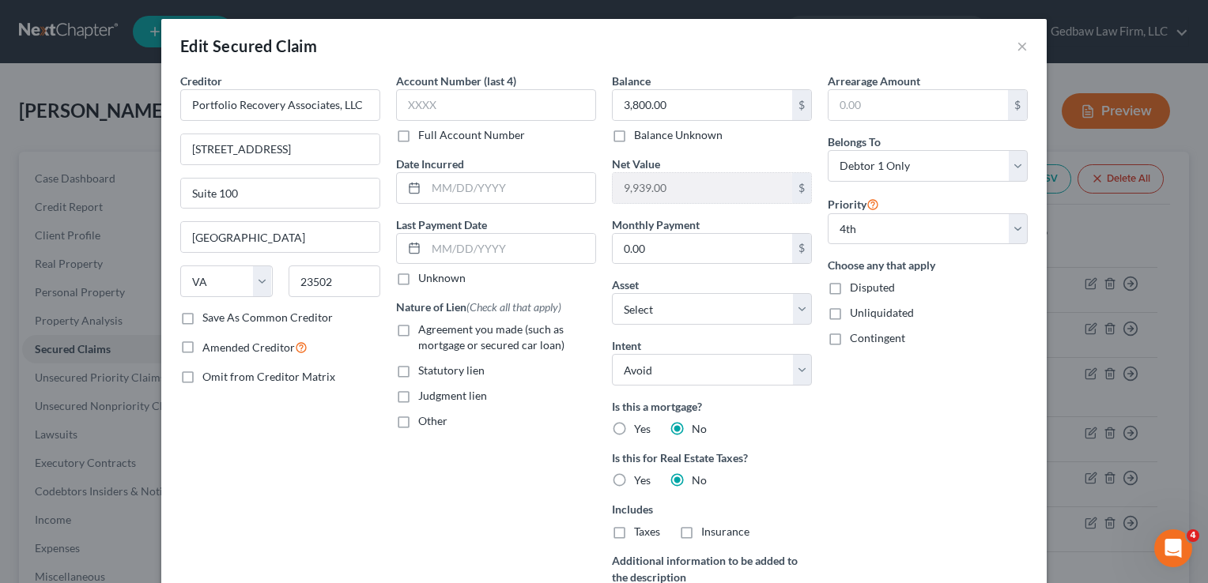
click at [418, 396] on label "Judgment lien" at bounding box center [452, 396] width 69 height 16
click at [424, 396] on input "Judgment lien" at bounding box center [429, 393] width 10 height 10
checkbox input "true"
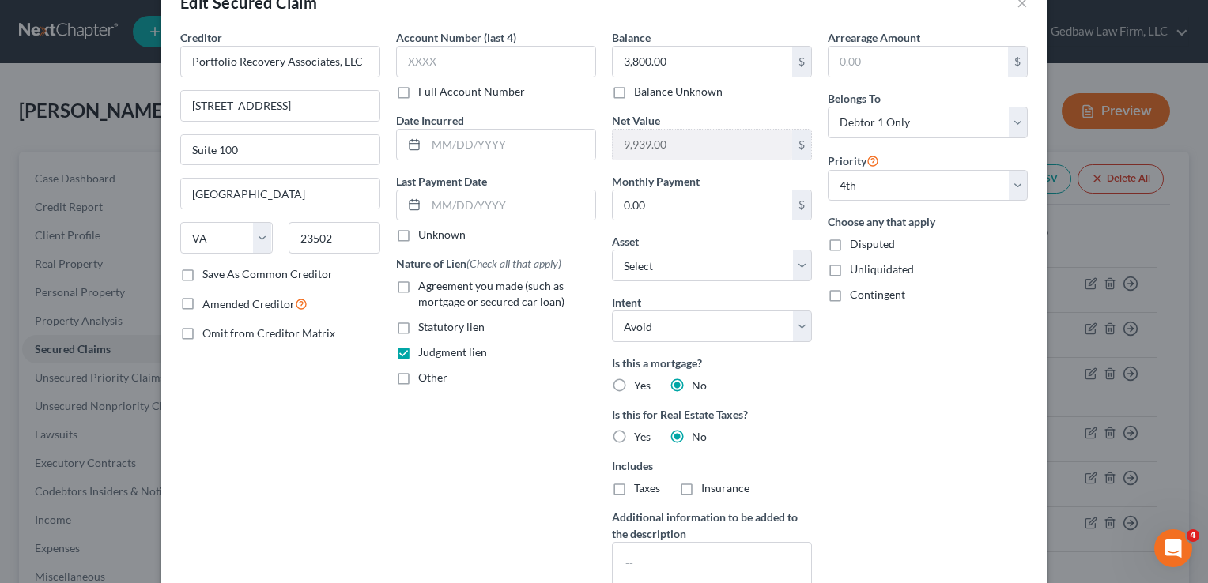
scroll to position [98, 0]
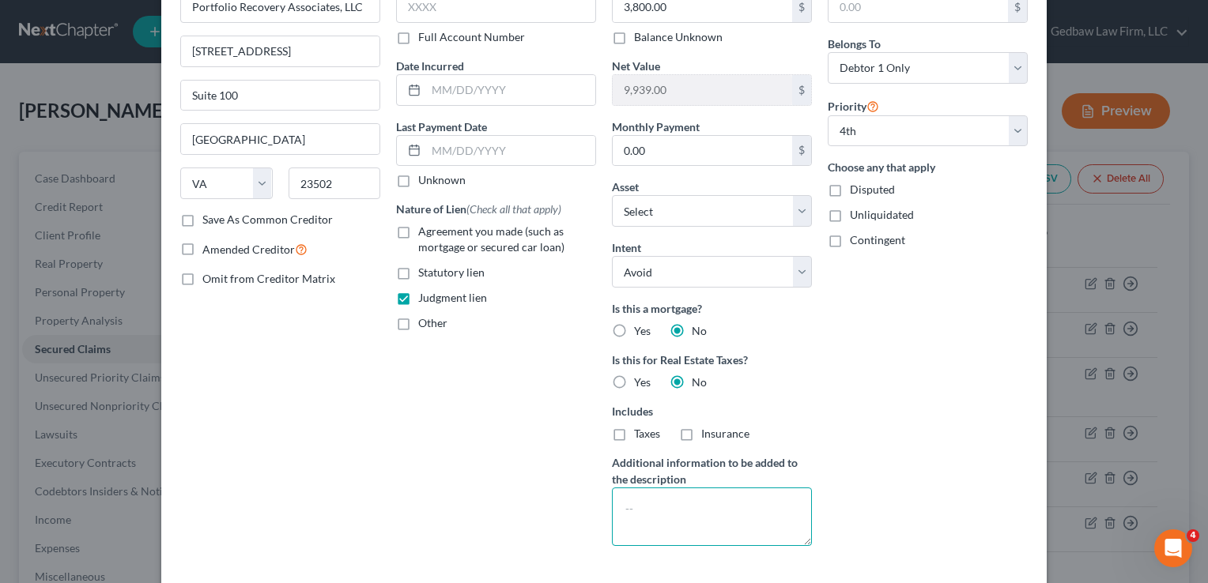
click at [676, 498] on textarea at bounding box center [712, 517] width 200 height 58
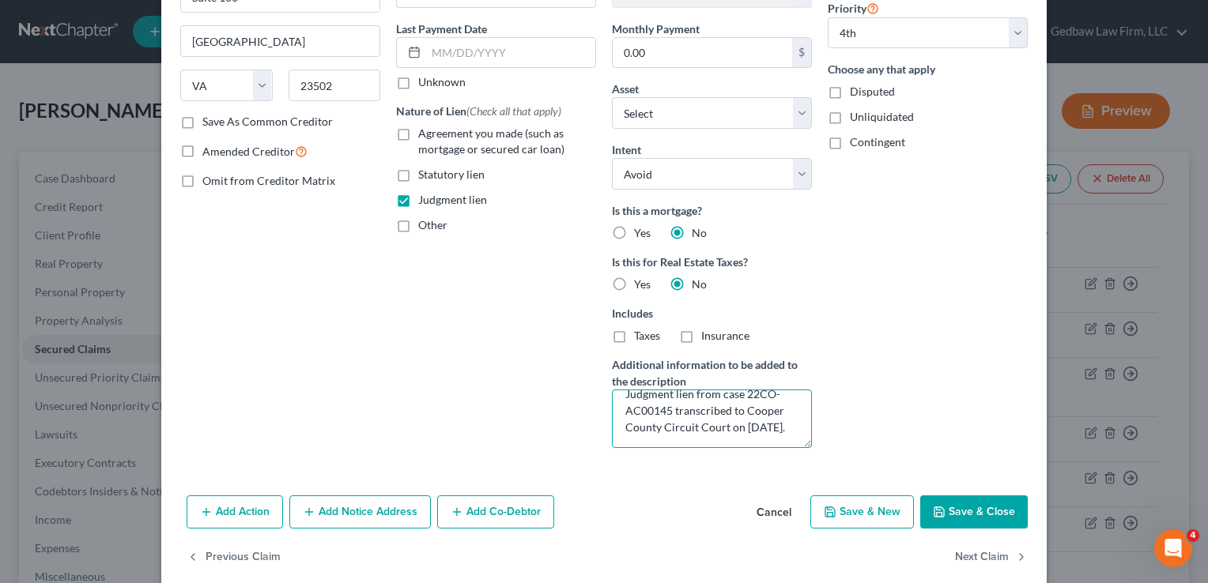
scroll to position [198, 0]
type textarea "Judgment lien from case 22CO-AC00145 transcribed to Cooper County Circuit Court…"
click at [977, 509] on button "Save & Close" at bounding box center [973, 510] width 107 height 33
select select "3"
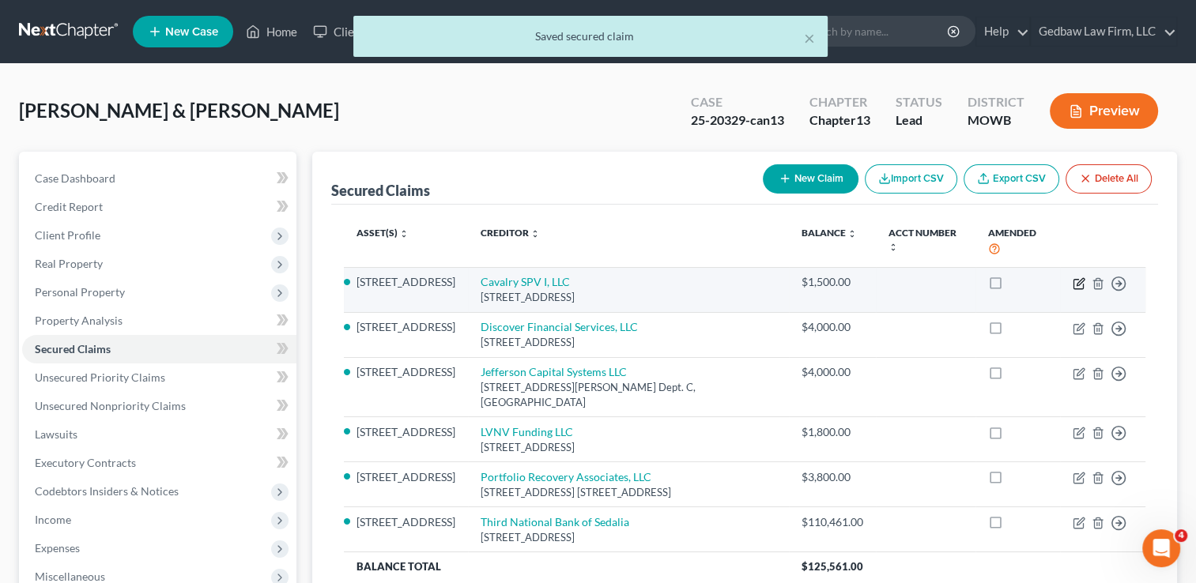
click at [1075, 277] on icon "button" at bounding box center [1078, 283] width 13 height 13
select select "35"
select select "3"
select select "1"
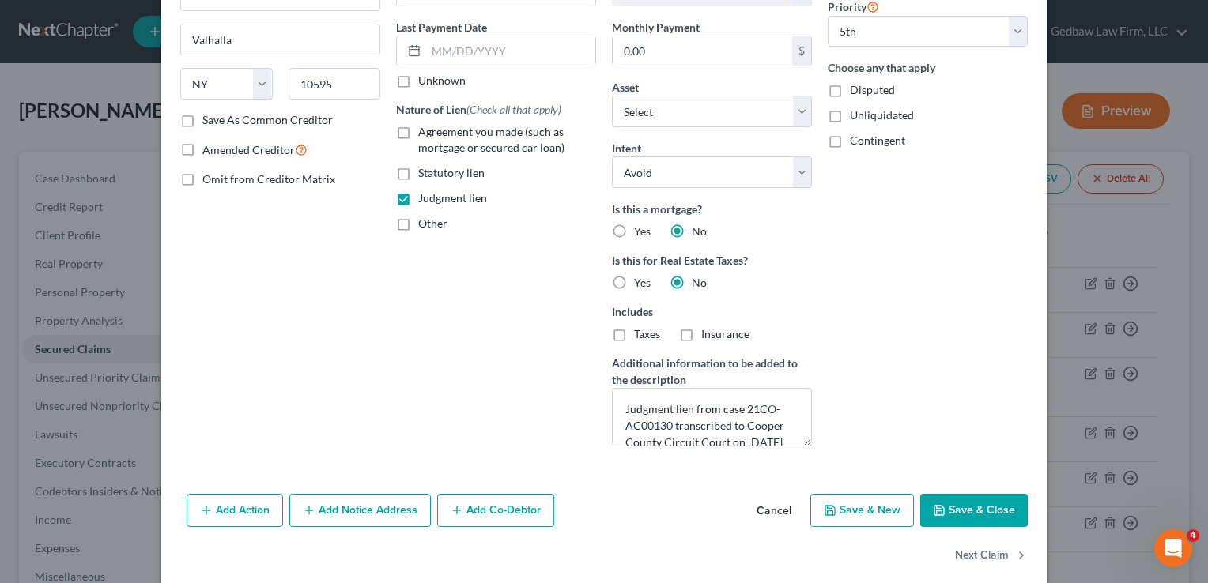
click at [978, 507] on button "Save & Close" at bounding box center [973, 510] width 107 height 33
select select "4"
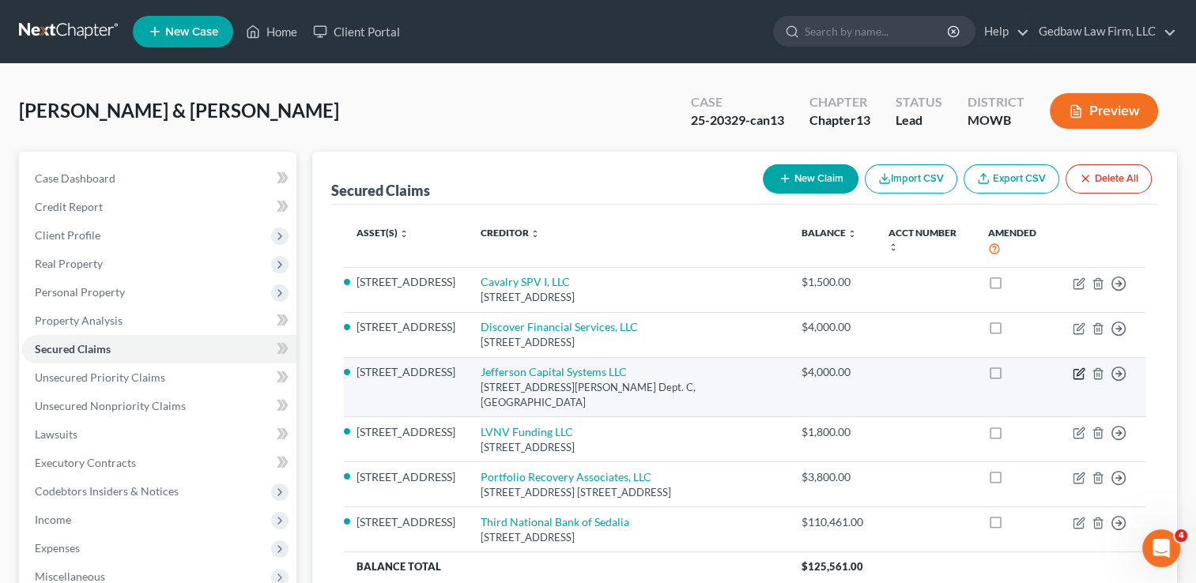
click at [1075, 367] on icon "button" at bounding box center [1078, 373] width 13 height 13
select select "24"
select select "3"
select select "1"
select select "0"
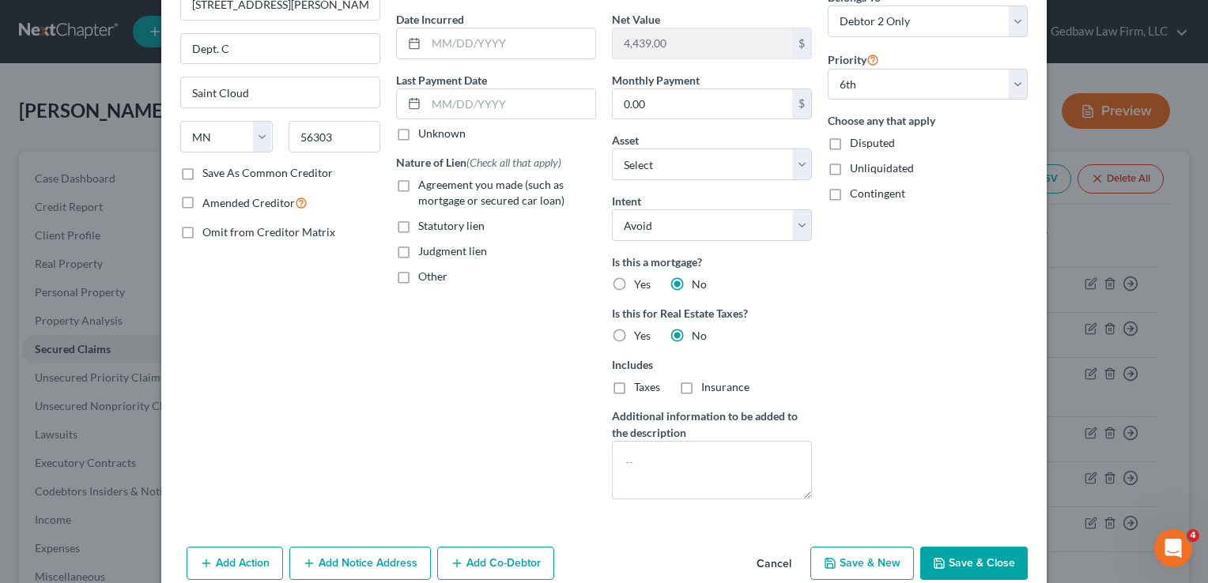
scroll to position [177, 0]
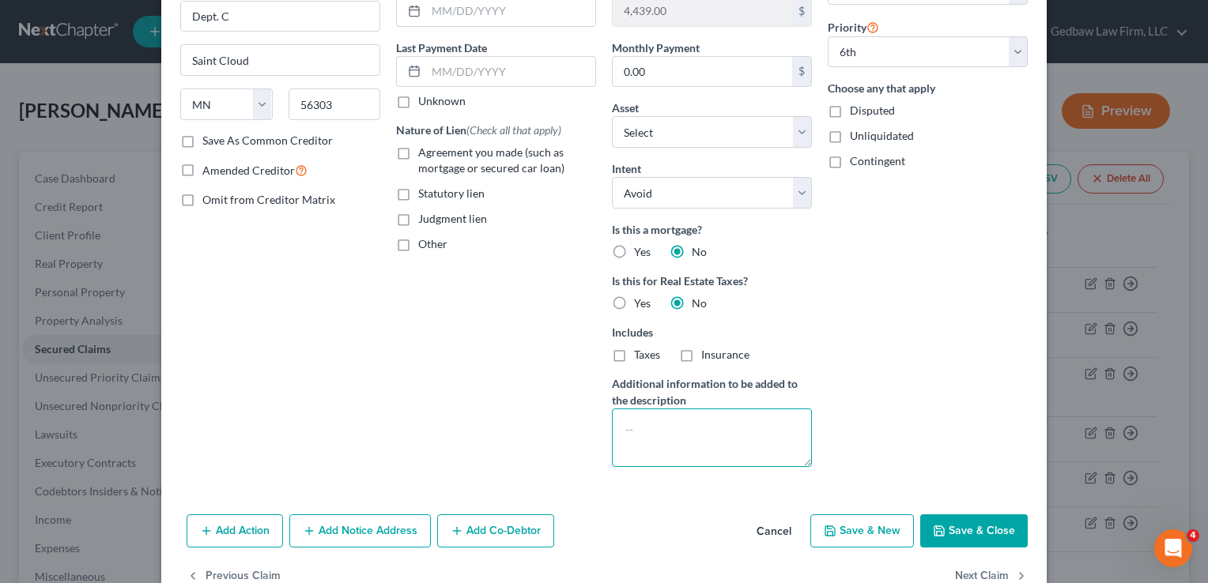
click at [697, 419] on textarea at bounding box center [712, 438] width 200 height 58
click at [418, 217] on label "Judgment lien" at bounding box center [452, 219] width 69 height 16
click at [424, 217] on input "Judgment lien" at bounding box center [429, 216] width 10 height 10
checkbox input "true"
click at [707, 419] on textarea at bounding box center [712, 438] width 200 height 58
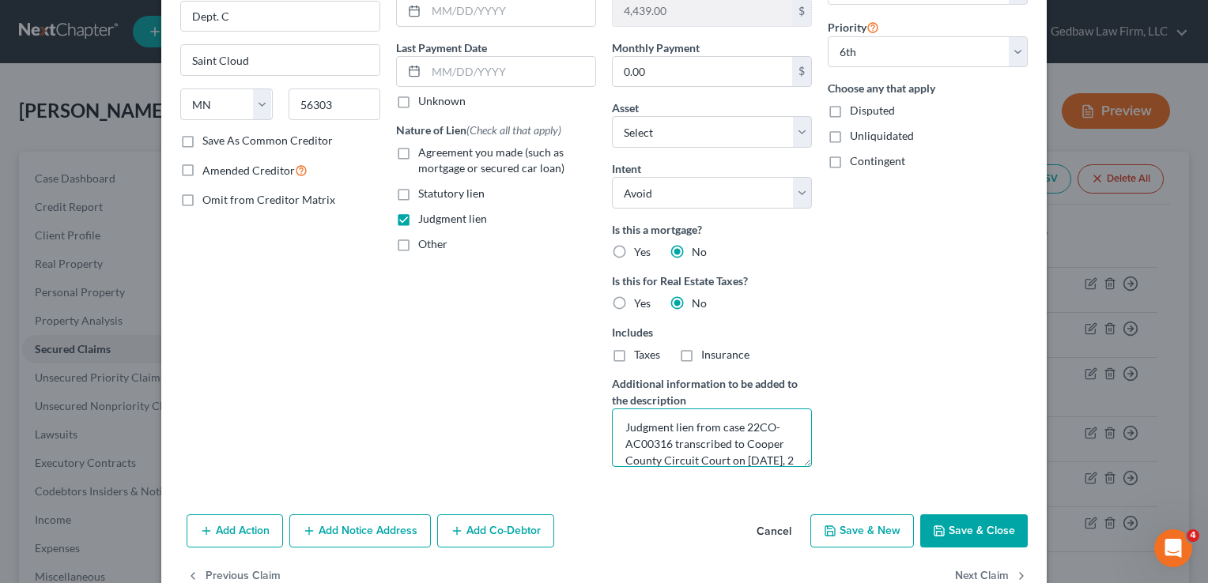
scroll to position [19, 0]
type textarea "Judgment lien from case 22CO-AC00316 transcribed to Cooper County Circuit Court…"
click at [969, 521] on button "Save & Close" at bounding box center [973, 530] width 107 height 33
select select "5"
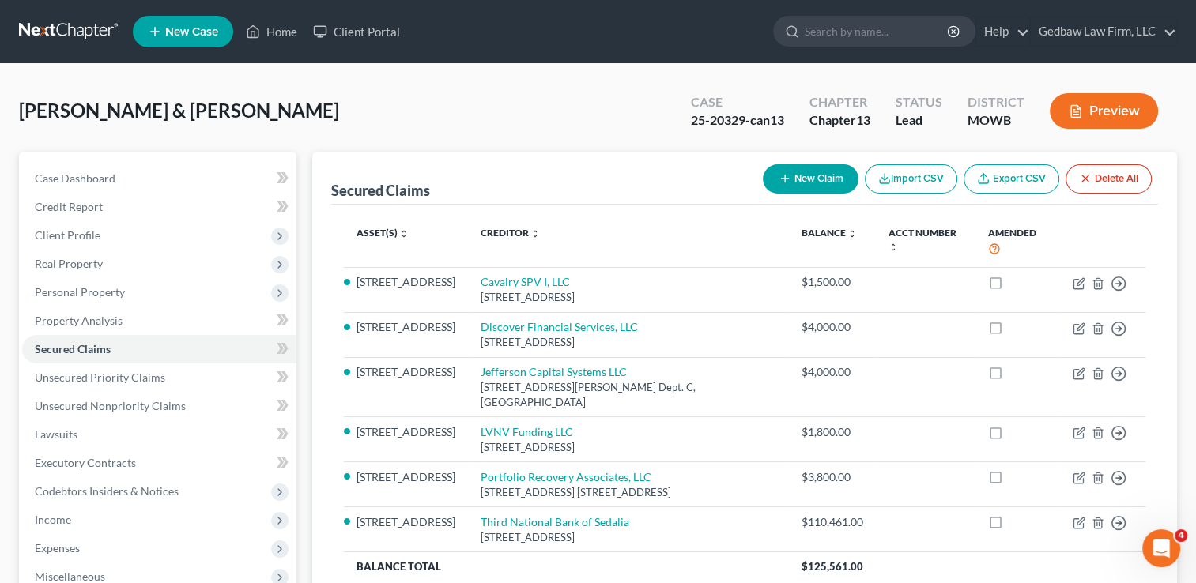
click at [1128, 117] on button "Preview" at bounding box center [1103, 111] width 108 height 36
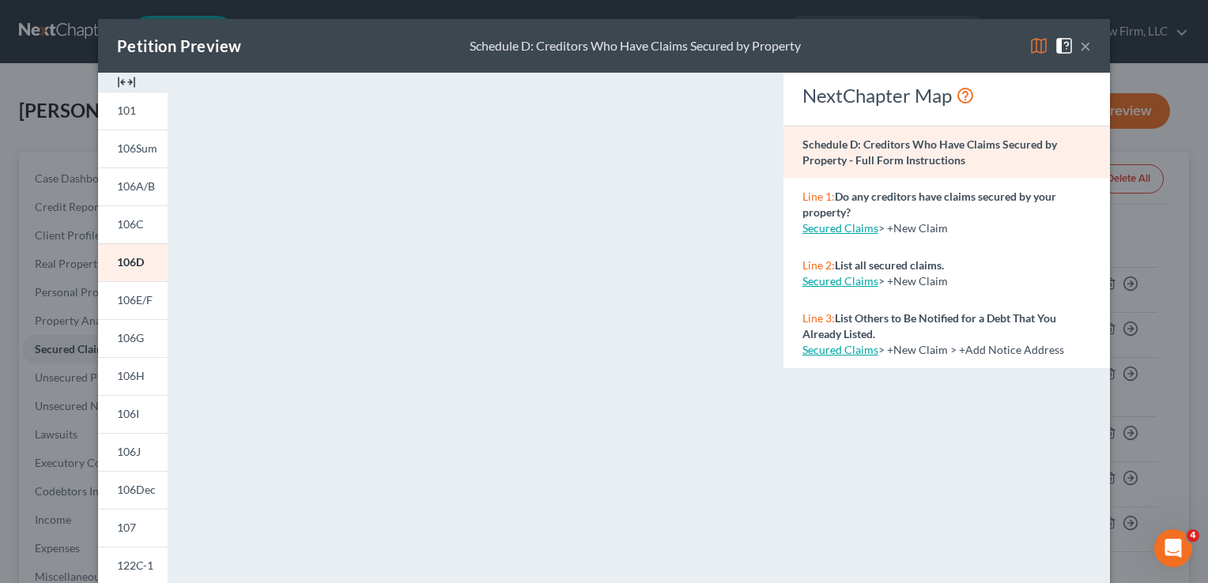
click at [1081, 51] on button "×" at bounding box center [1085, 45] width 11 height 19
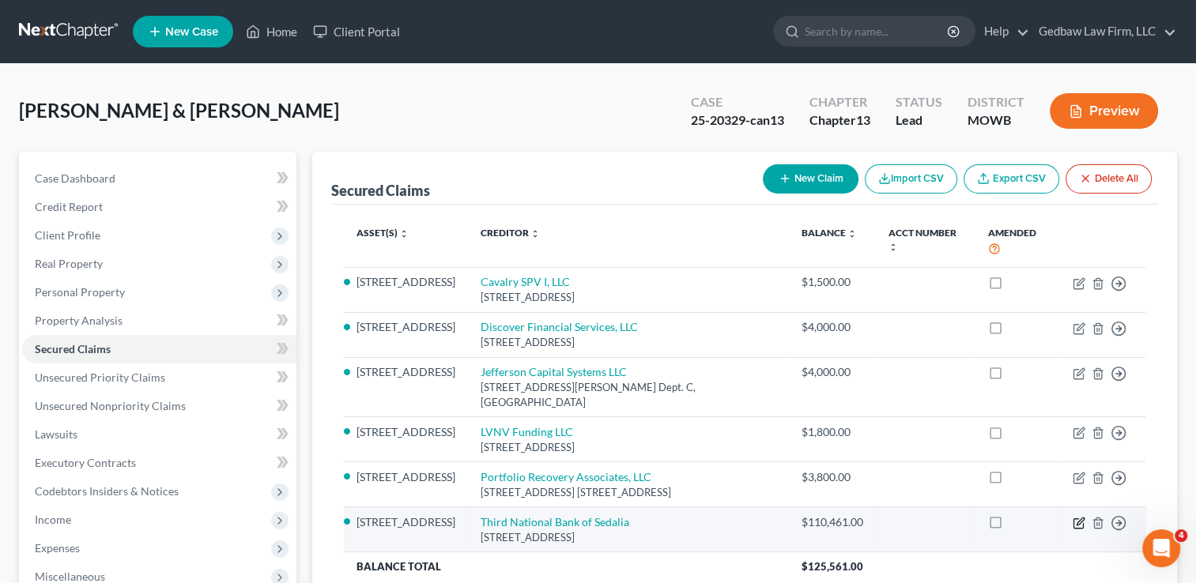
click at [1076, 517] on icon "button" at bounding box center [1078, 523] width 13 height 13
select select "26"
select select "3"
select select "1"
select select "0"
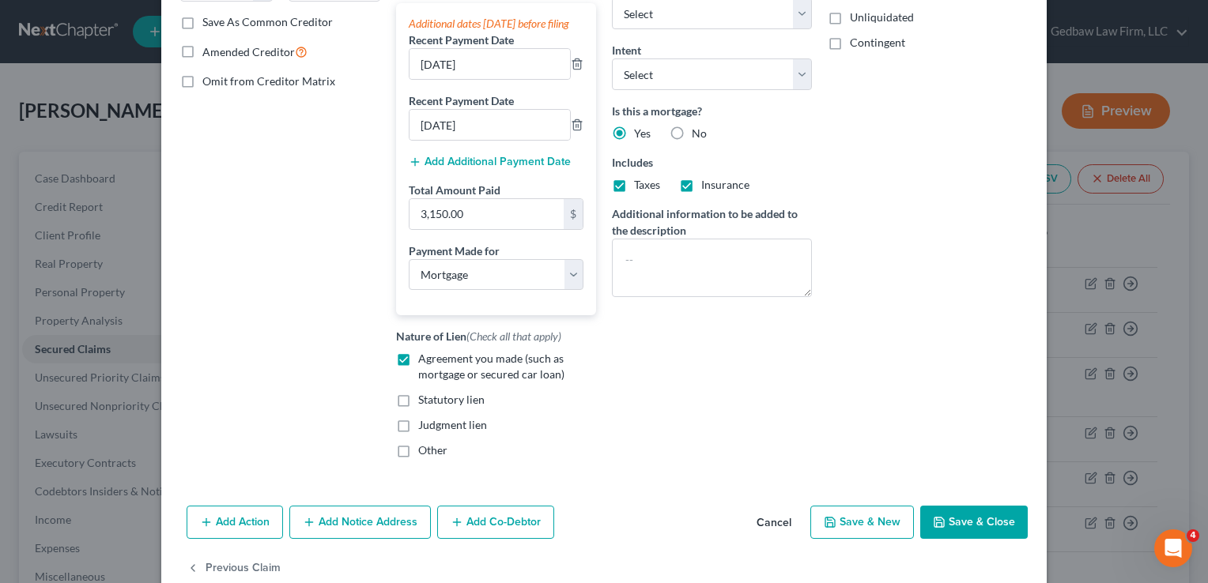
scroll to position [341, 0]
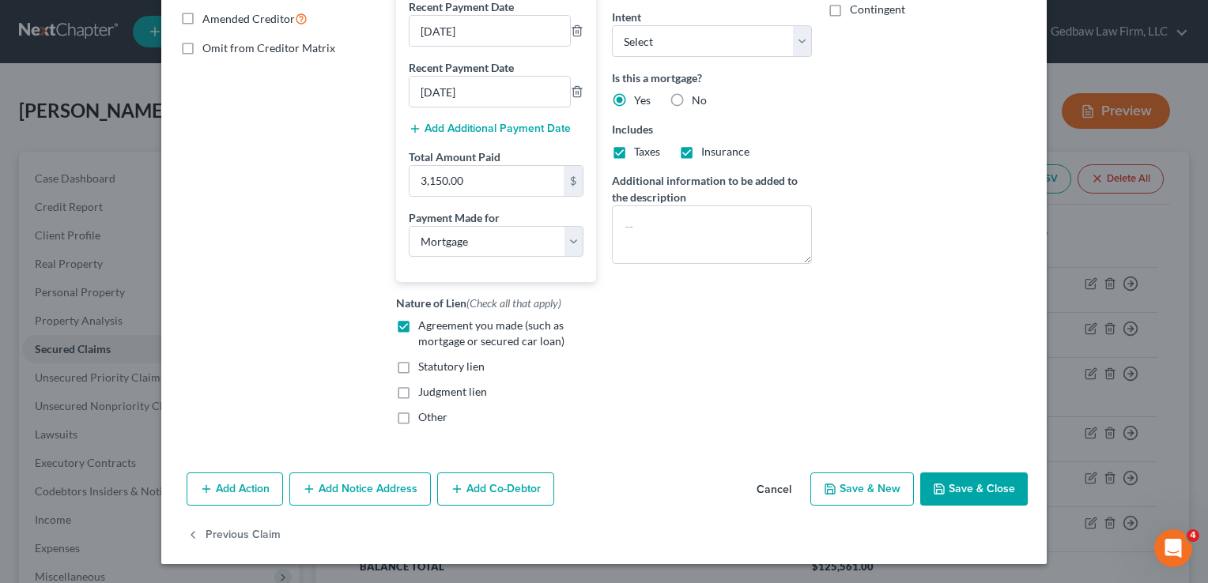
click at [1002, 491] on button "Save & Close" at bounding box center [973, 489] width 107 height 33
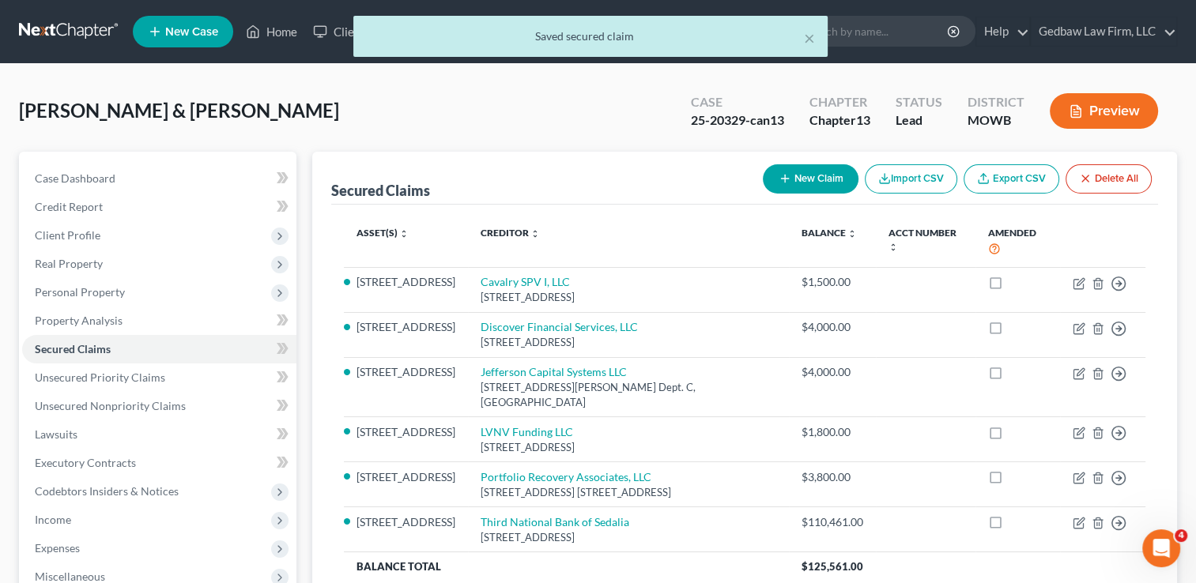
click at [1117, 111] on button "Preview" at bounding box center [1103, 111] width 108 height 36
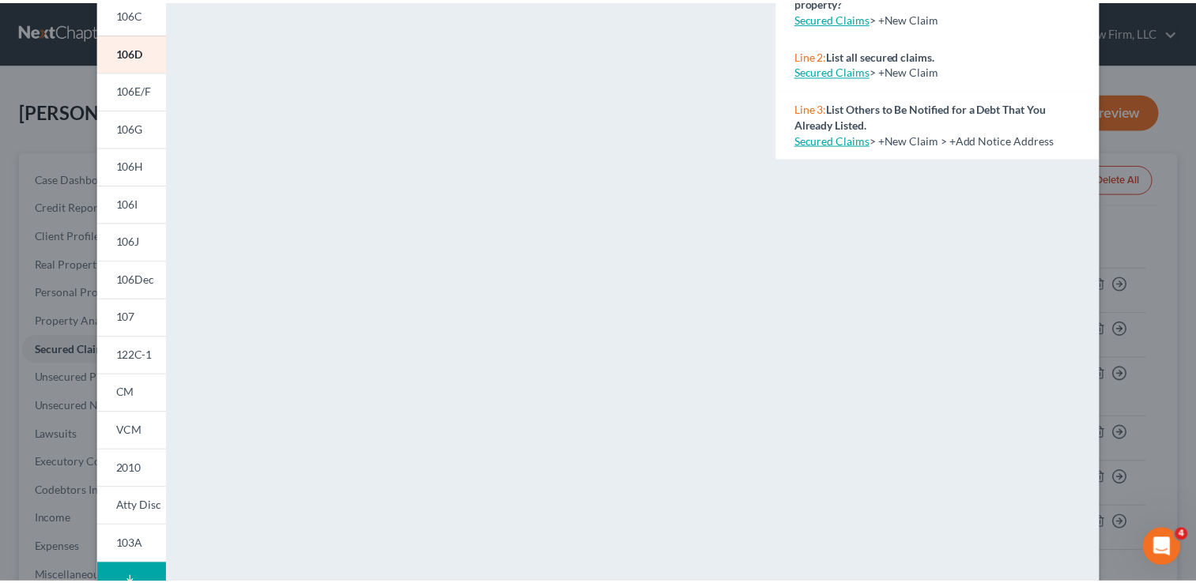
scroll to position [0, 0]
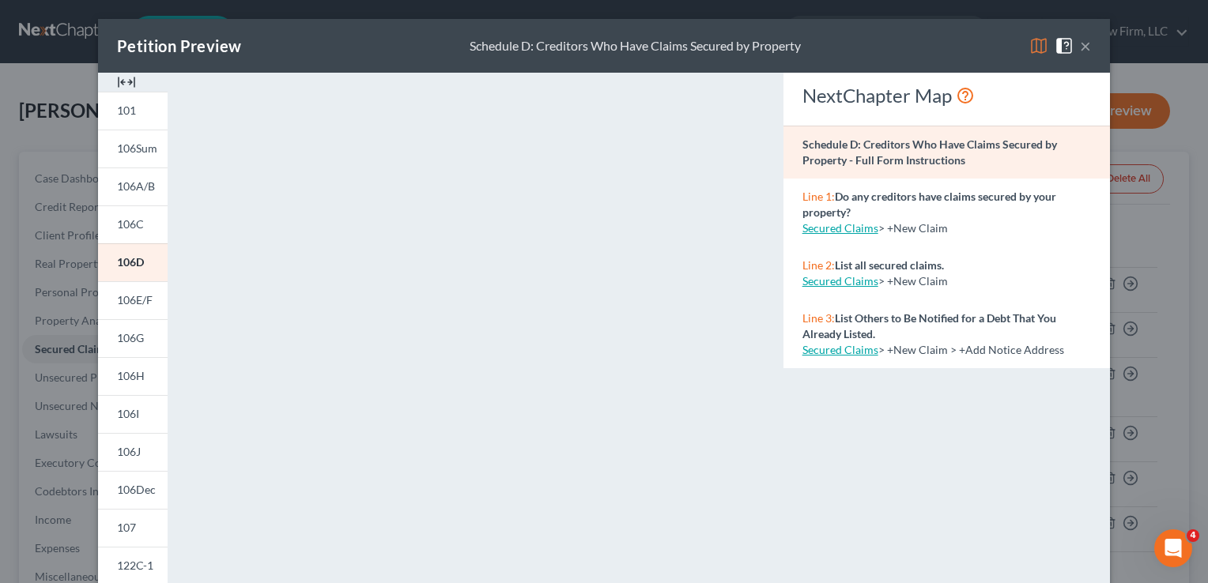
click at [1084, 51] on button "×" at bounding box center [1085, 45] width 11 height 19
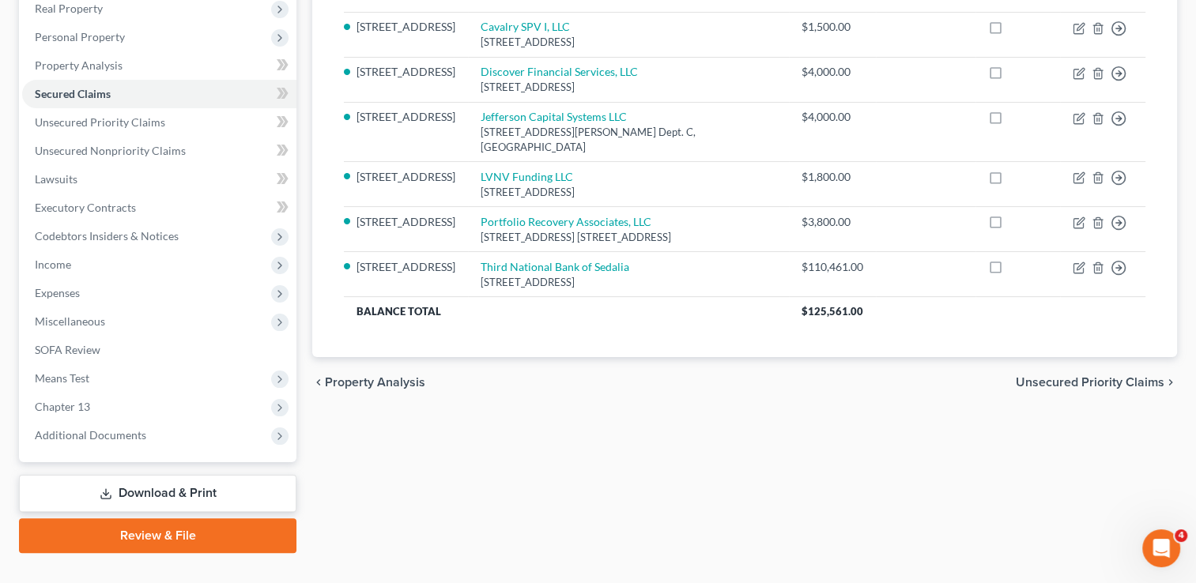
scroll to position [277, 0]
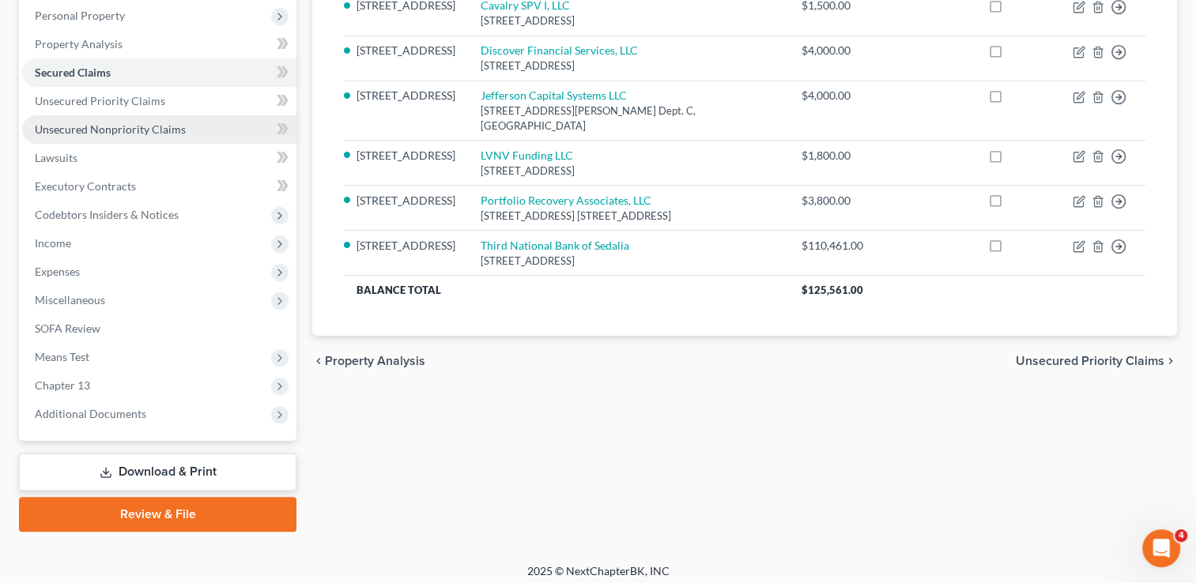
click at [177, 130] on span "Unsecured Nonpriority Claims" at bounding box center [110, 128] width 151 height 13
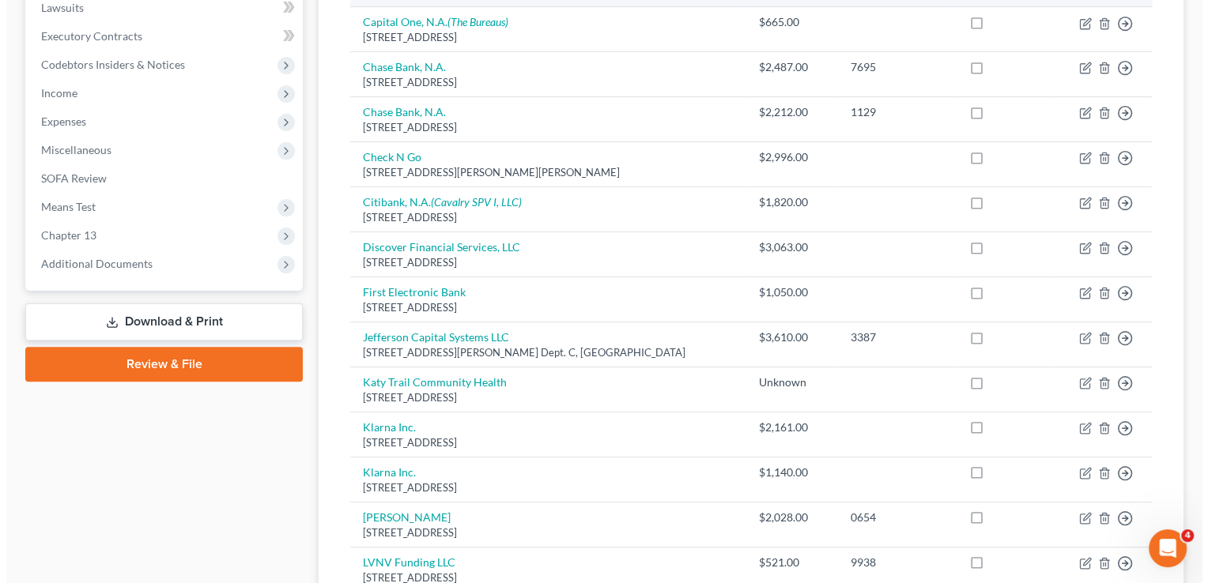
scroll to position [435, 0]
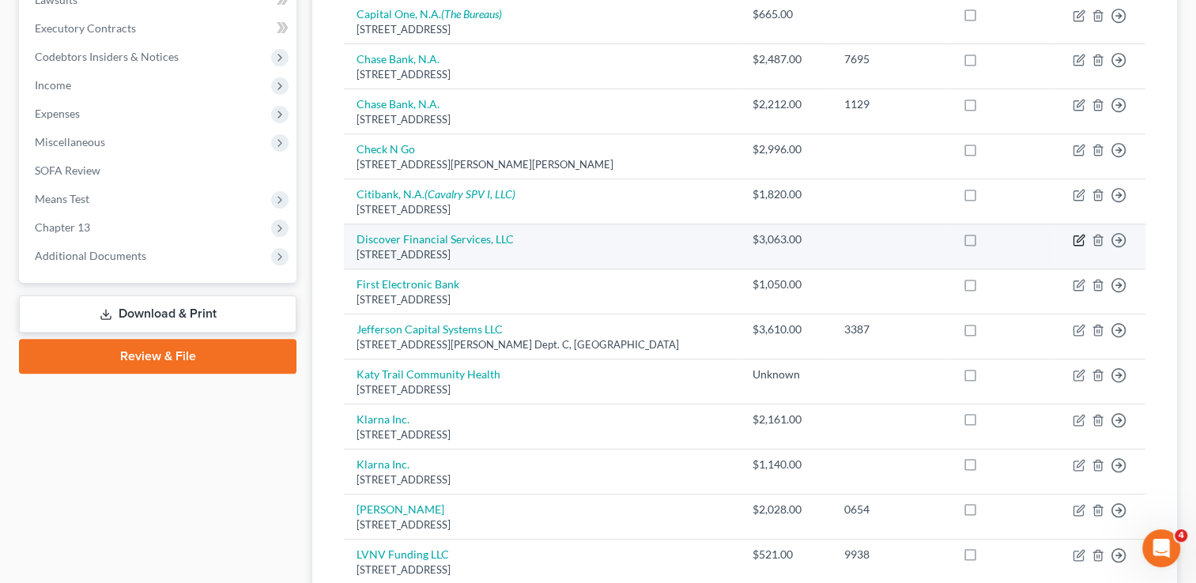
click at [1078, 239] on icon "button" at bounding box center [1078, 240] width 13 height 13
select select "36"
select select "2"
select select "1"
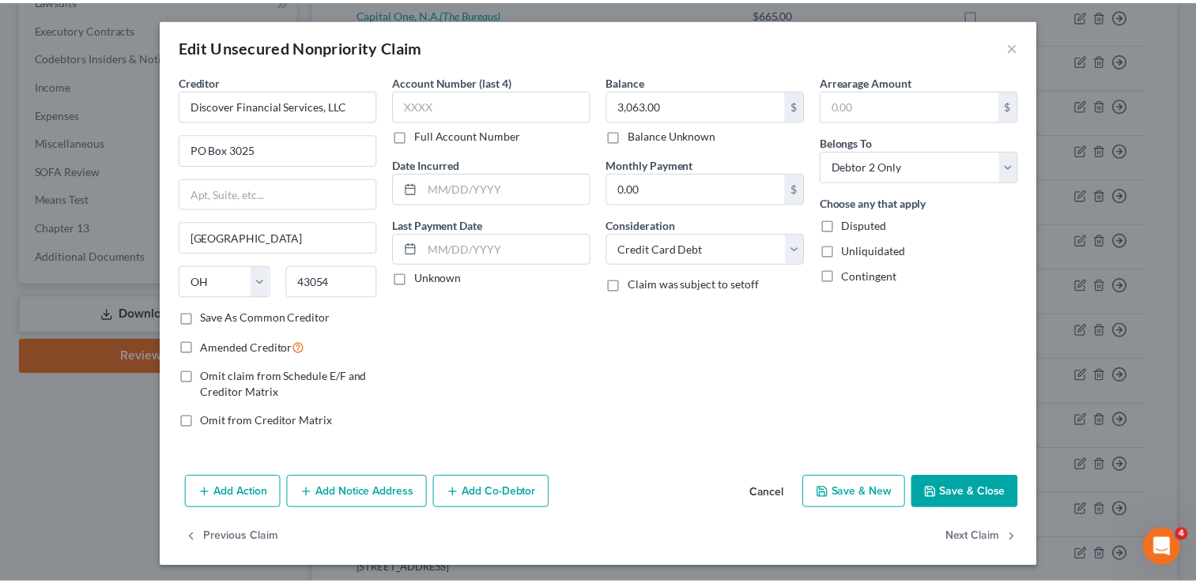
scroll to position [1, 0]
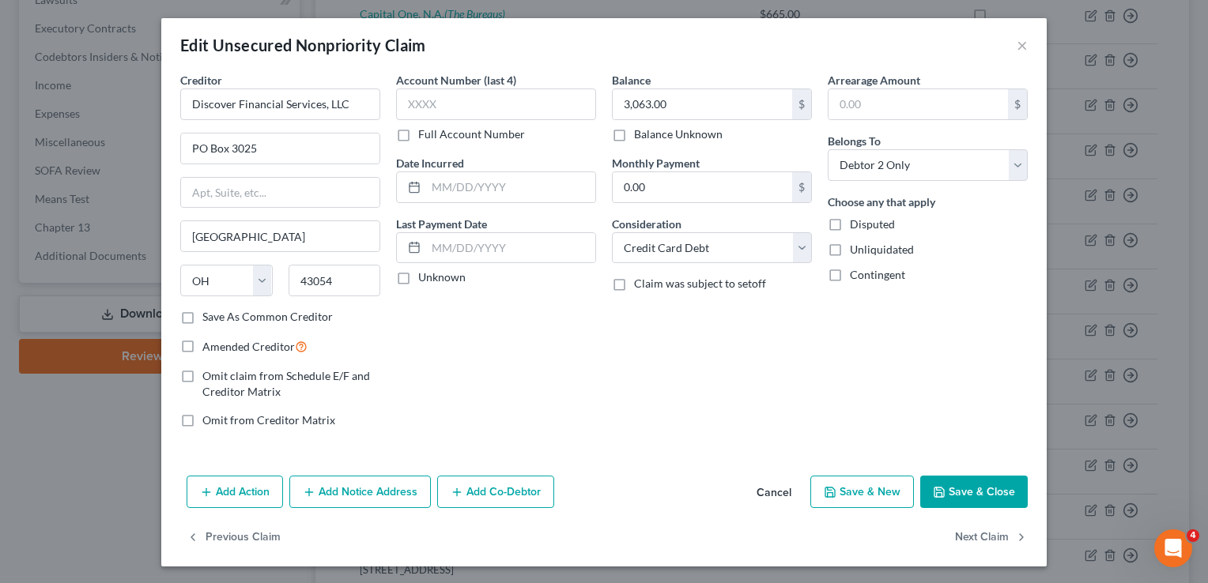
click at [774, 488] on button "Cancel" at bounding box center [774, 493] width 60 height 32
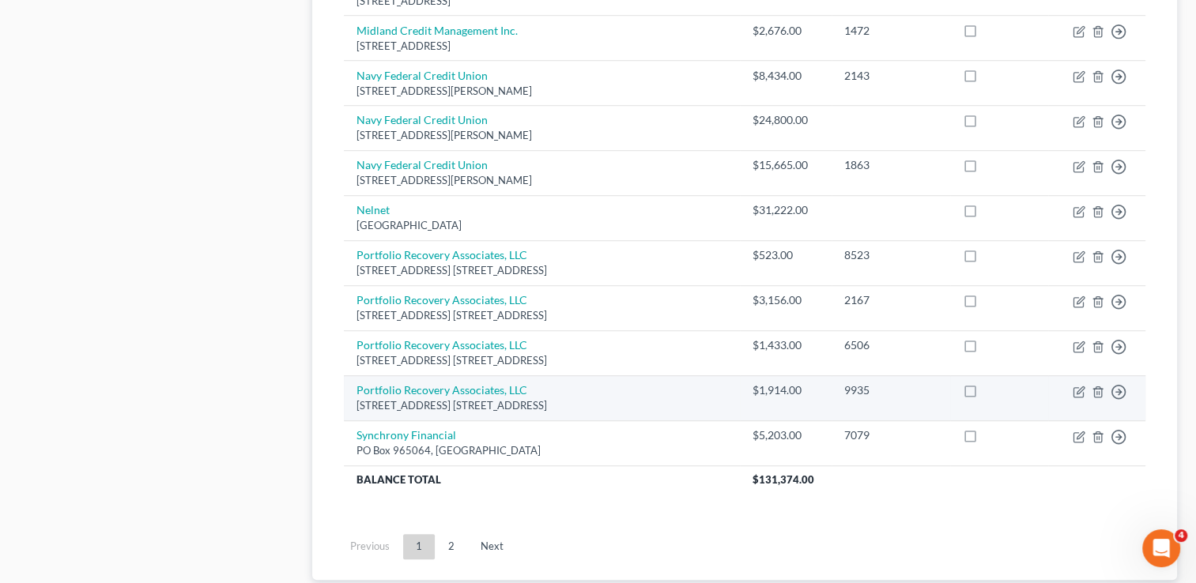
scroll to position [1146, 0]
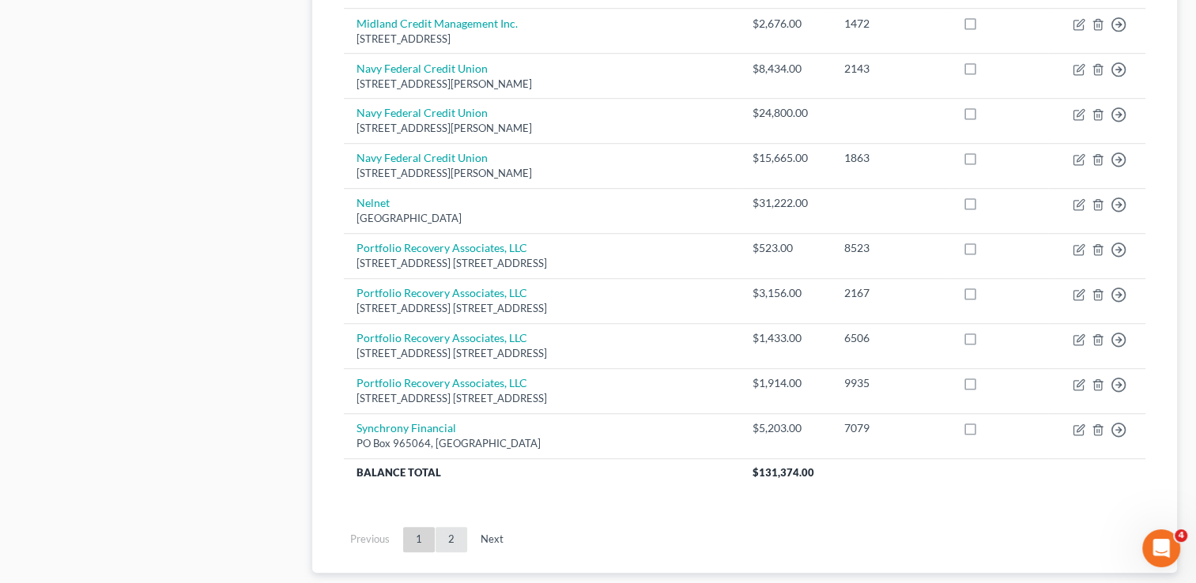
click at [450, 533] on link "2" at bounding box center [451, 539] width 32 height 25
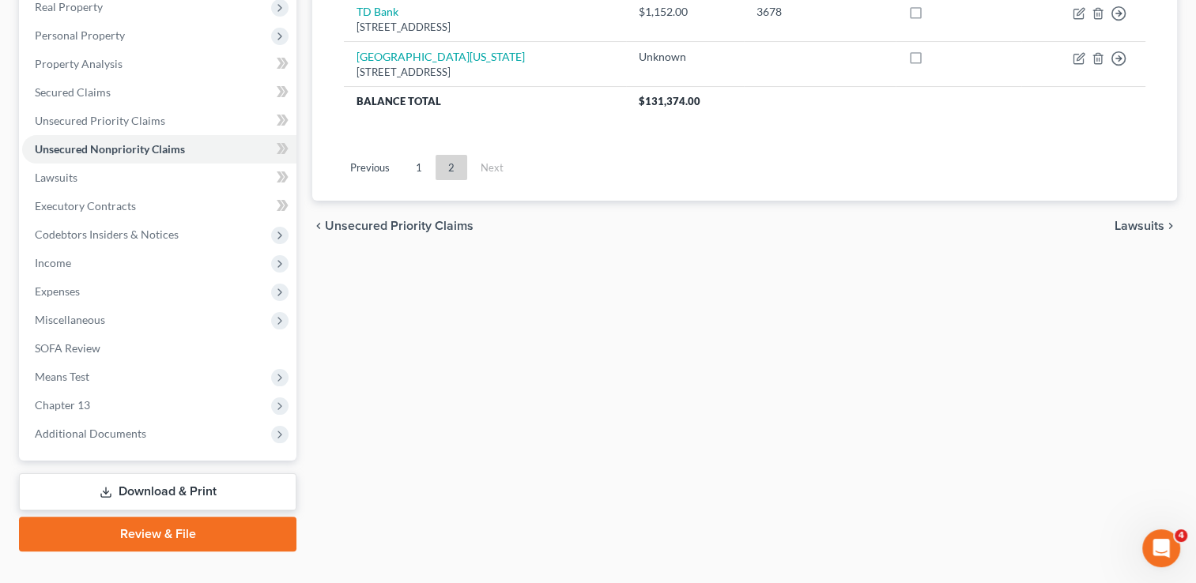
scroll to position [277, 0]
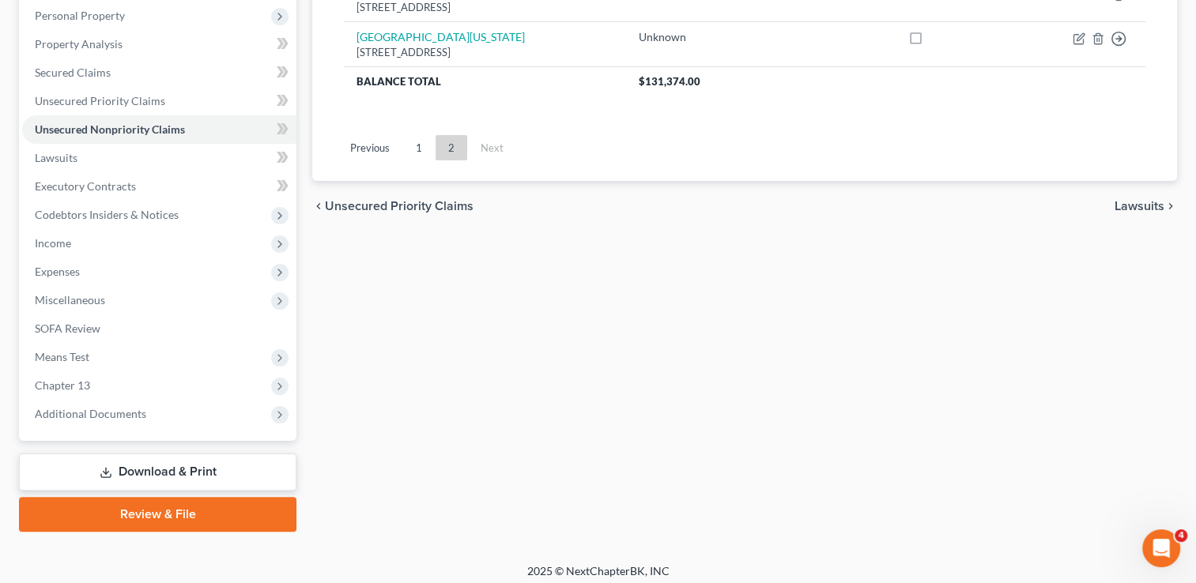
click at [163, 469] on link "Download & Print" at bounding box center [157, 472] width 277 height 37
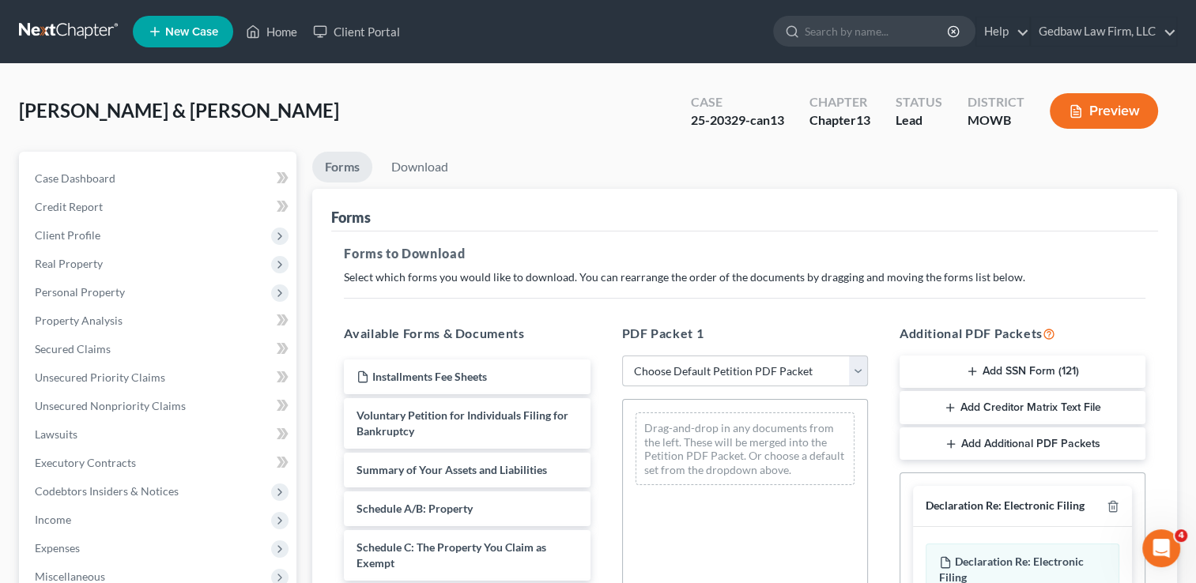
click at [775, 370] on select "Choose Default Petition PDF Packet Complete Bankruptcy Petition (all forms and …" at bounding box center [745, 372] width 246 height 32
select select "2"
click at [622, 356] on select "Choose Default Petition PDF Packet Complete Bankruptcy Petition (all forms and …" at bounding box center [745, 372] width 246 height 32
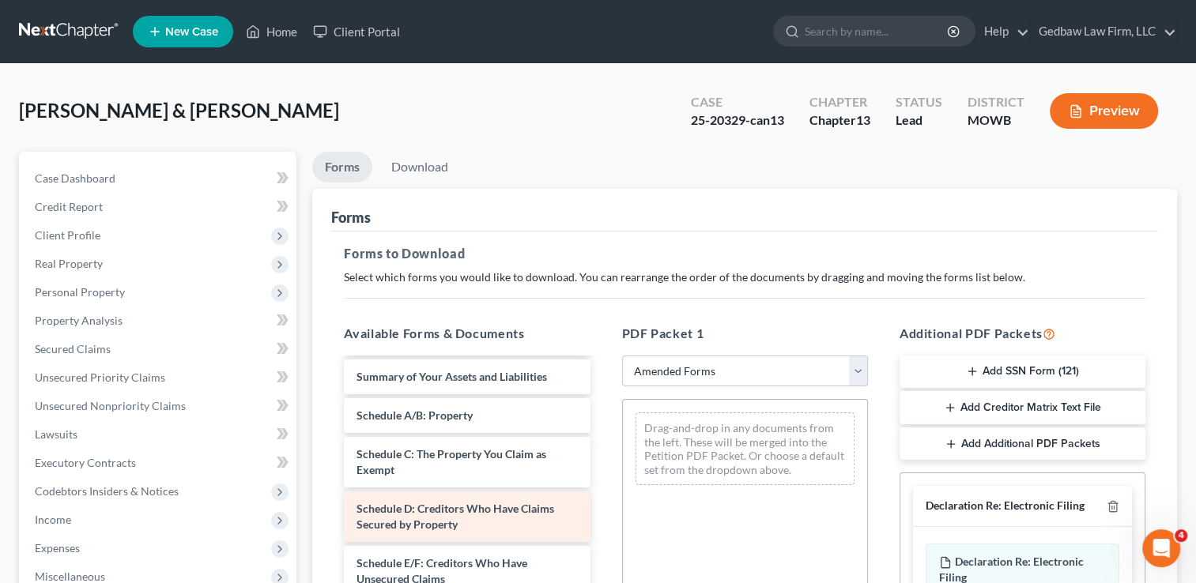
scroll to position [59, 0]
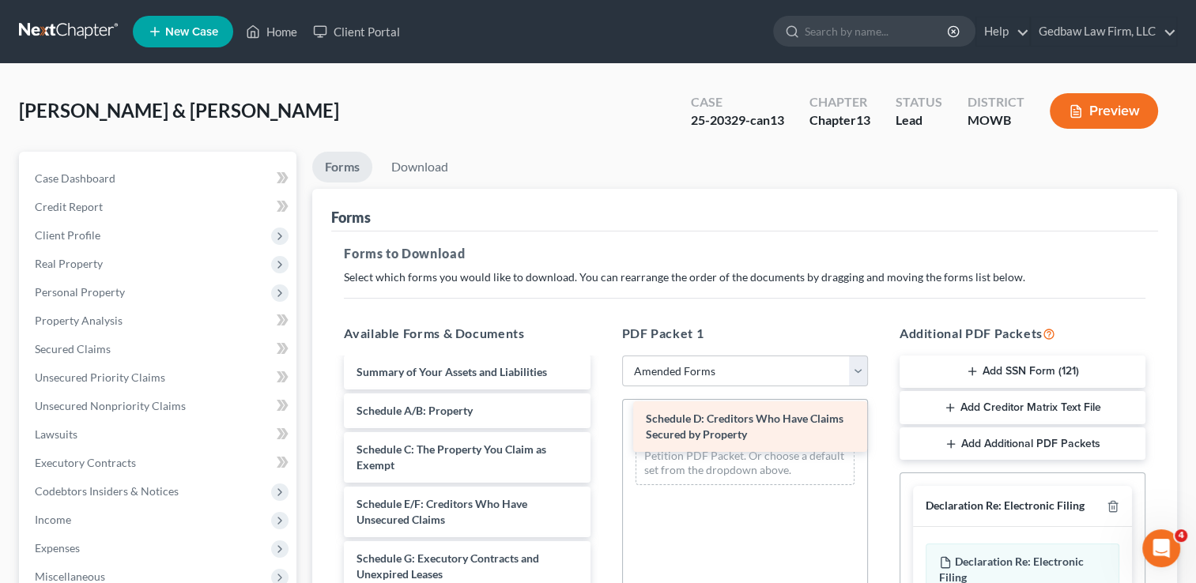
drag, startPoint x: 447, startPoint y: 515, endPoint x: 736, endPoint y: 431, distance: 301.1
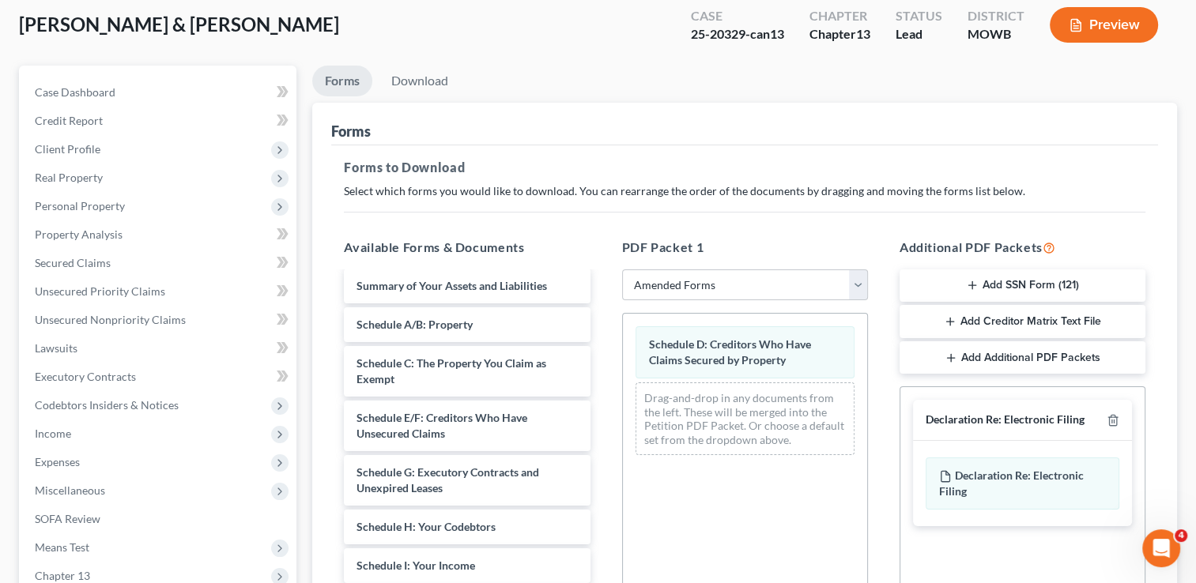
scroll to position [40, 0]
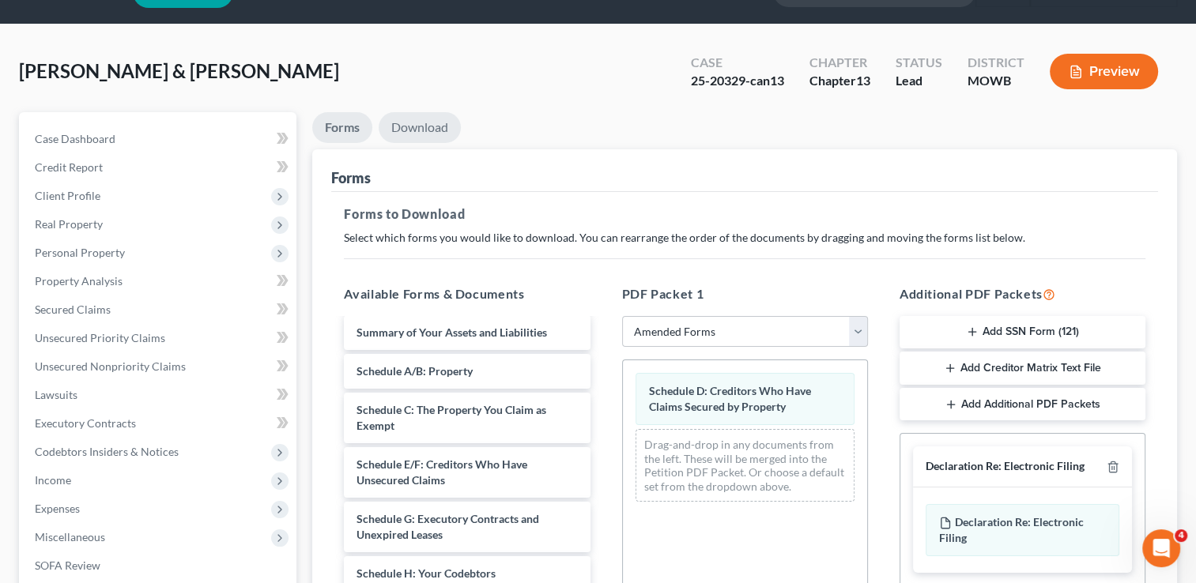
click at [424, 125] on link "Download" at bounding box center [420, 127] width 82 height 31
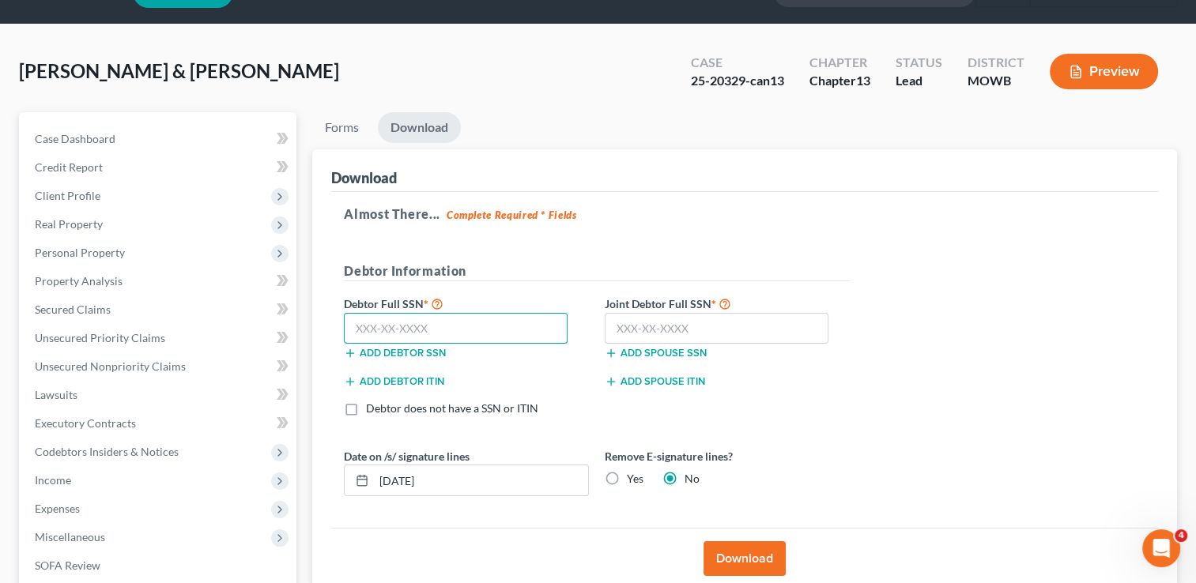
click at [414, 328] on input "text" at bounding box center [456, 329] width 224 height 32
type input "547-67-5575"
click at [645, 324] on input "text" at bounding box center [717, 329] width 224 height 32
type input "614-12-9727"
click at [759, 552] on button "Download" at bounding box center [744, 558] width 82 height 35
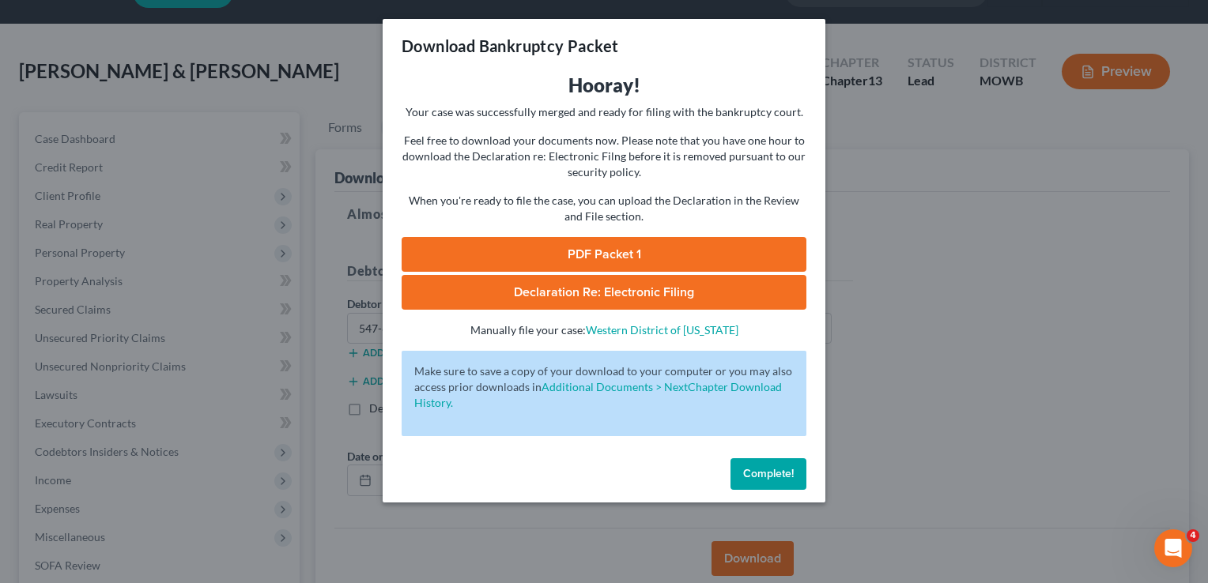
click at [612, 247] on link "PDF Packet 1" at bounding box center [603, 254] width 405 height 35
click at [780, 478] on span "Complete!" at bounding box center [768, 473] width 51 height 13
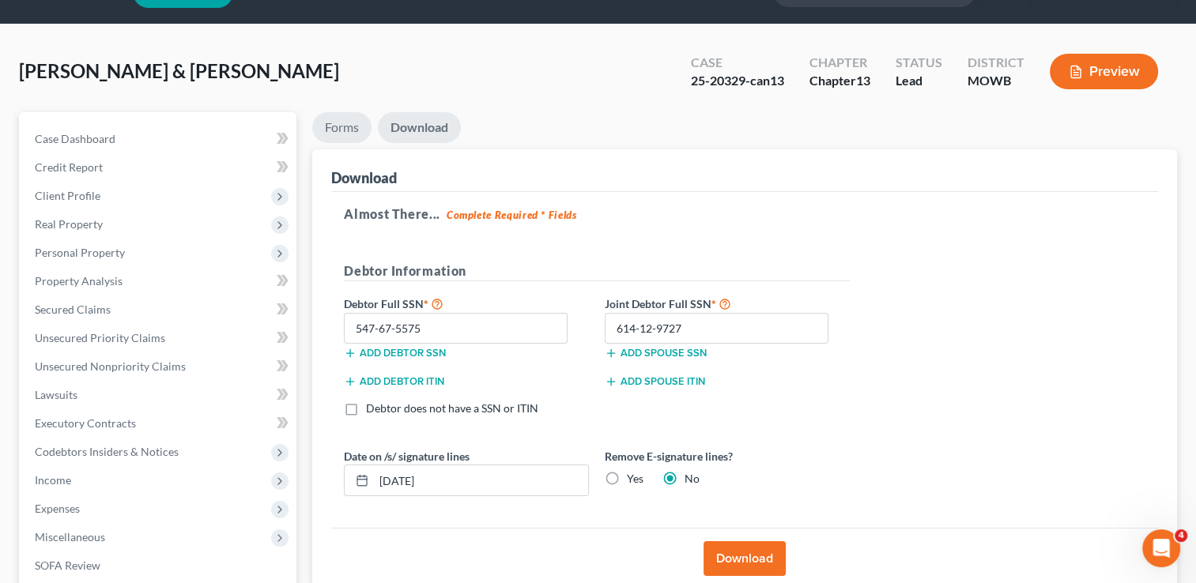
click at [345, 131] on link "Forms" at bounding box center [341, 127] width 59 height 31
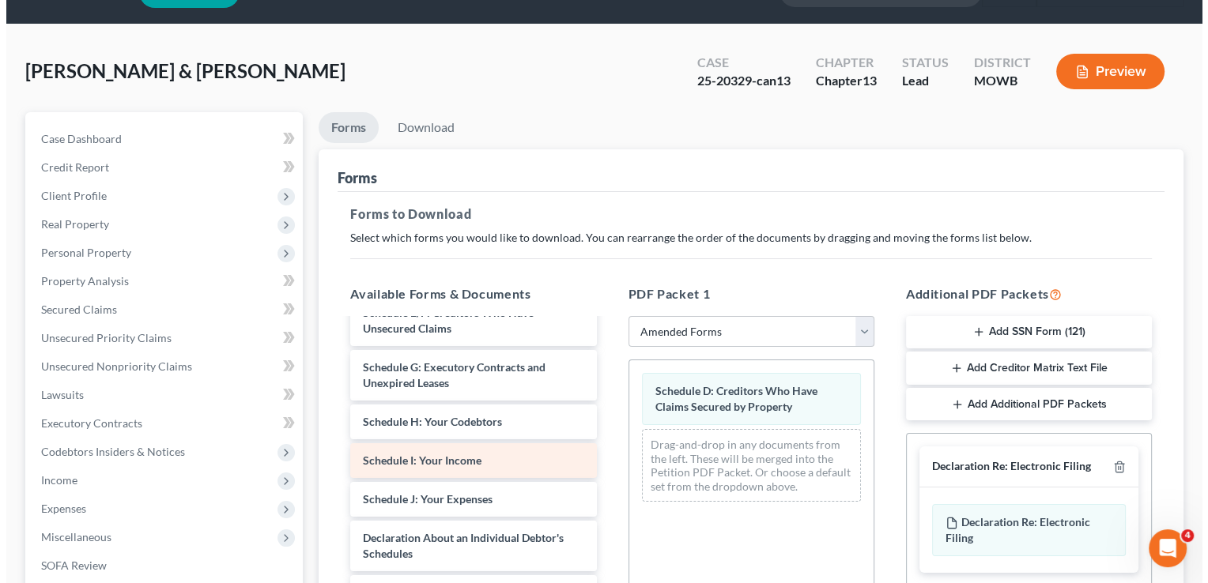
scroll to position [158, 0]
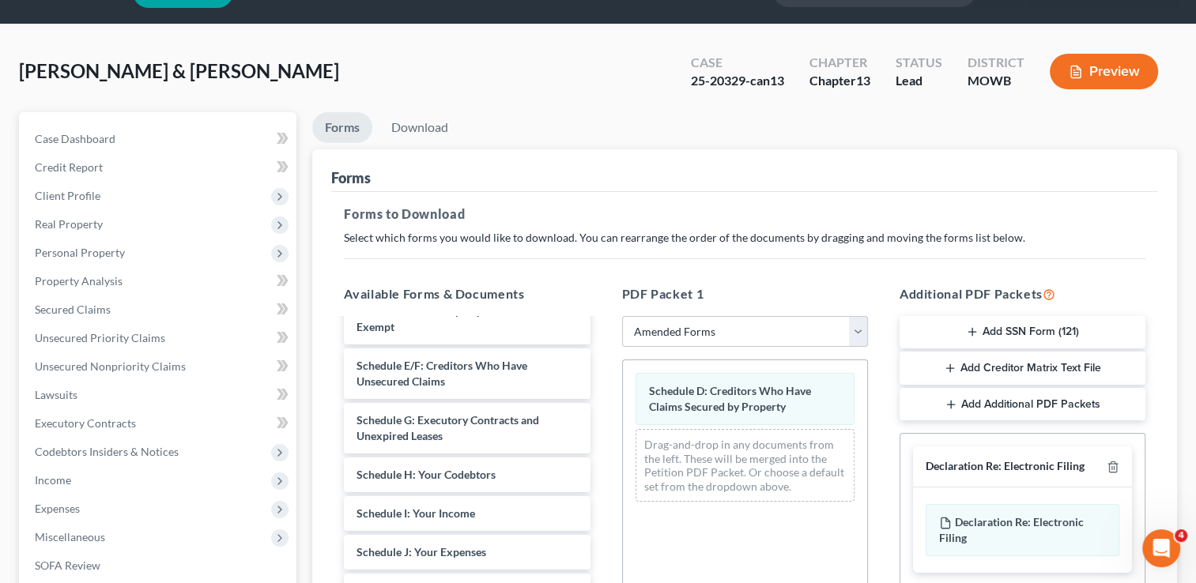
click at [1126, 71] on button "Preview" at bounding box center [1103, 72] width 108 height 36
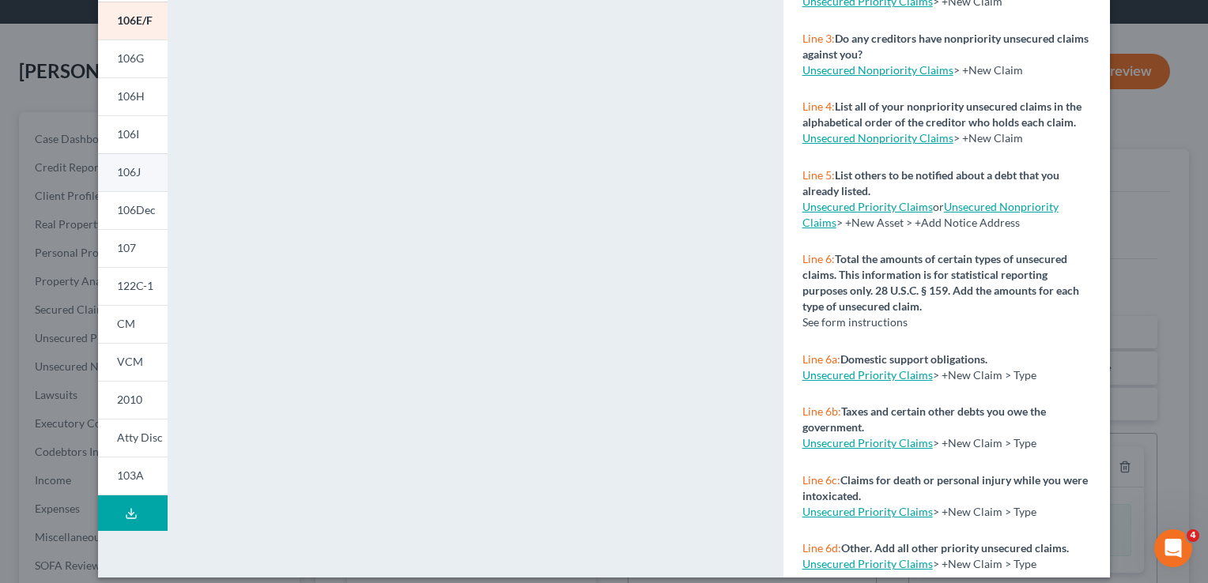
scroll to position [292, 0]
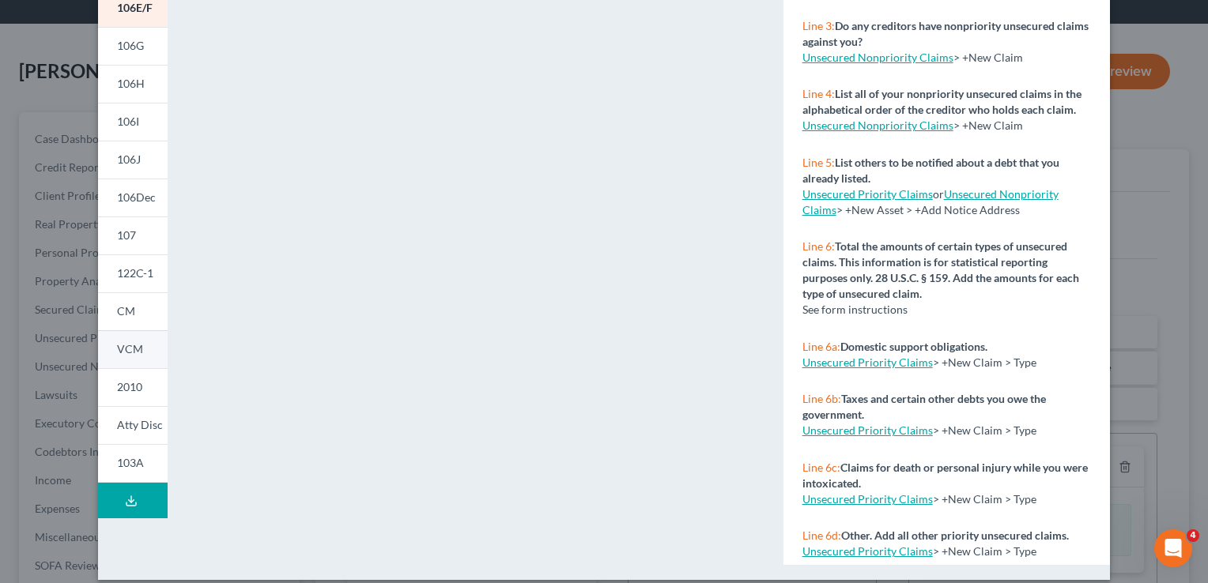
click at [123, 347] on span "VCM" at bounding box center [130, 348] width 26 height 13
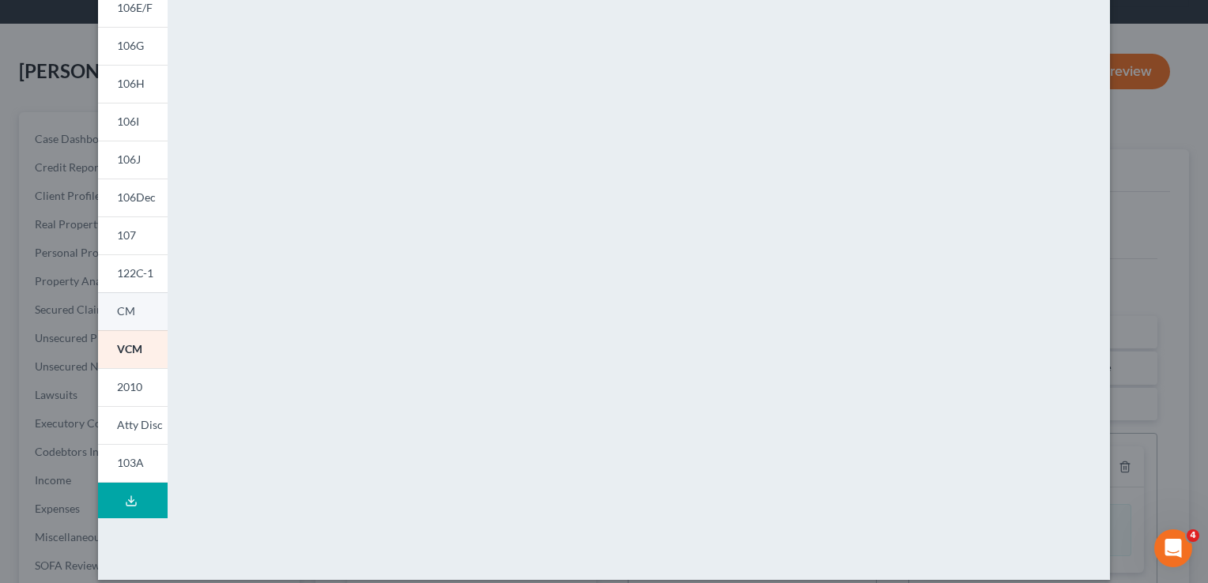
click at [126, 308] on span "CM" at bounding box center [126, 310] width 18 height 13
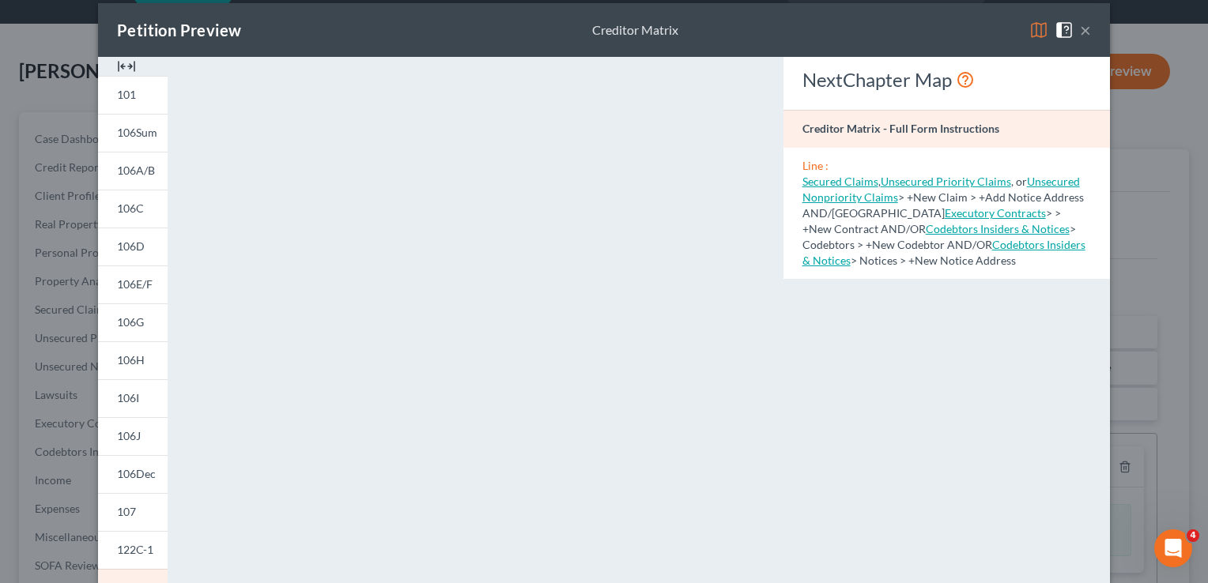
scroll to position [0, 0]
